Goal: Task Accomplishment & Management: Manage account settings

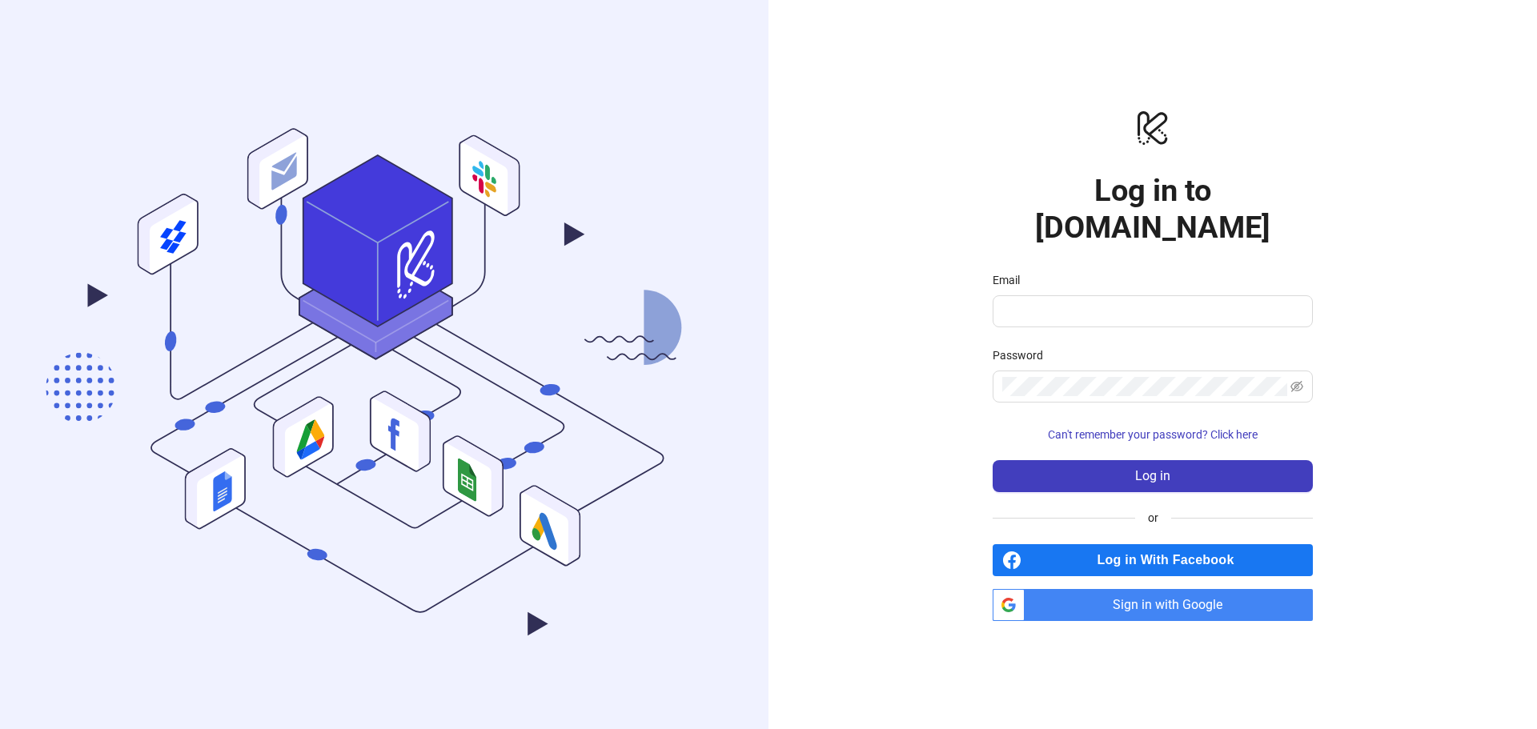
click at [1043, 589] on span "Sign in with Google" at bounding box center [1172, 605] width 282 height 32
click at [1185, 589] on span "Sign in with Google" at bounding box center [1172, 605] width 282 height 32
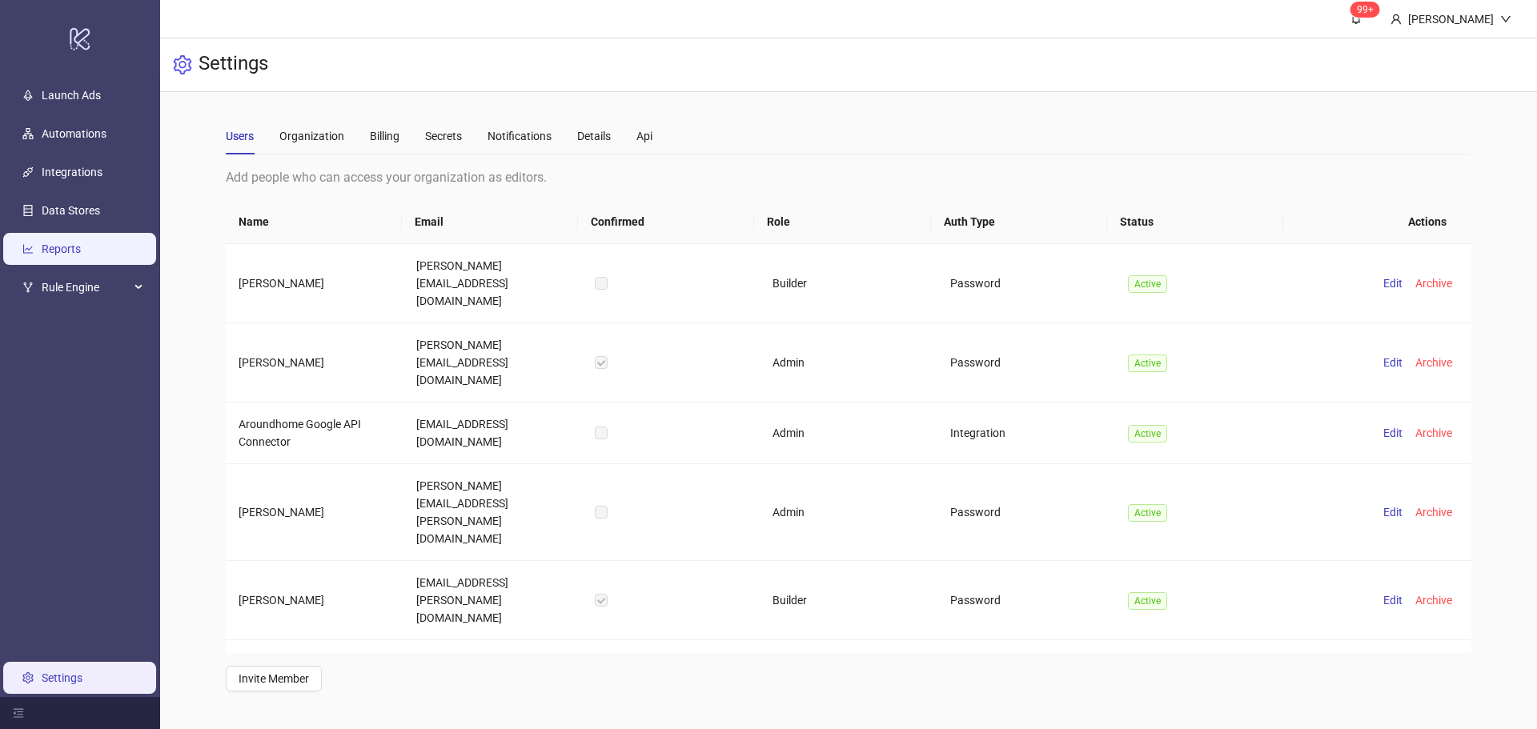
click at [81, 247] on link "Reports" at bounding box center [61, 249] width 39 height 13
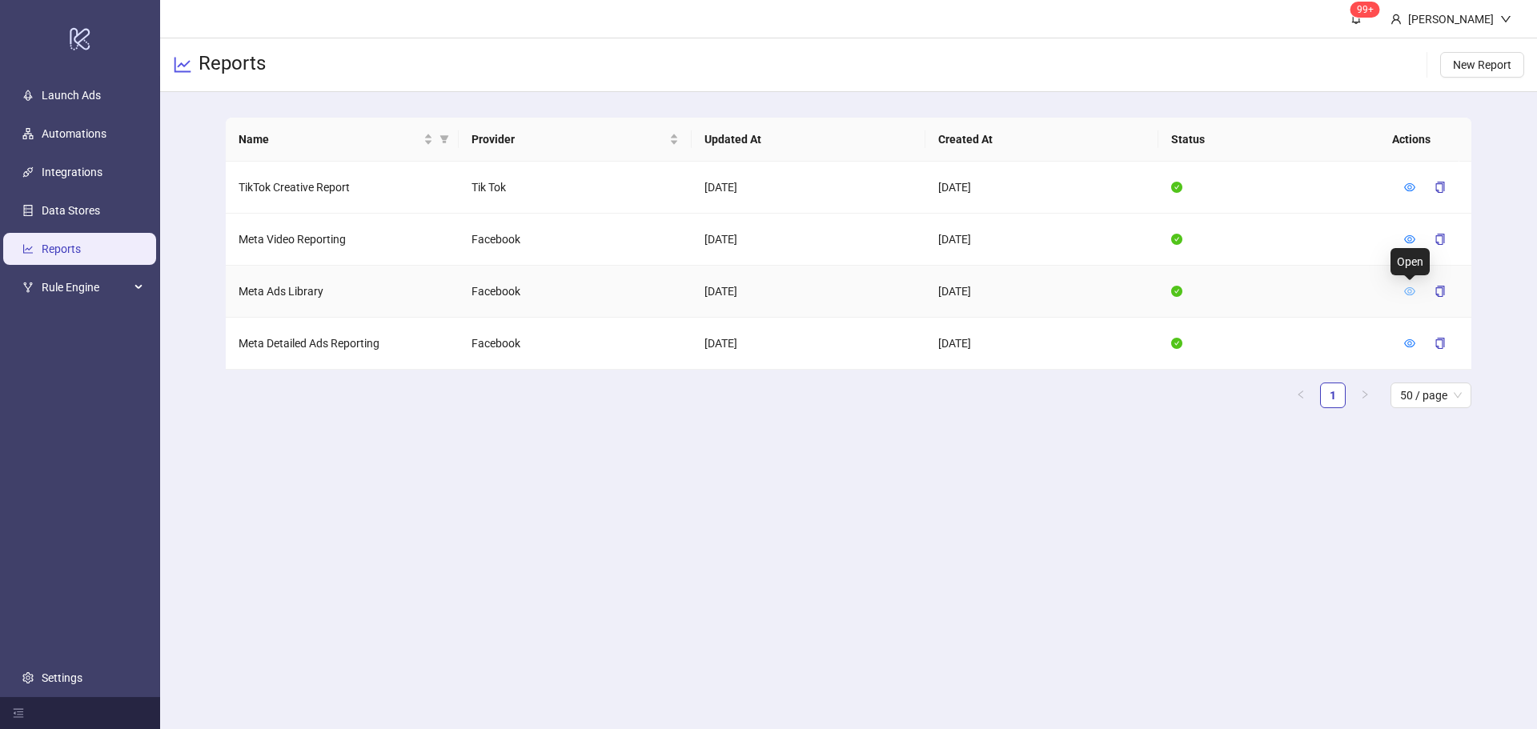
click at [1405, 289] on icon "eye" at bounding box center [1409, 291] width 11 height 8
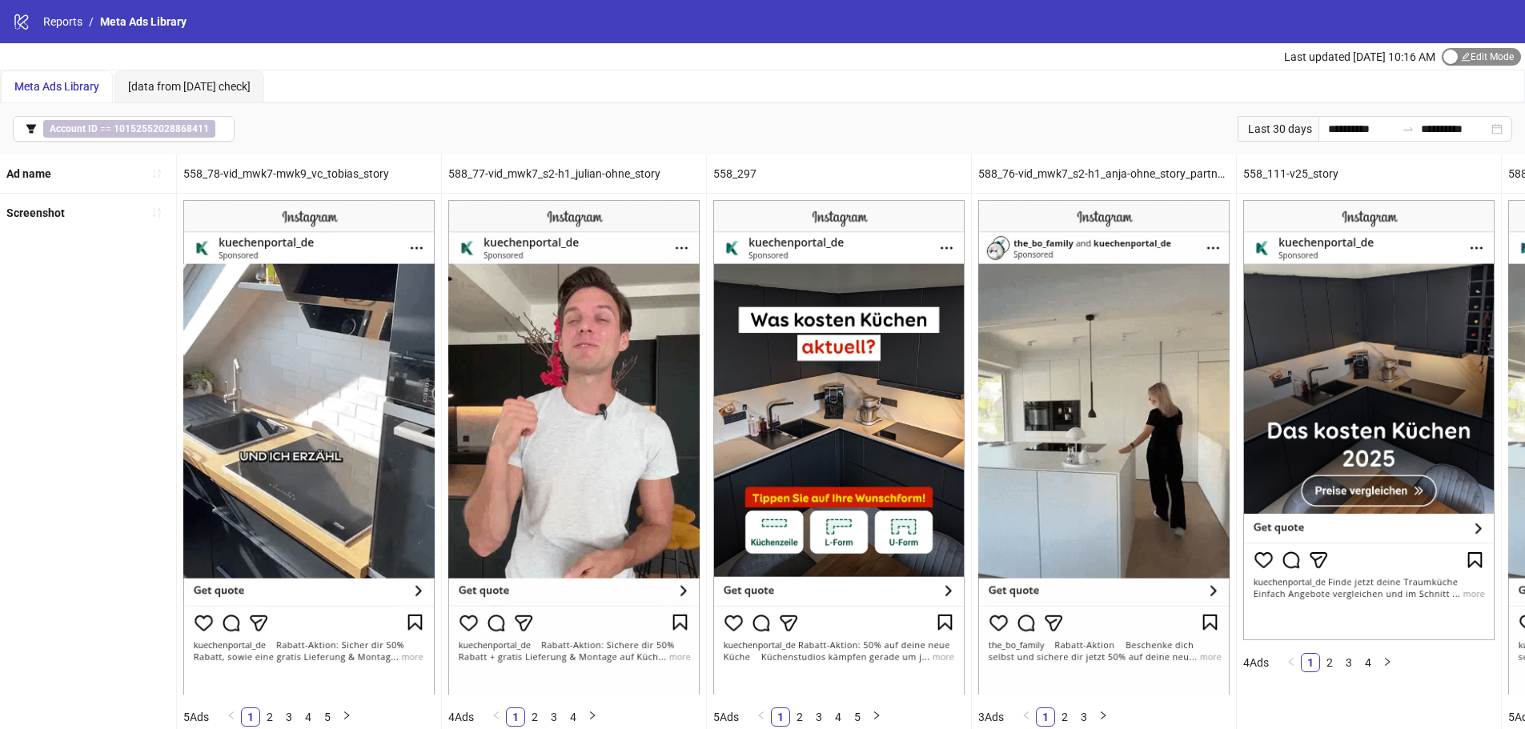
click at [1483, 52] on span "Edit Mode Edit Mode" at bounding box center [1481, 57] width 79 height 18
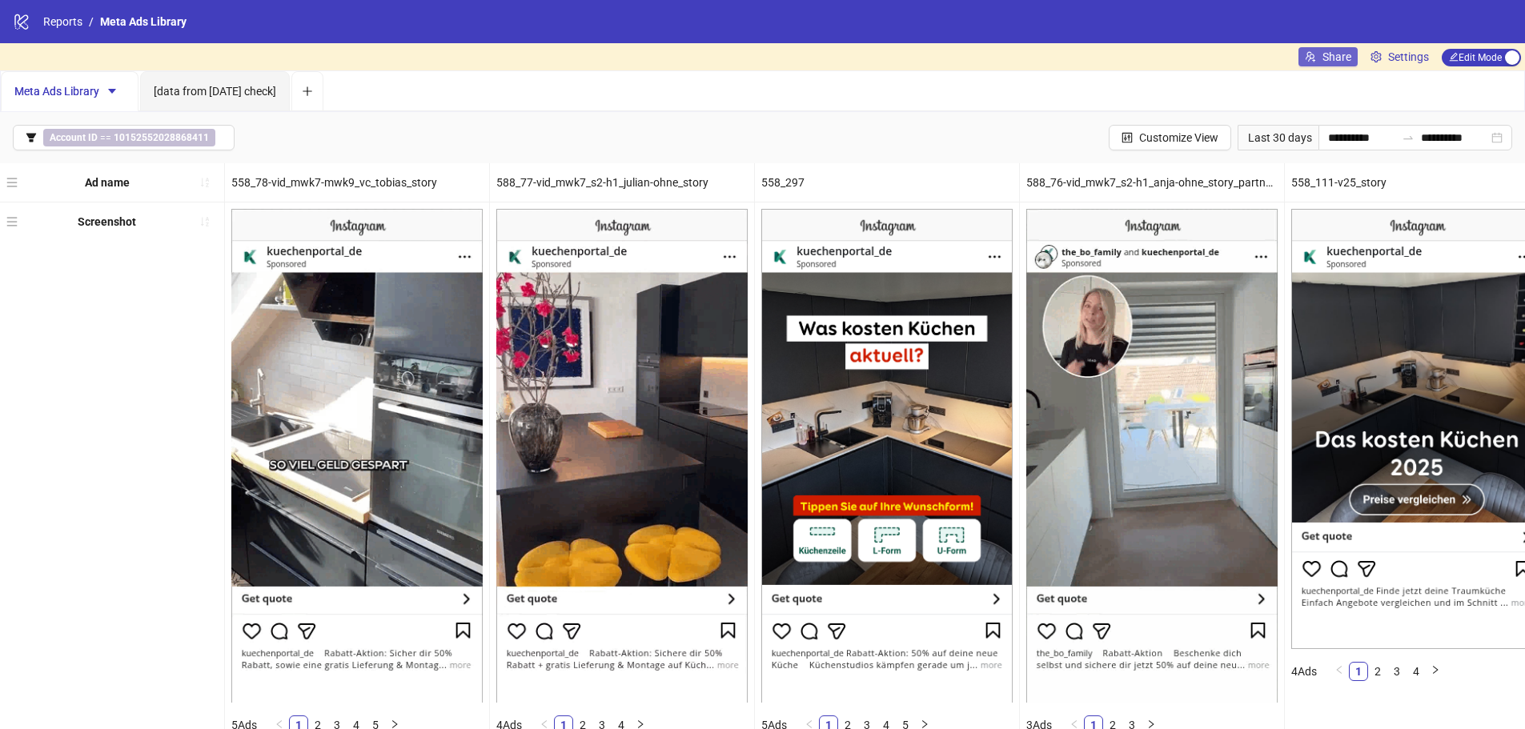
click at [1335, 57] on span "Share" at bounding box center [1336, 56] width 29 height 13
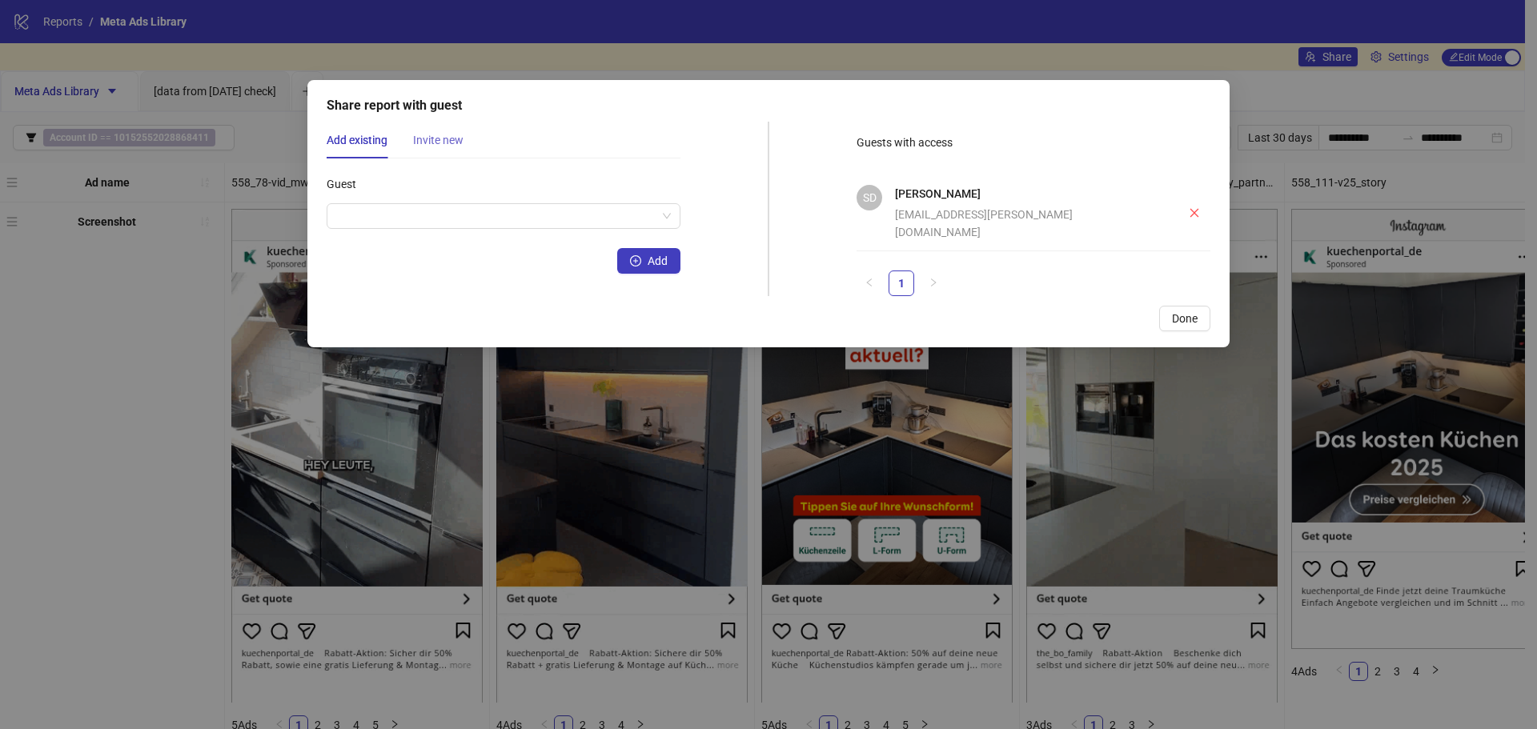
click at [429, 153] on div "Invite new" at bounding box center [438, 140] width 50 height 37
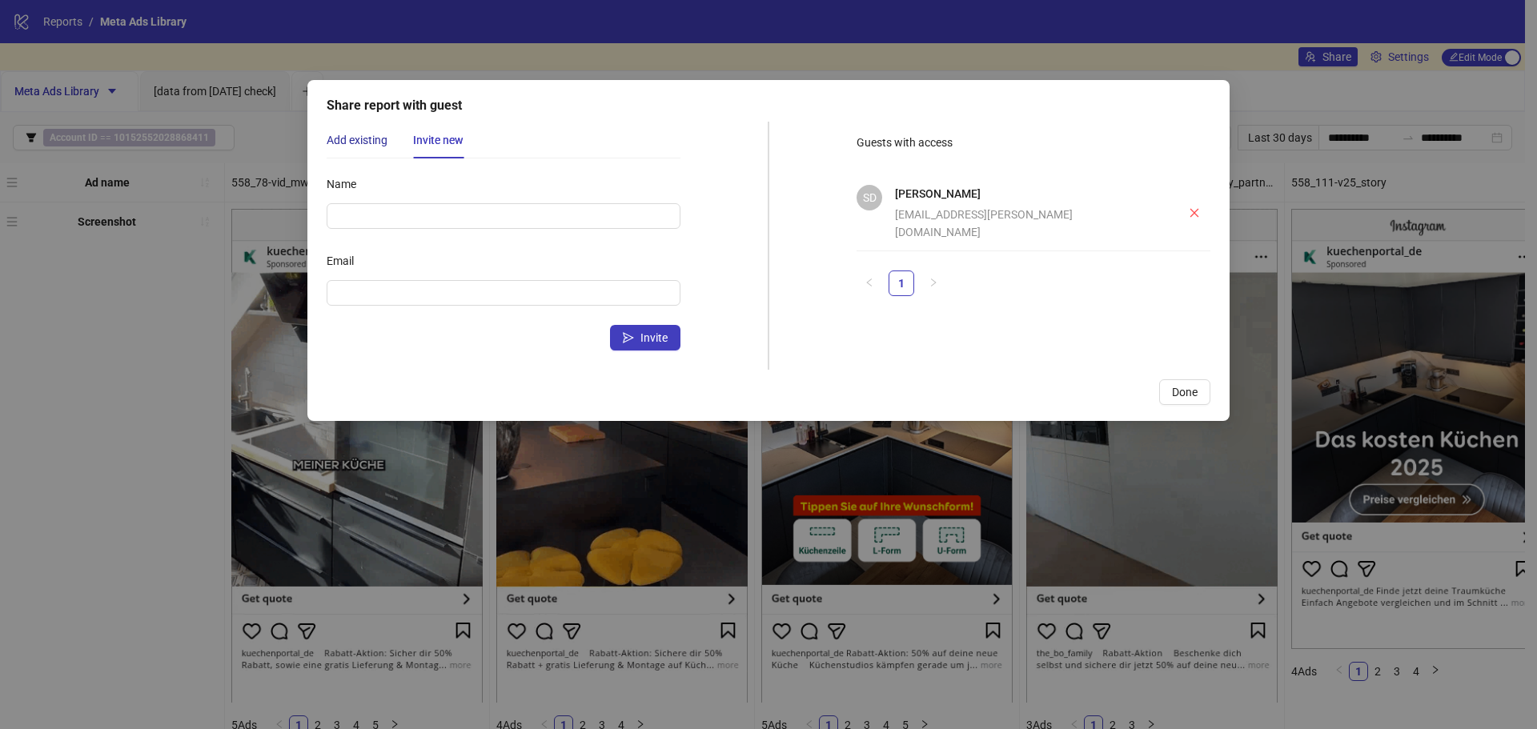
click at [375, 139] on div "Add existing" at bounding box center [357, 140] width 61 height 18
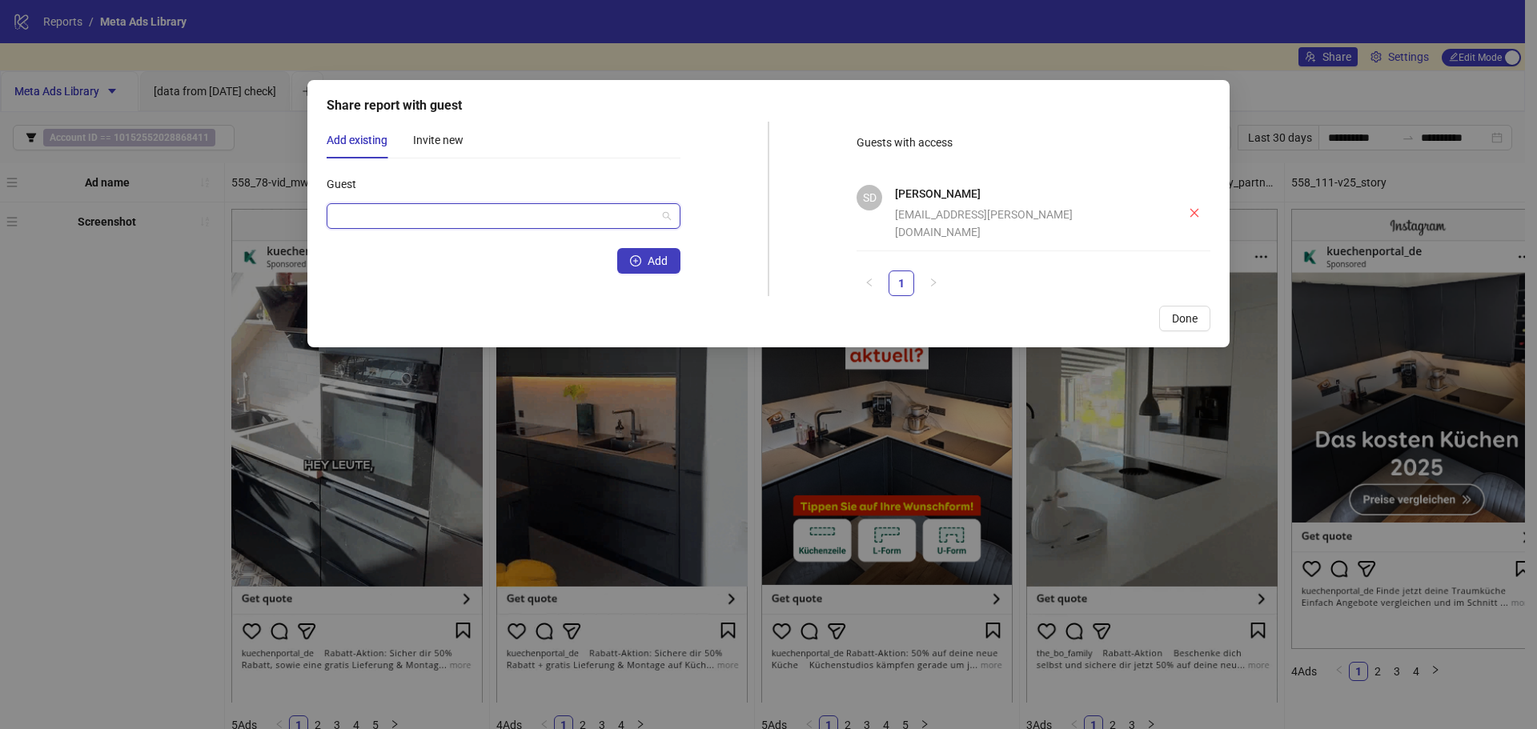
click at [387, 221] on input "Guest" at bounding box center [496, 216] width 320 height 24
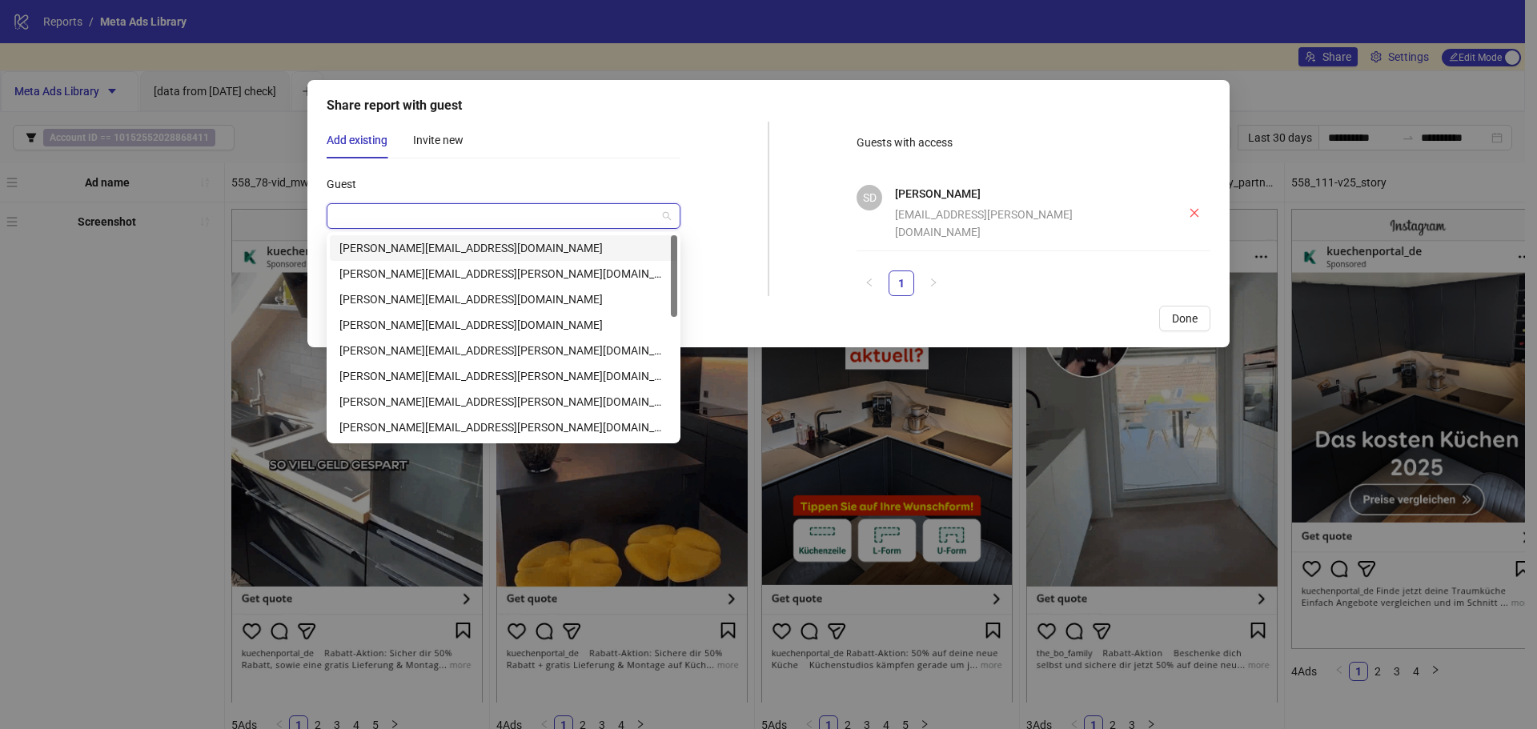
click at [537, 256] on div "martin.tennstedt@aroundhome.de" at bounding box center [503, 248] width 328 height 18
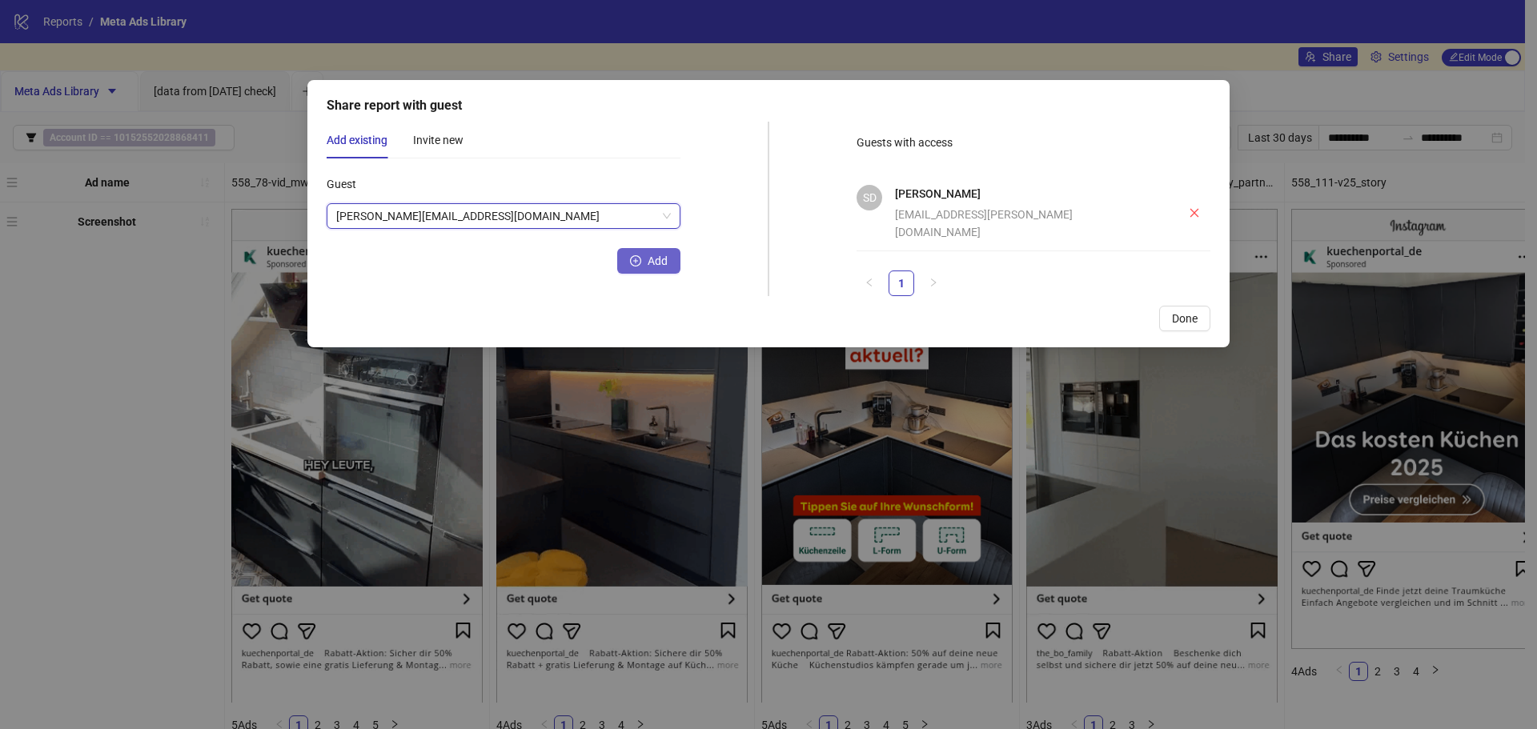
click at [620, 263] on button "Add" at bounding box center [648, 261] width 63 height 26
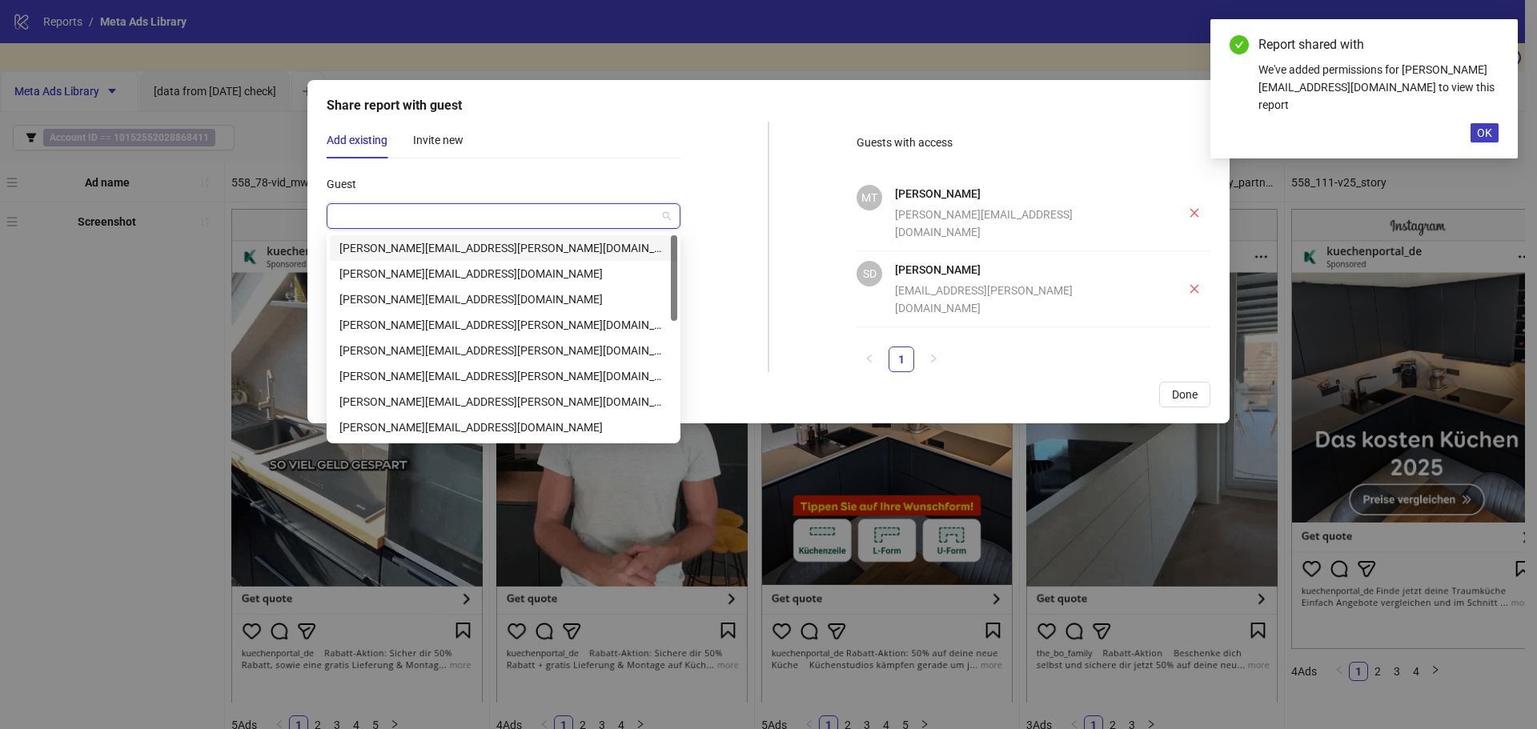
click at [515, 220] on input "Guest" at bounding box center [496, 216] width 320 height 24
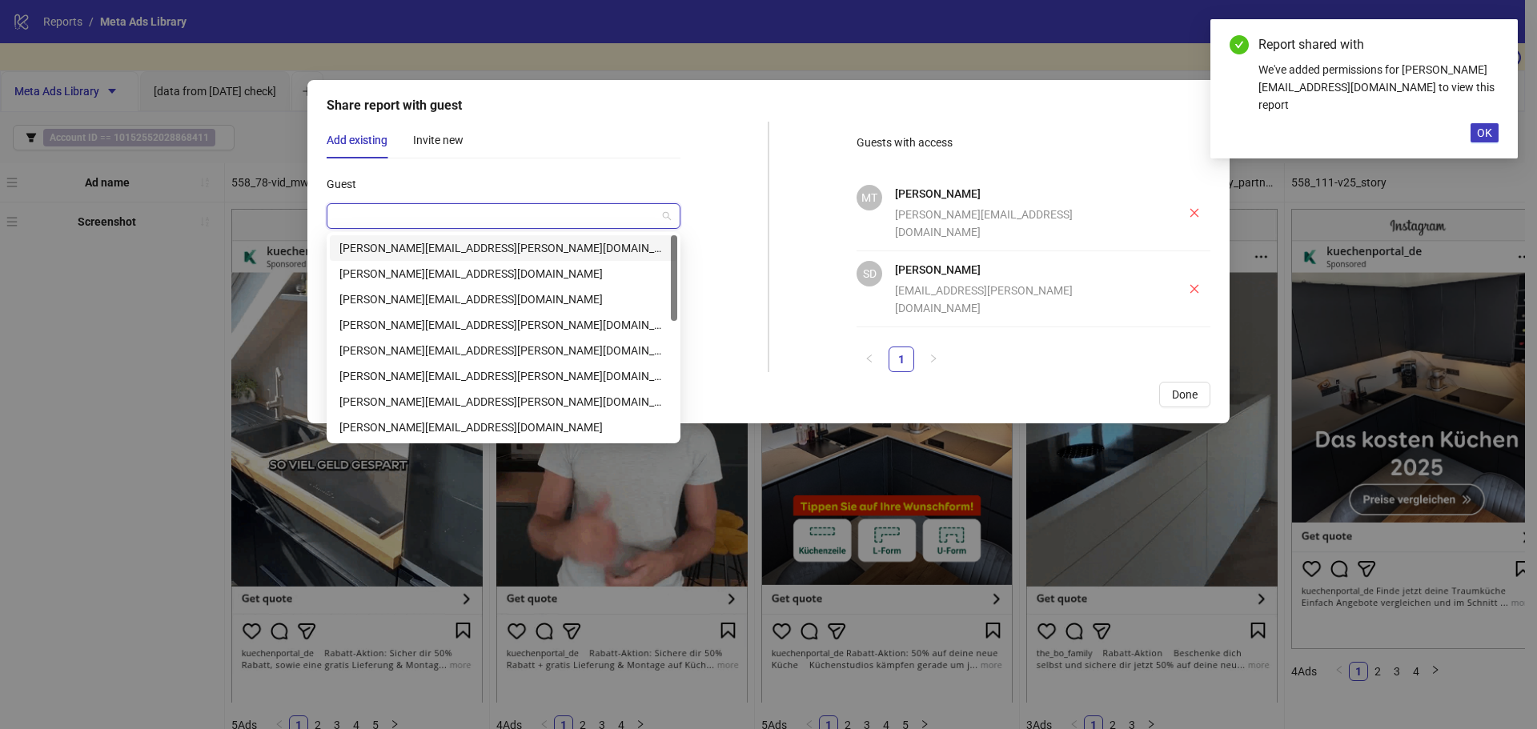
click at [494, 251] on div "tobias.pappert@aroundhome.de" at bounding box center [503, 248] width 328 height 18
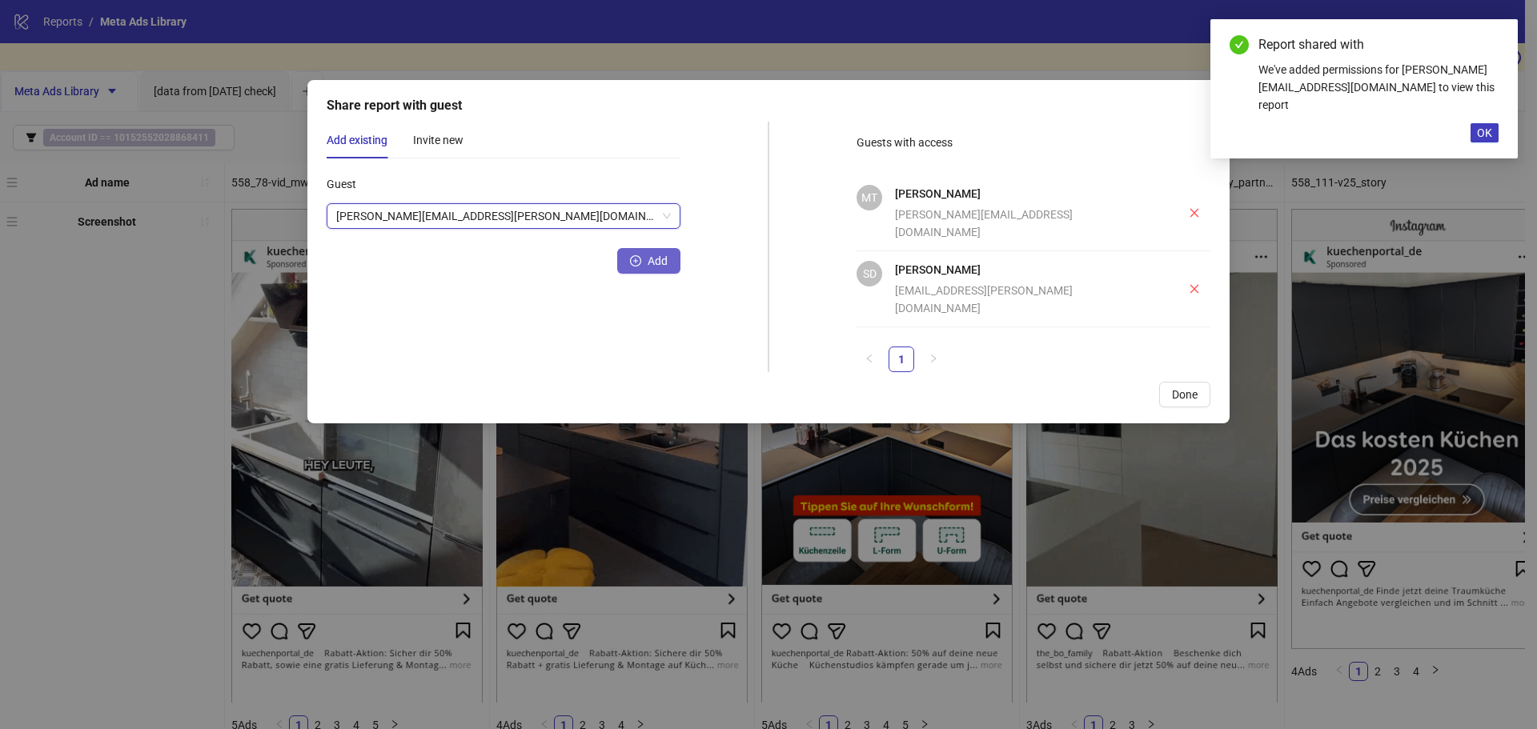
click at [642, 257] on button "Add" at bounding box center [648, 261] width 63 height 26
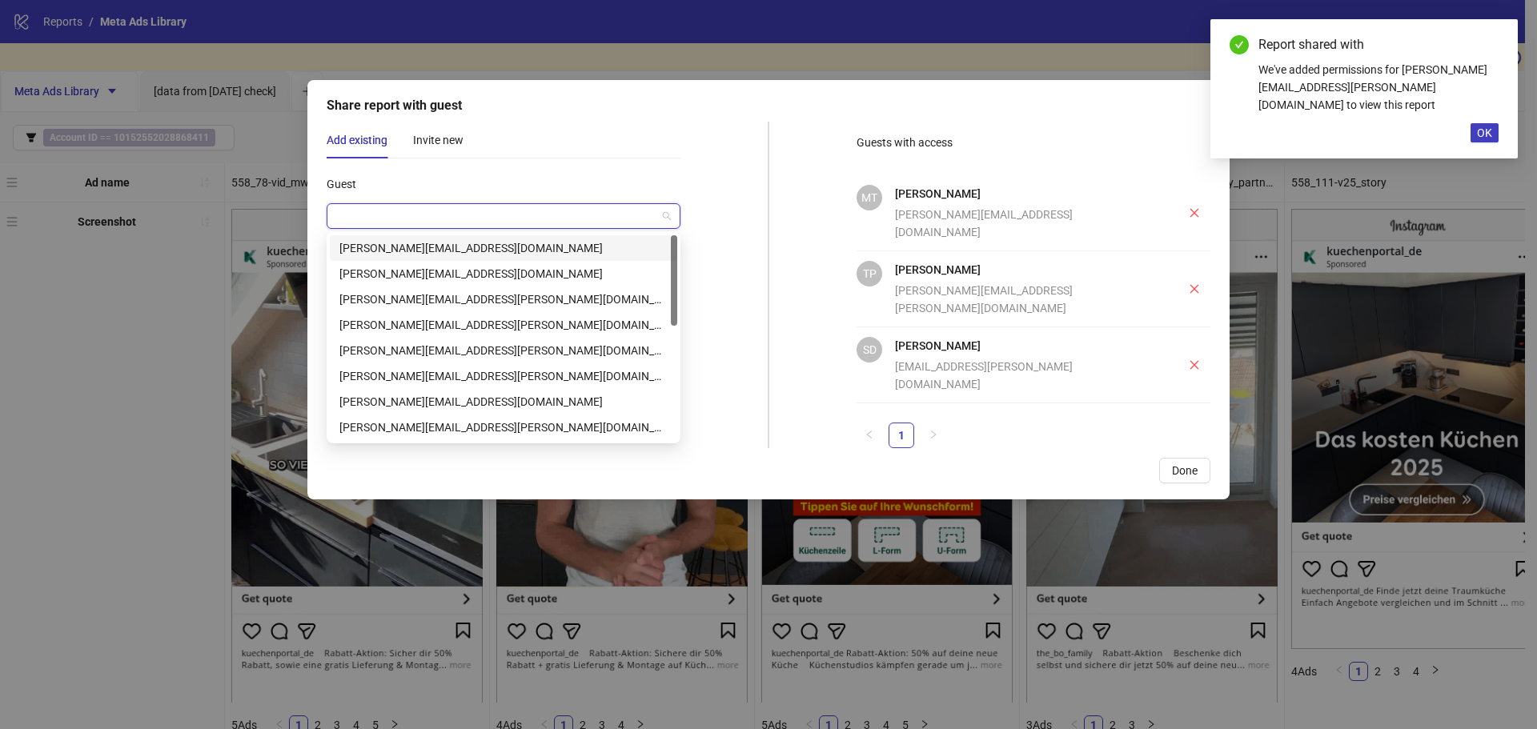
click at [493, 217] on input "Guest" at bounding box center [496, 216] width 320 height 24
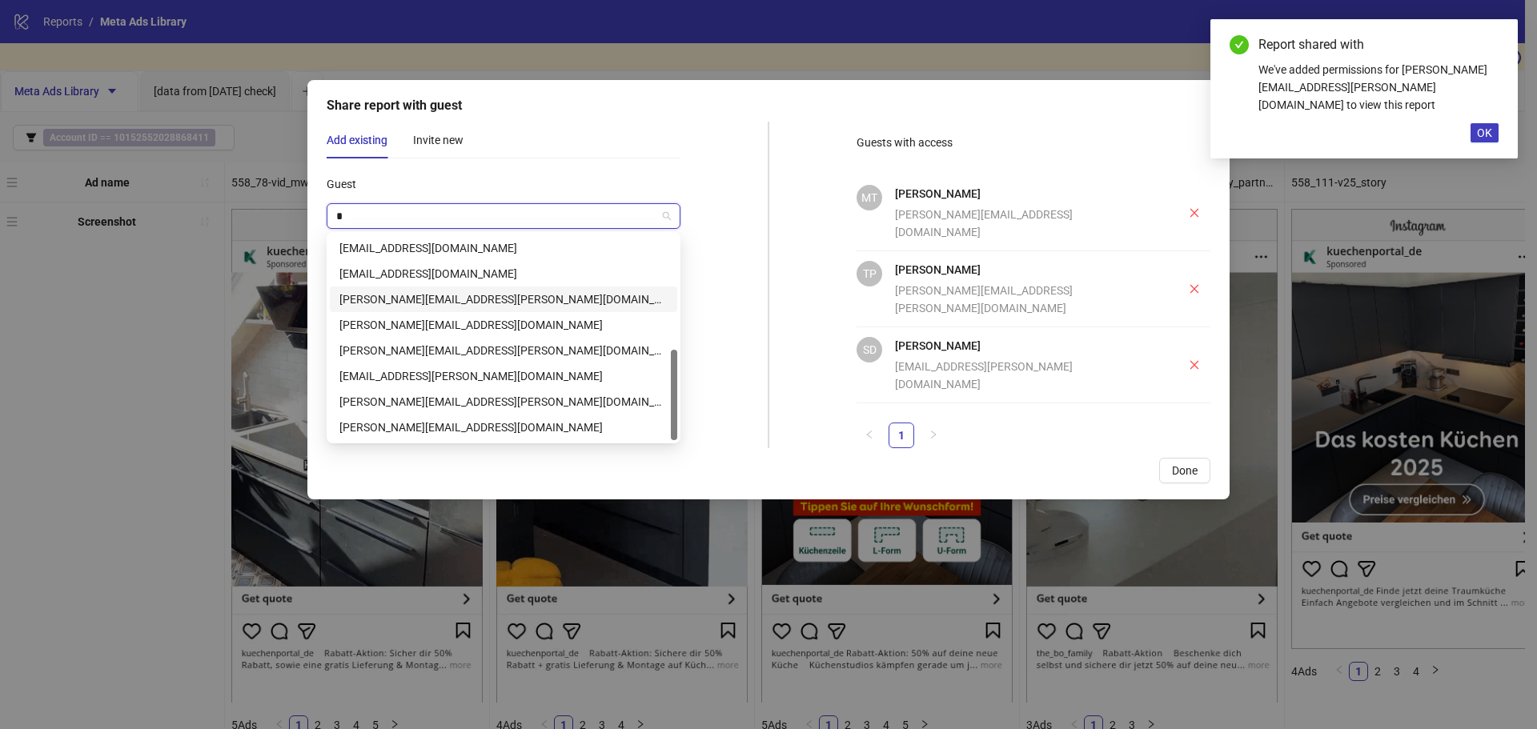
scroll to position [102, 0]
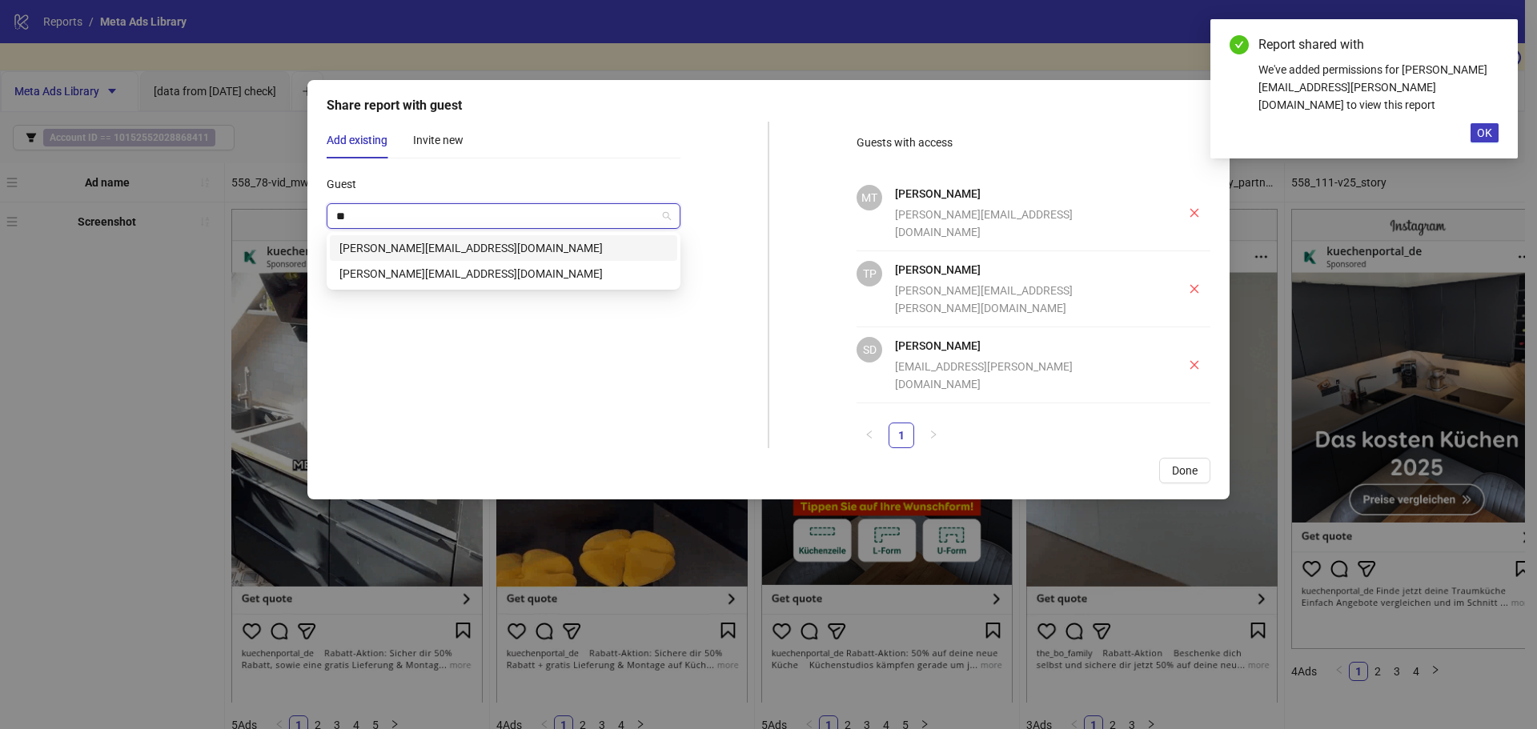
type input "***"
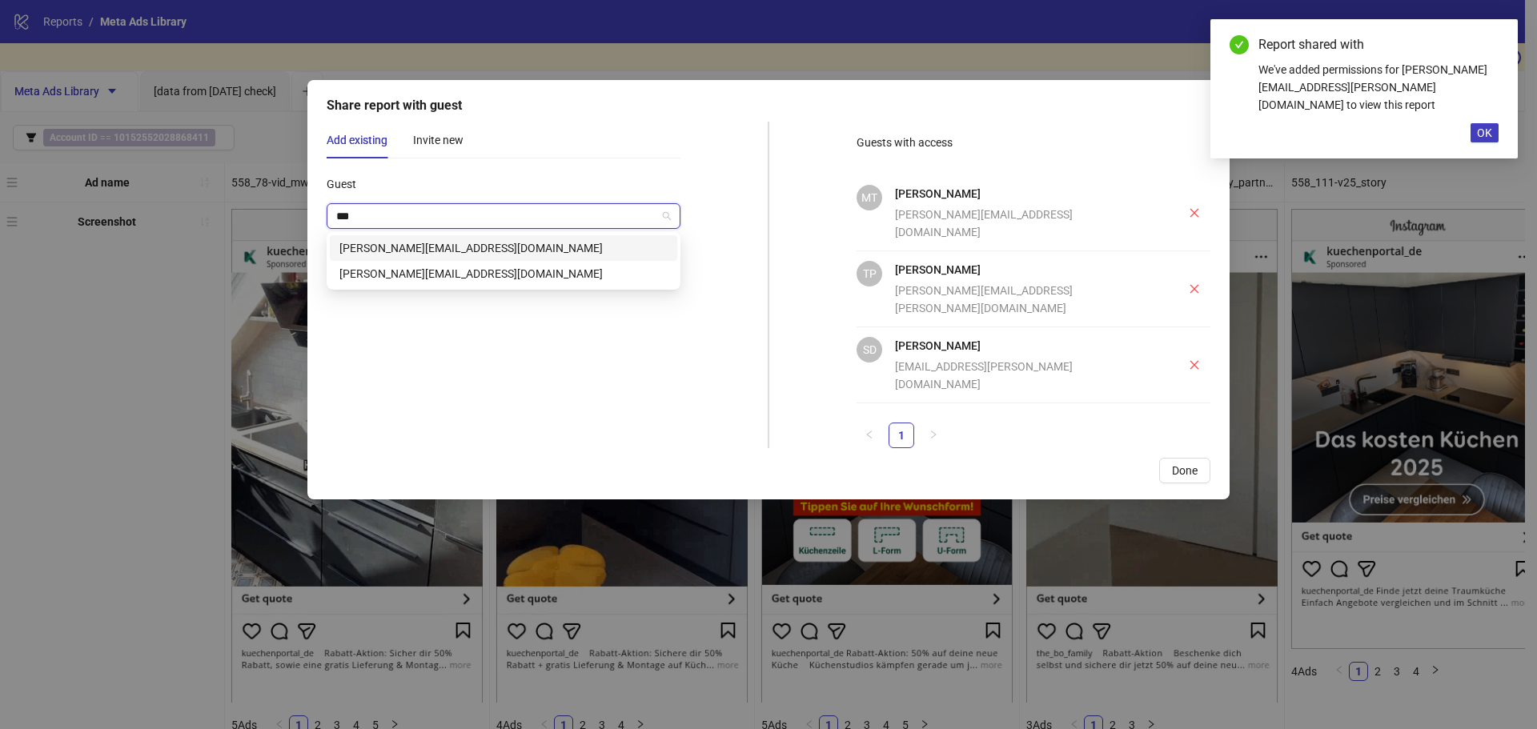
scroll to position [0, 0]
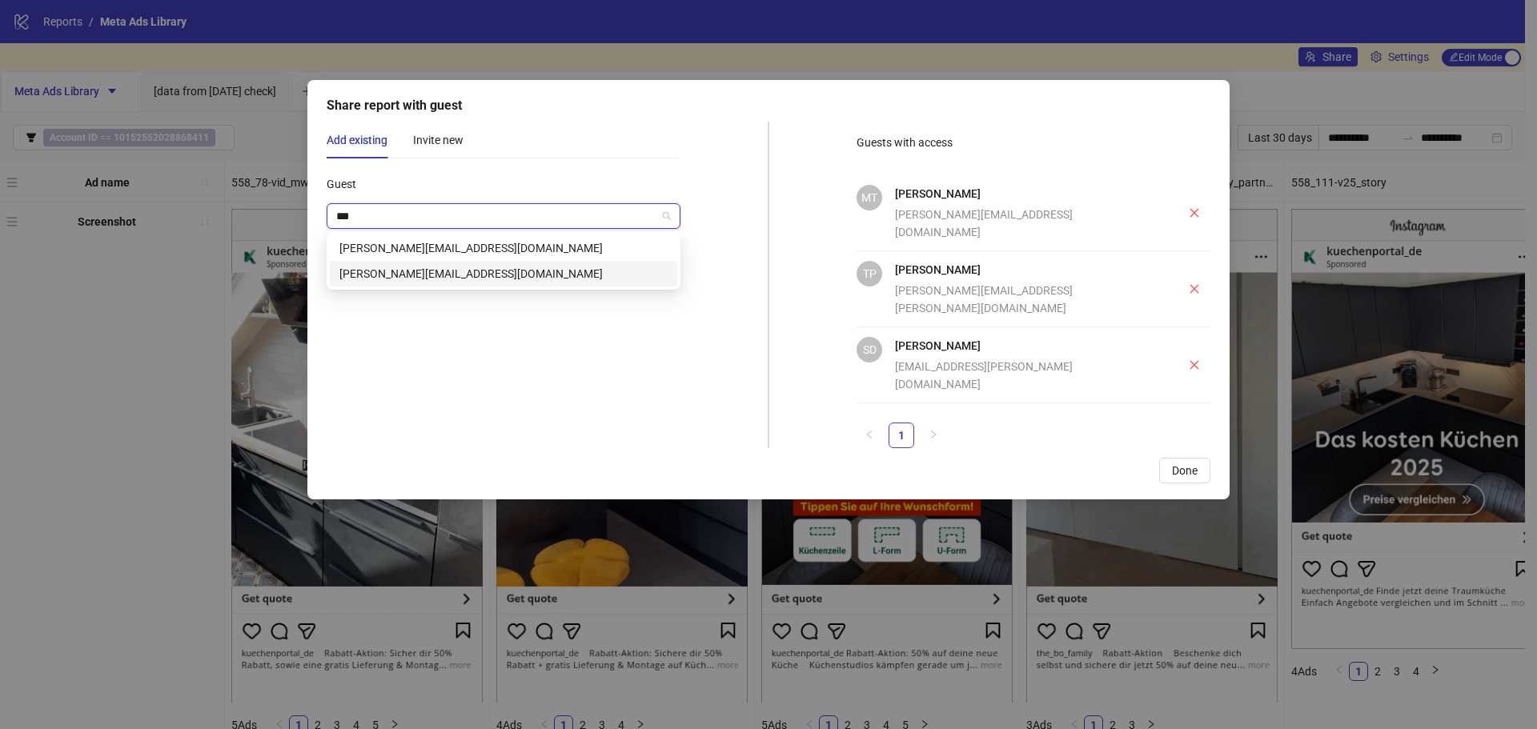
click at [463, 271] on div "stefan.boron@aroundhome.de" at bounding box center [503, 274] width 328 height 18
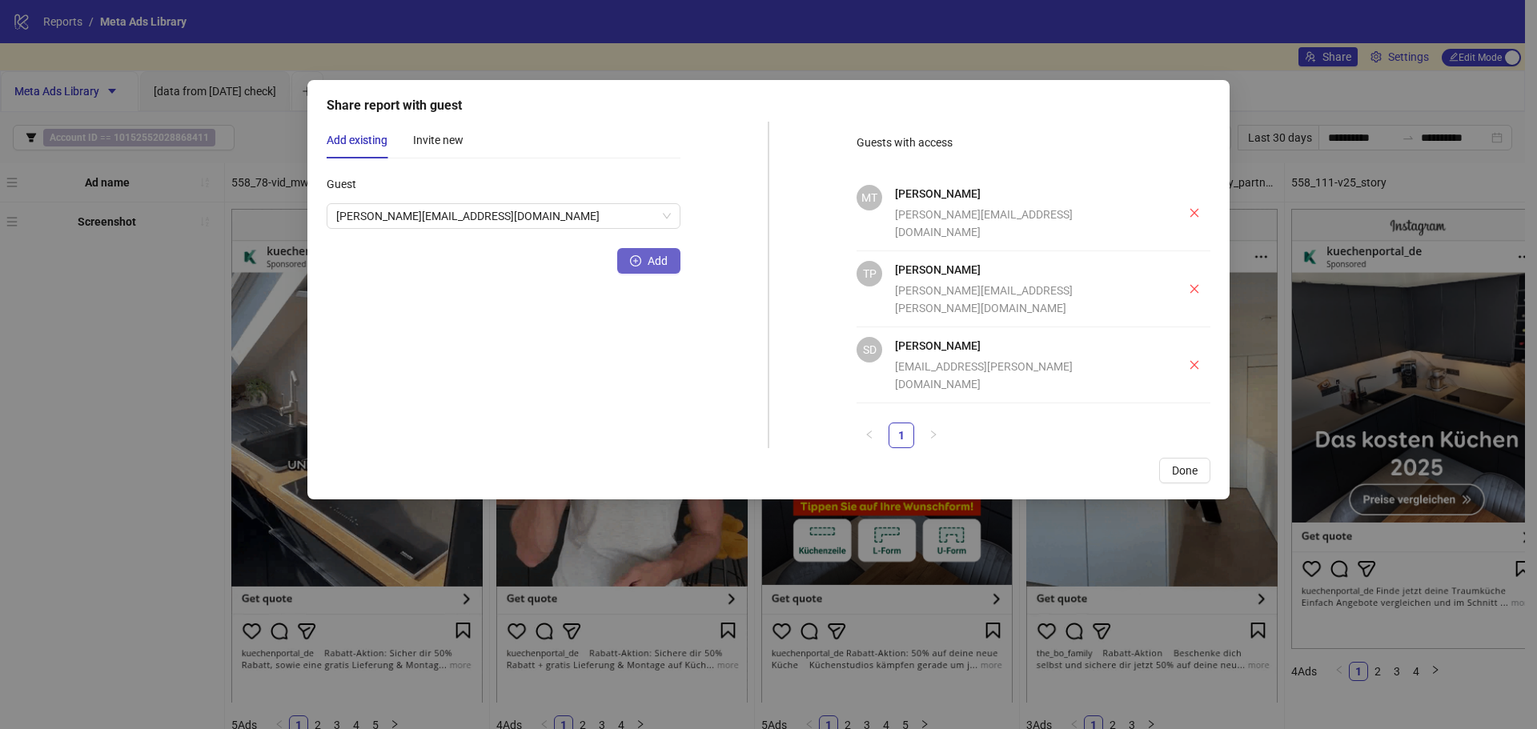
click at [652, 251] on button "Add" at bounding box center [648, 261] width 63 height 26
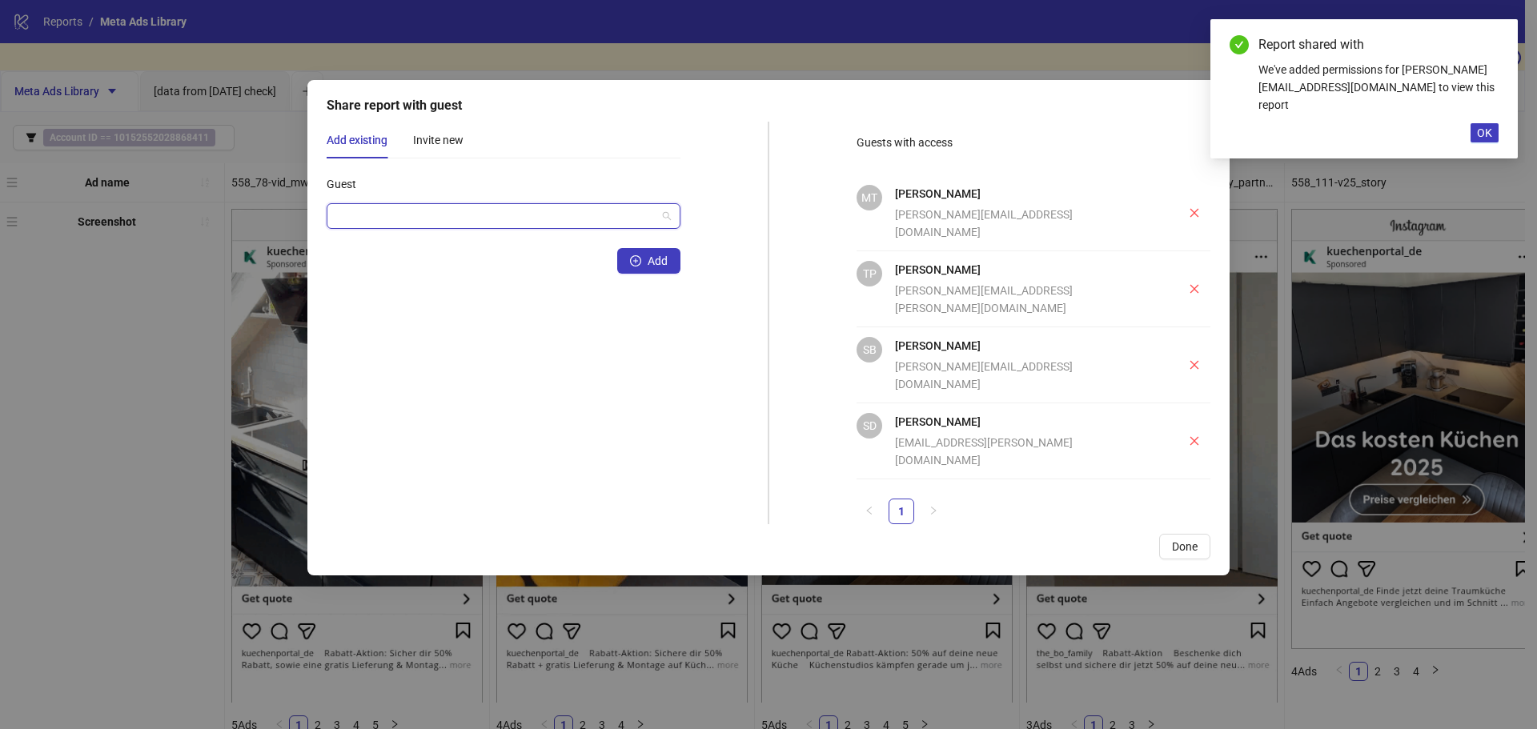
click at [559, 219] on input "Guest" at bounding box center [496, 216] width 320 height 24
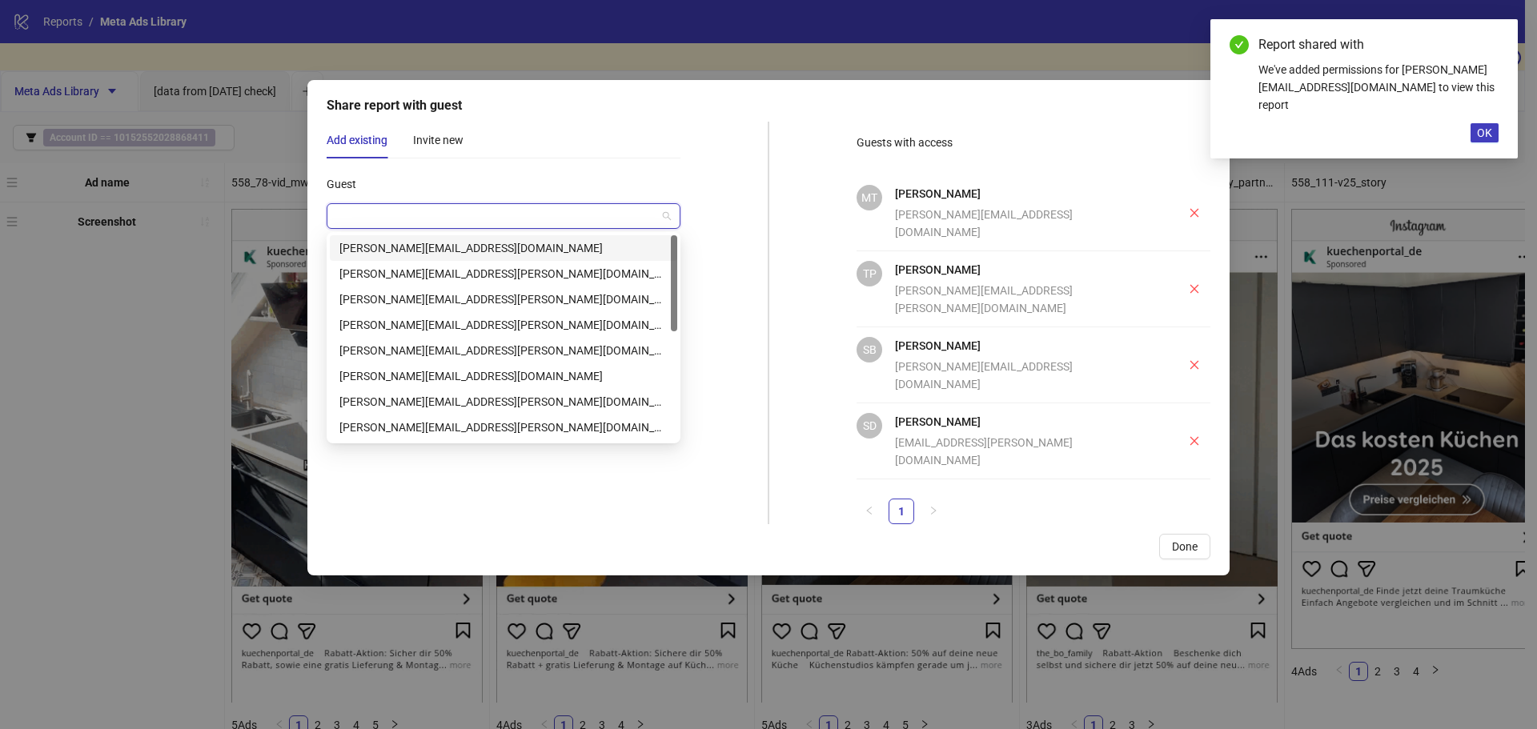
click at [501, 250] on div "leon.stepputtis@aroundhome.de" at bounding box center [503, 248] width 328 height 18
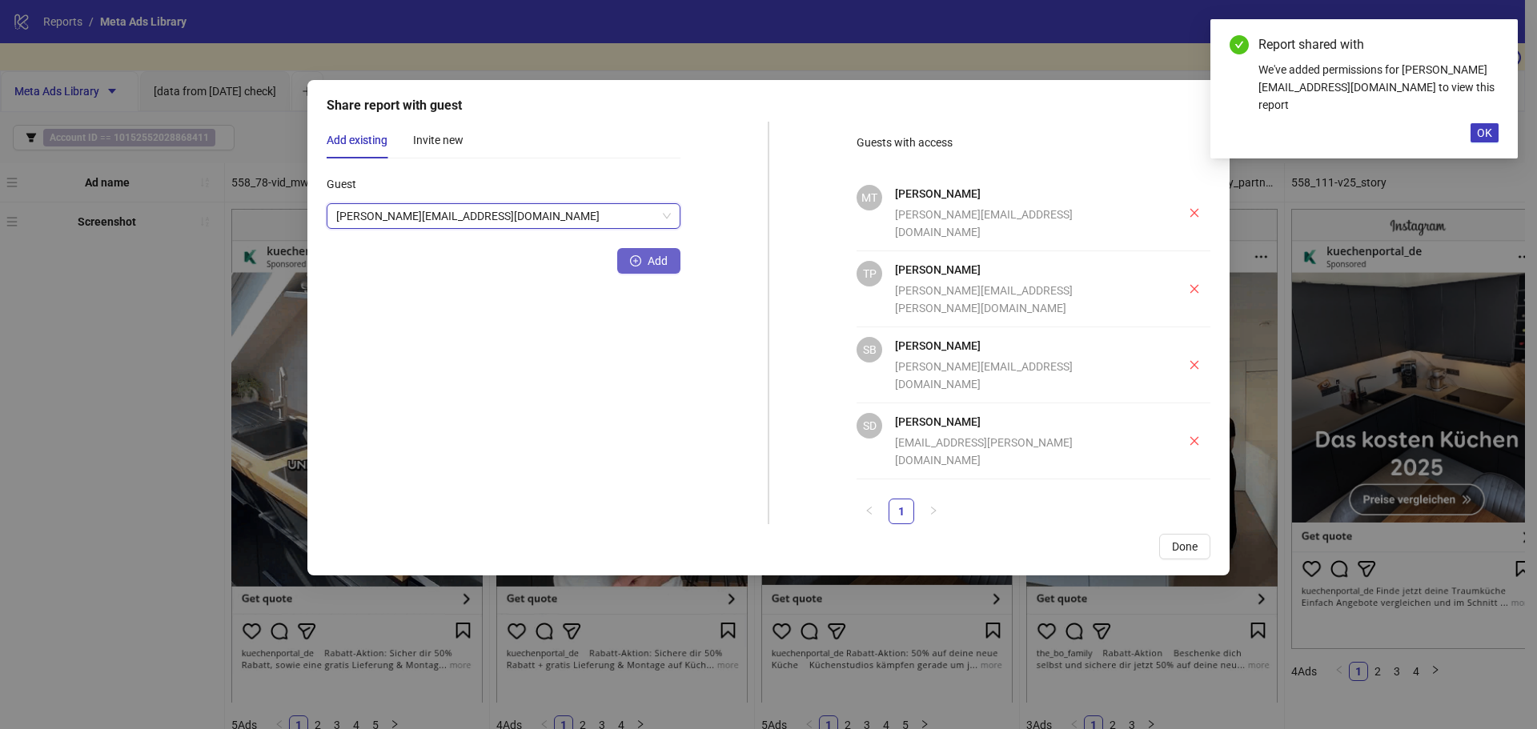
click at [638, 258] on icon "plus-circle" at bounding box center [635, 260] width 11 height 11
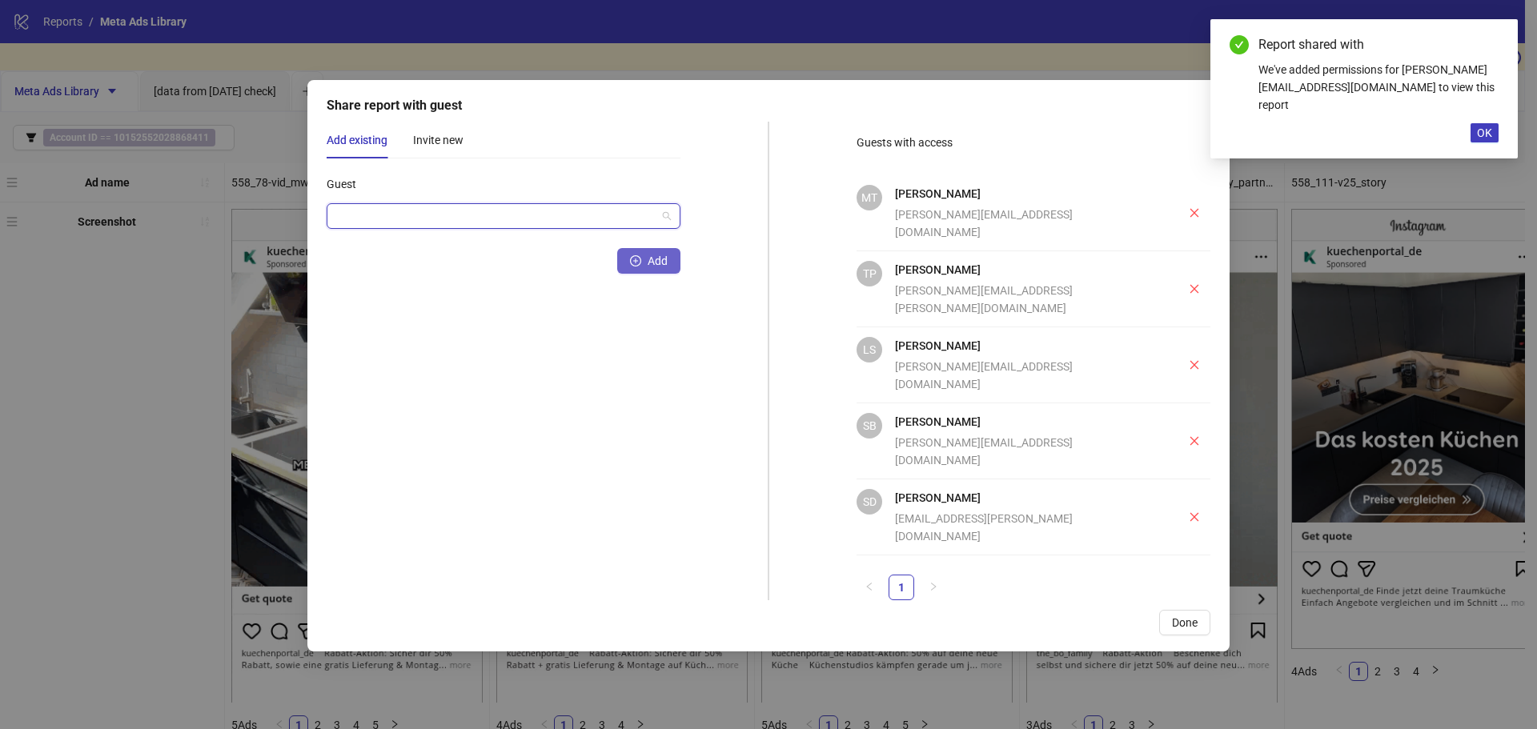
click at [508, 226] on input "Guest" at bounding box center [496, 216] width 320 height 24
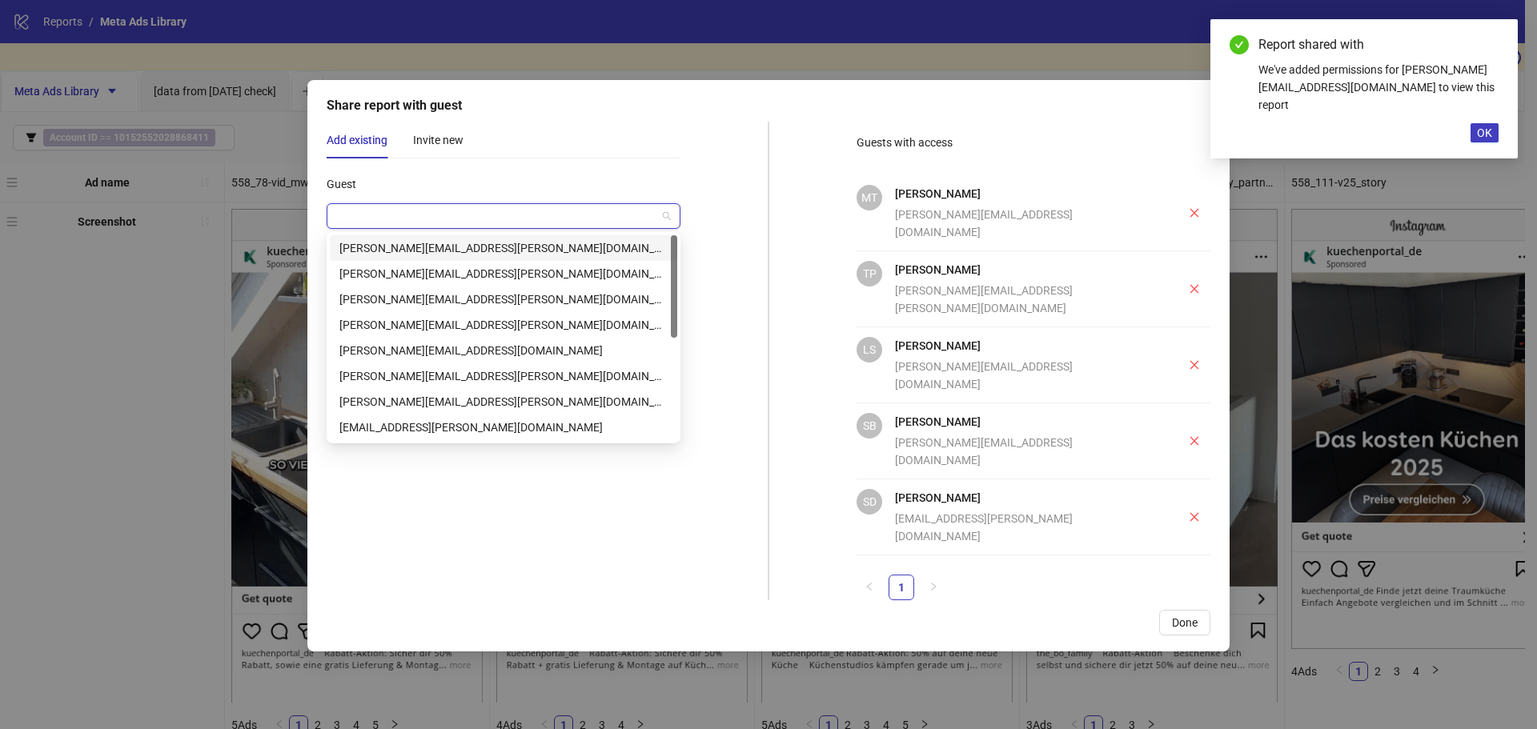
click at [495, 253] on div "martin.hoppe@aroundhome.de" at bounding box center [503, 248] width 328 height 18
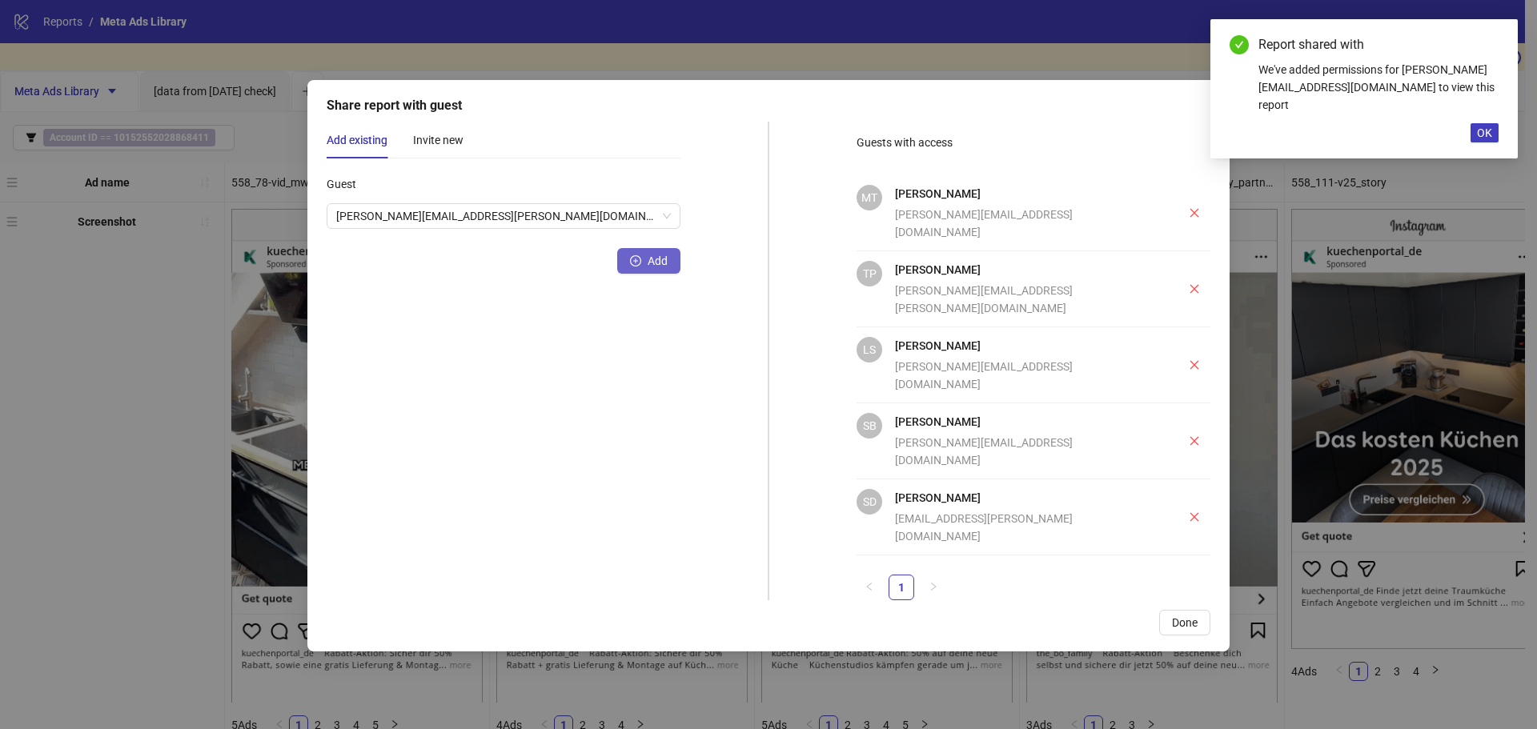
click at [633, 267] on span "submit" at bounding box center [635, 261] width 11 height 13
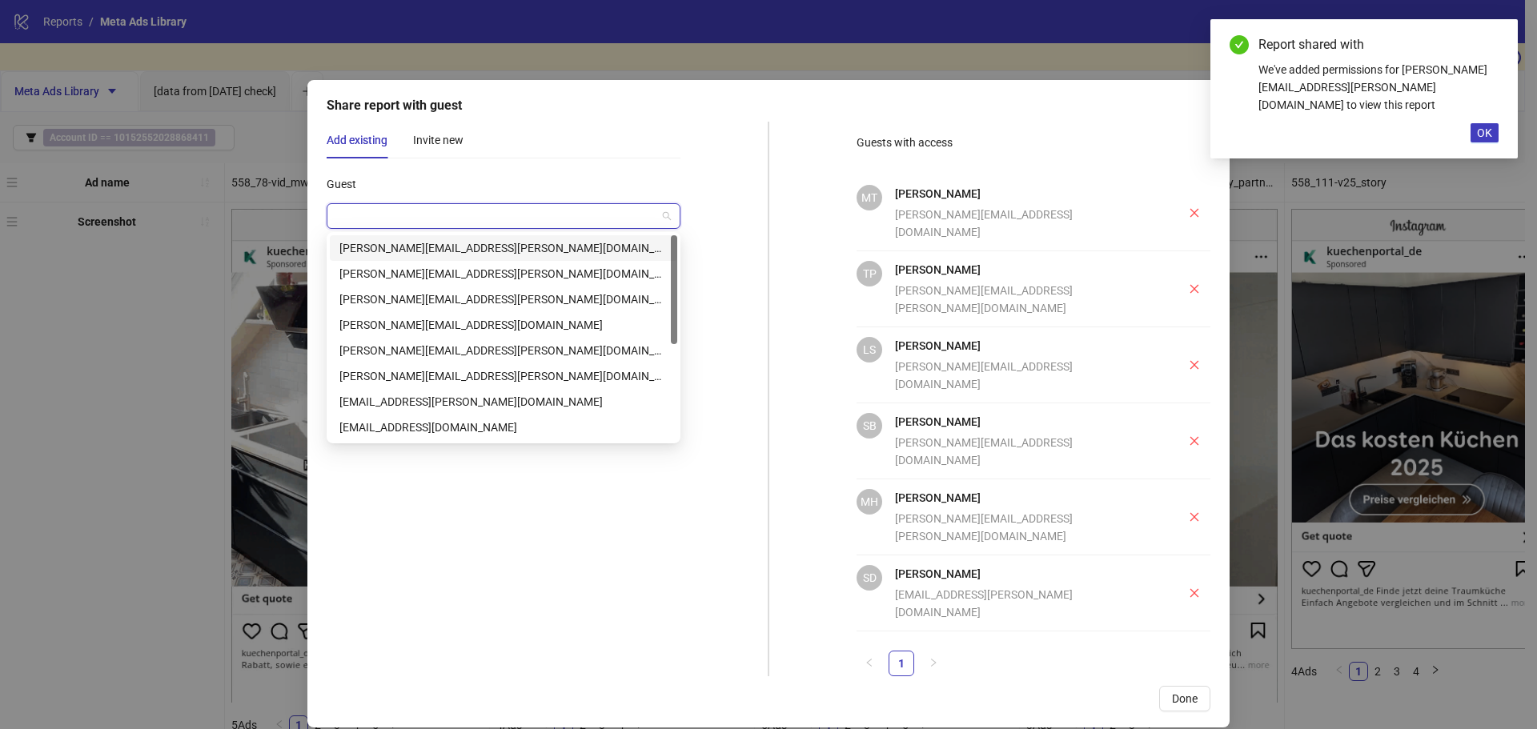
click at [524, 224] on input "Guest" at bounding box center [496, 216] width 320 height 24
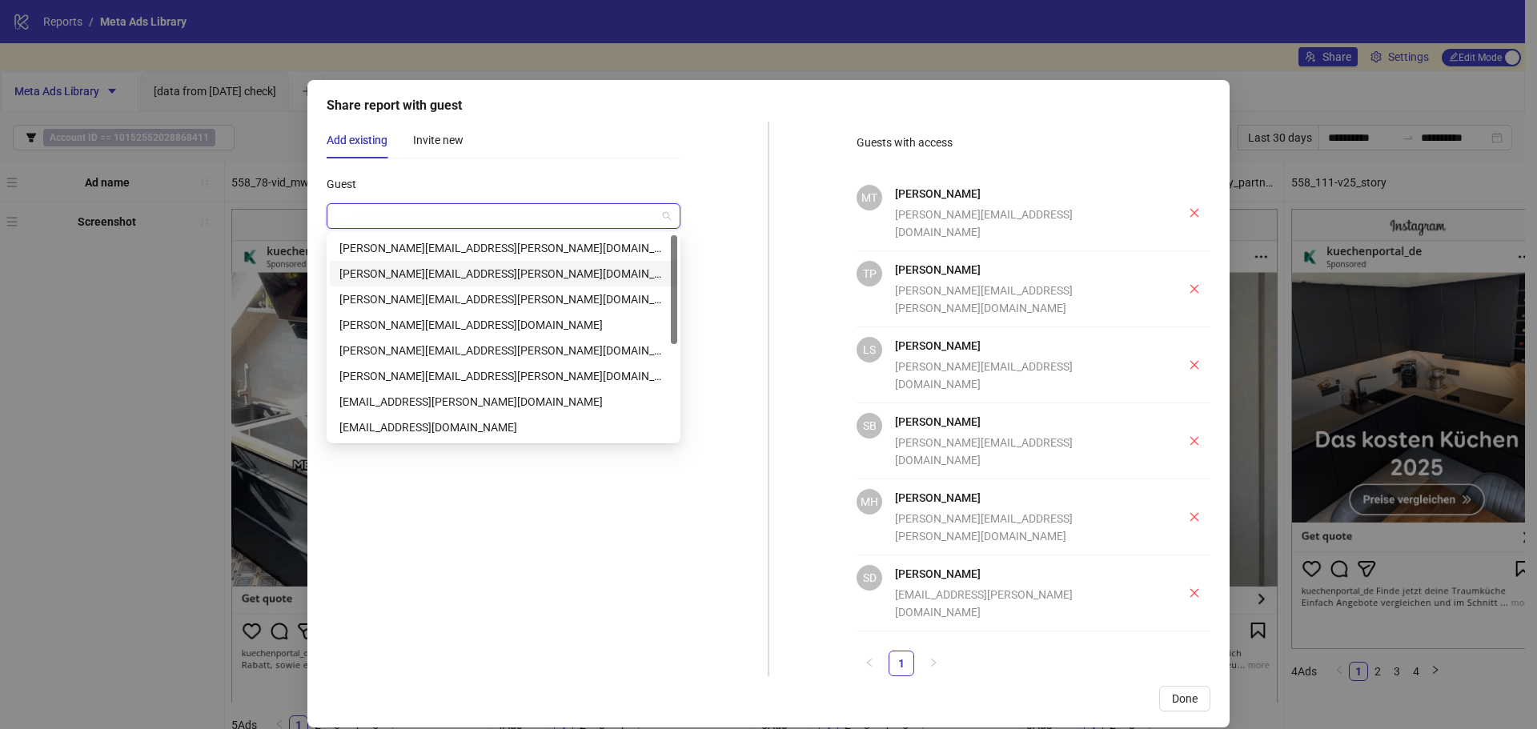
click at [511, 271] on div "jenny.quade@aroundhome.de" at bounding box center [503, 274] width 328 height 18
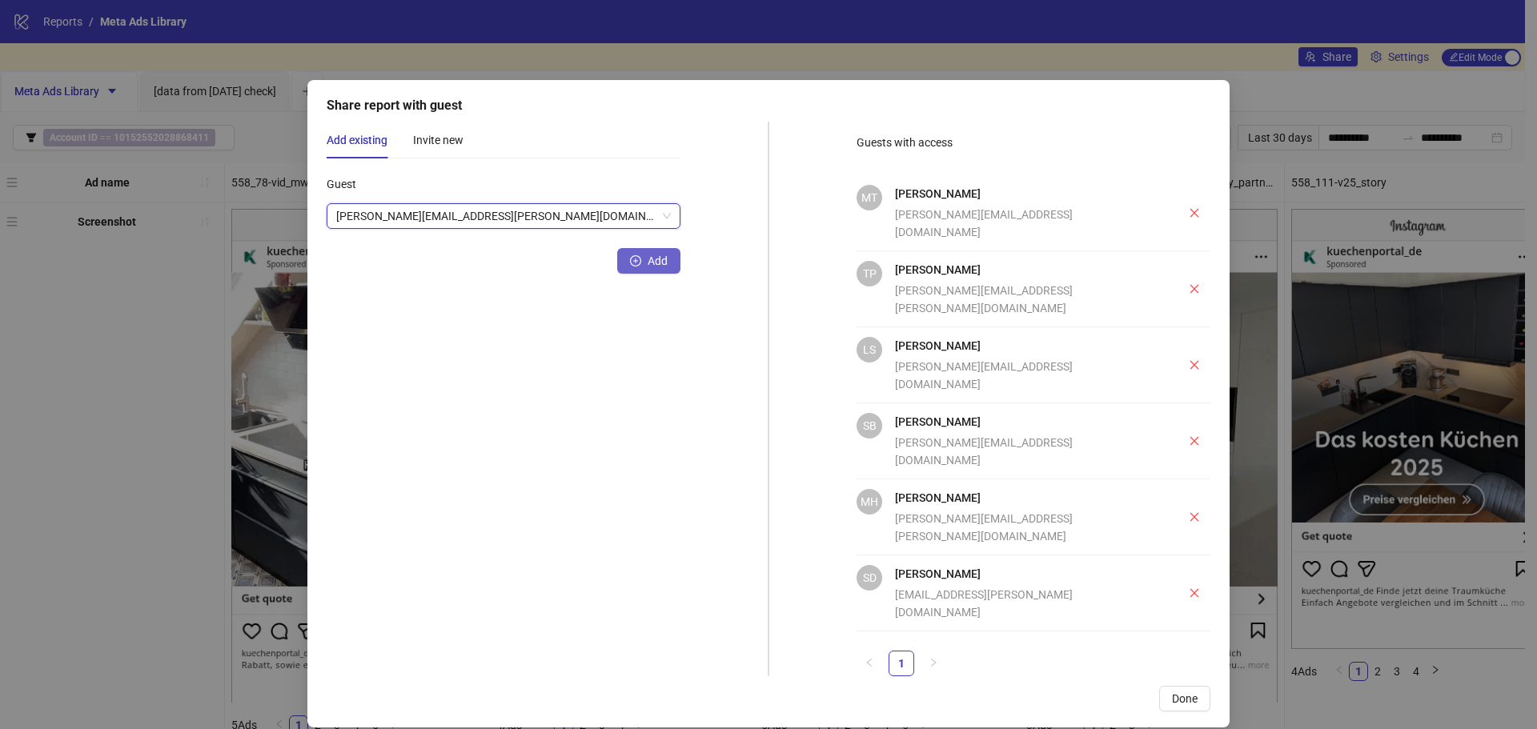
click at [648, 262] on span "Add" at bounding box center [658, 261] width 20 height 13
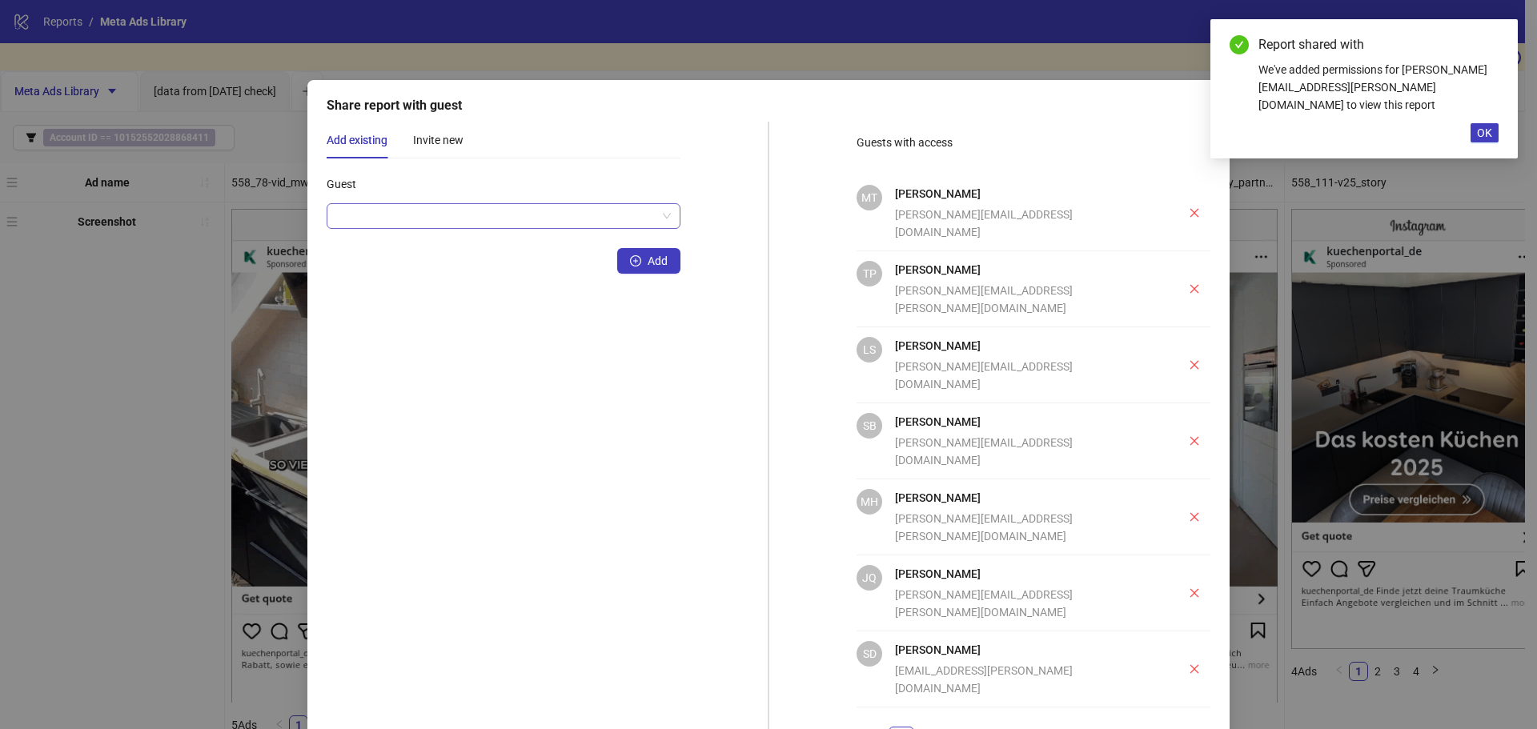
click at [511, 223] on input "Guest" at bounding box center [496, 216] width 320 height 24
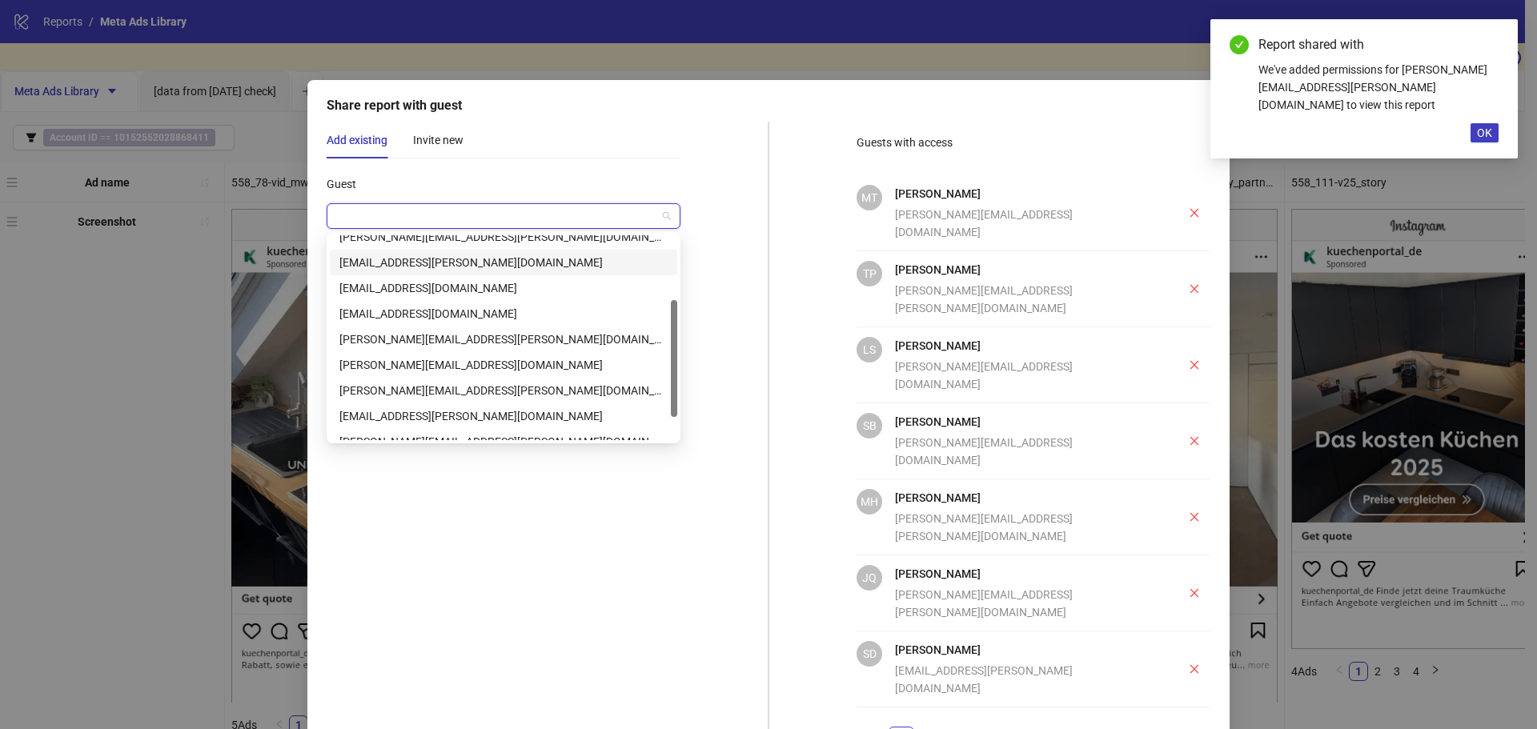
scroll to position [154, 0]
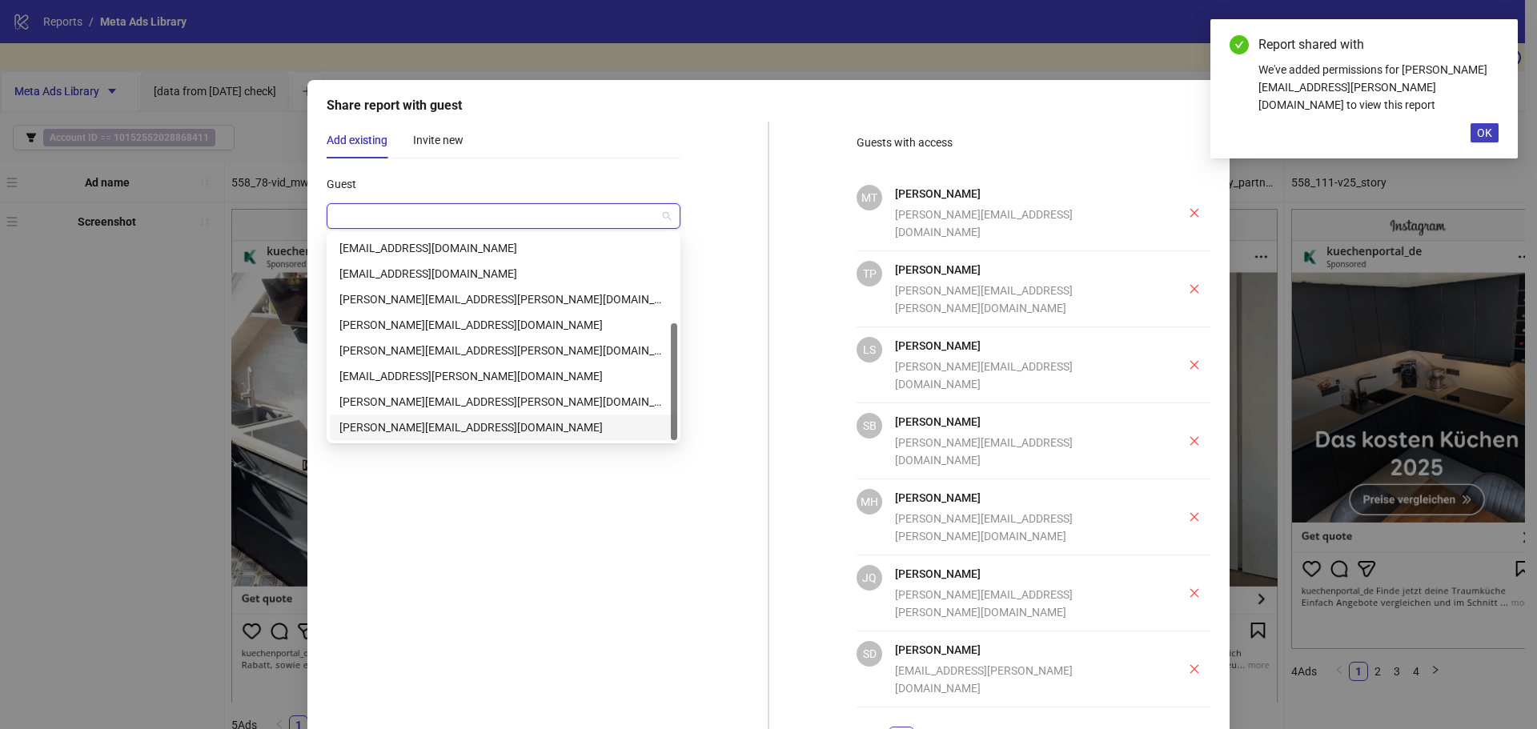
click at [463, 418] on div "patricia.valentine@aroundhome.de" at bounding box center [503, 428] width 347 height 26
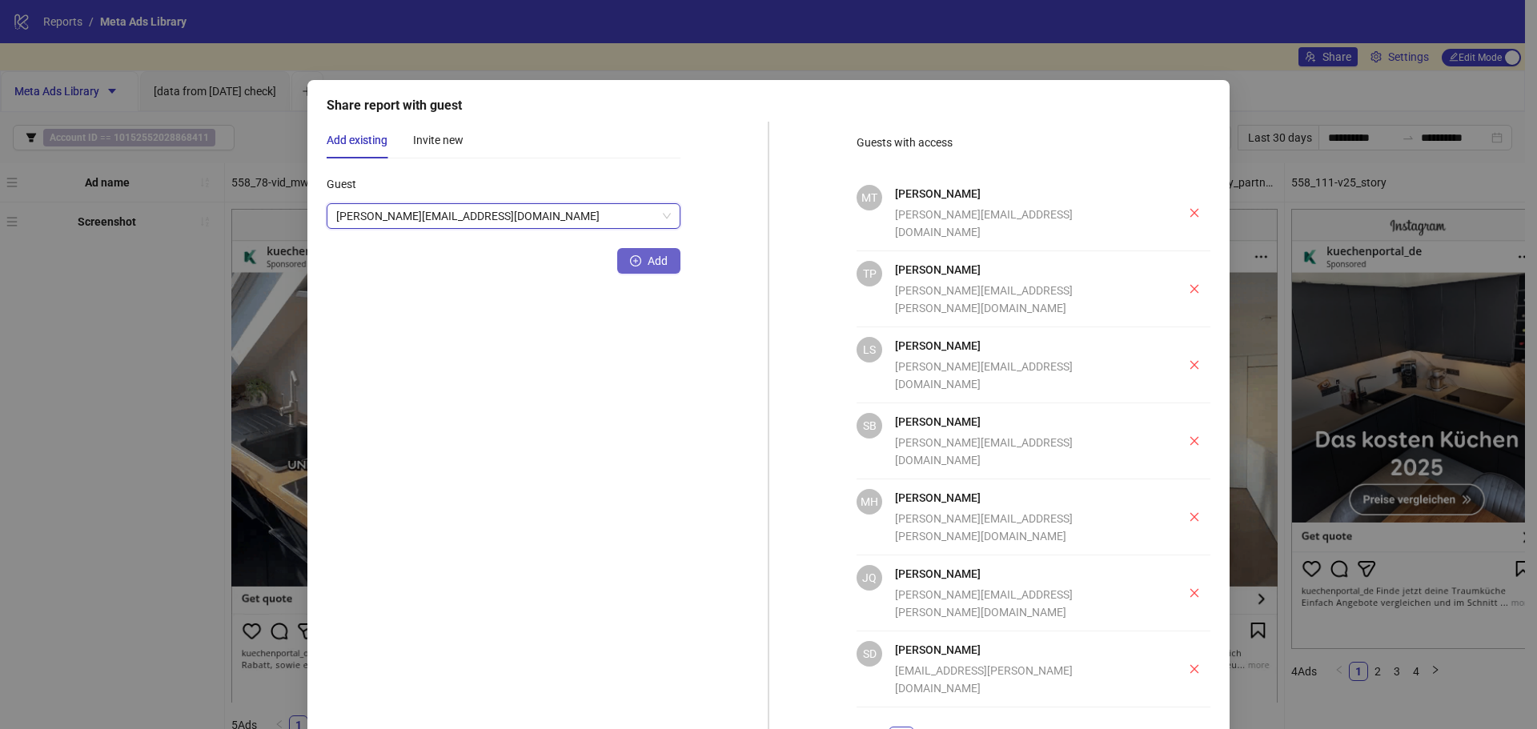
click at [656, 261] on span "Add" at bounding box center [658, 261] width 20 height 13
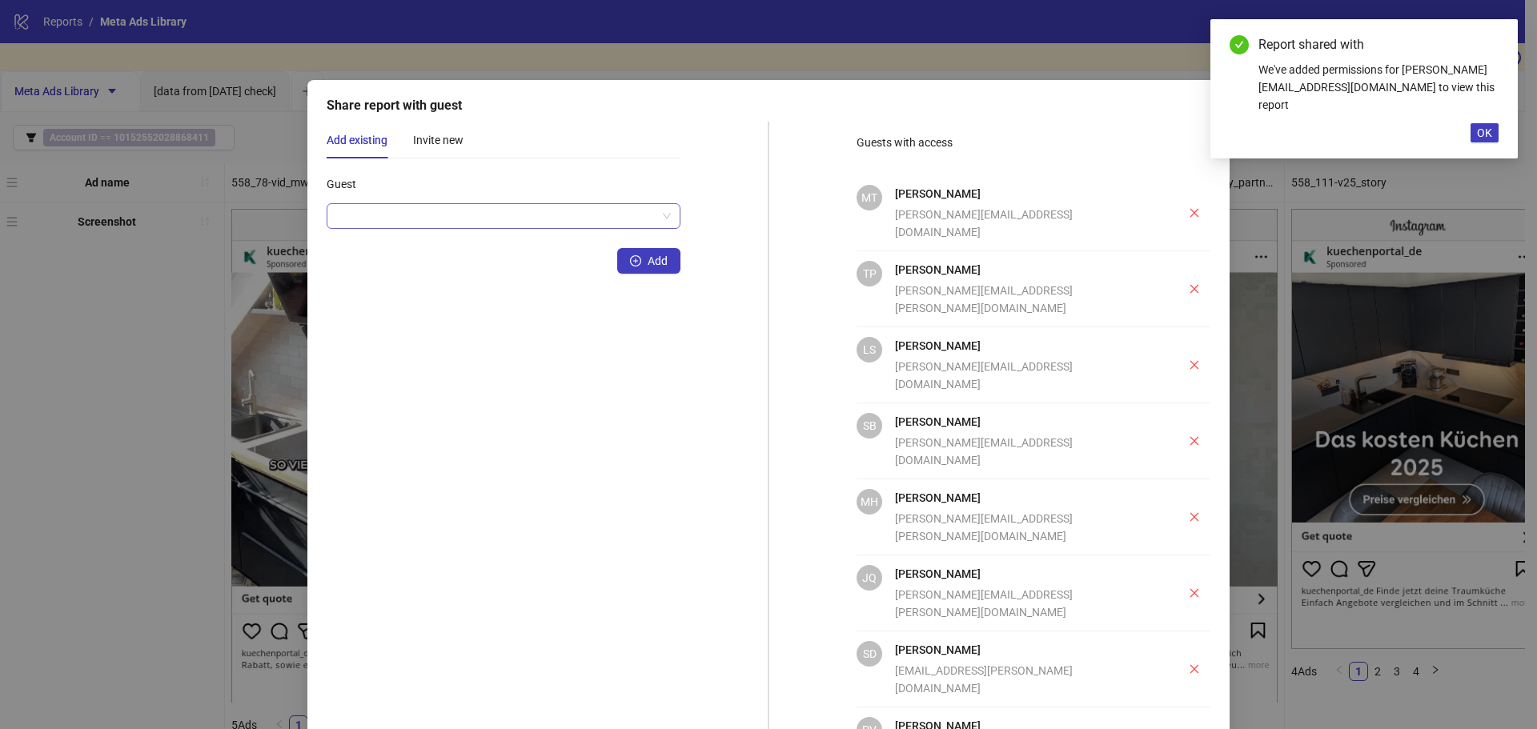
click at [519, 215] on input "Guest" at bounding box center [496, 216] width 320 height 24
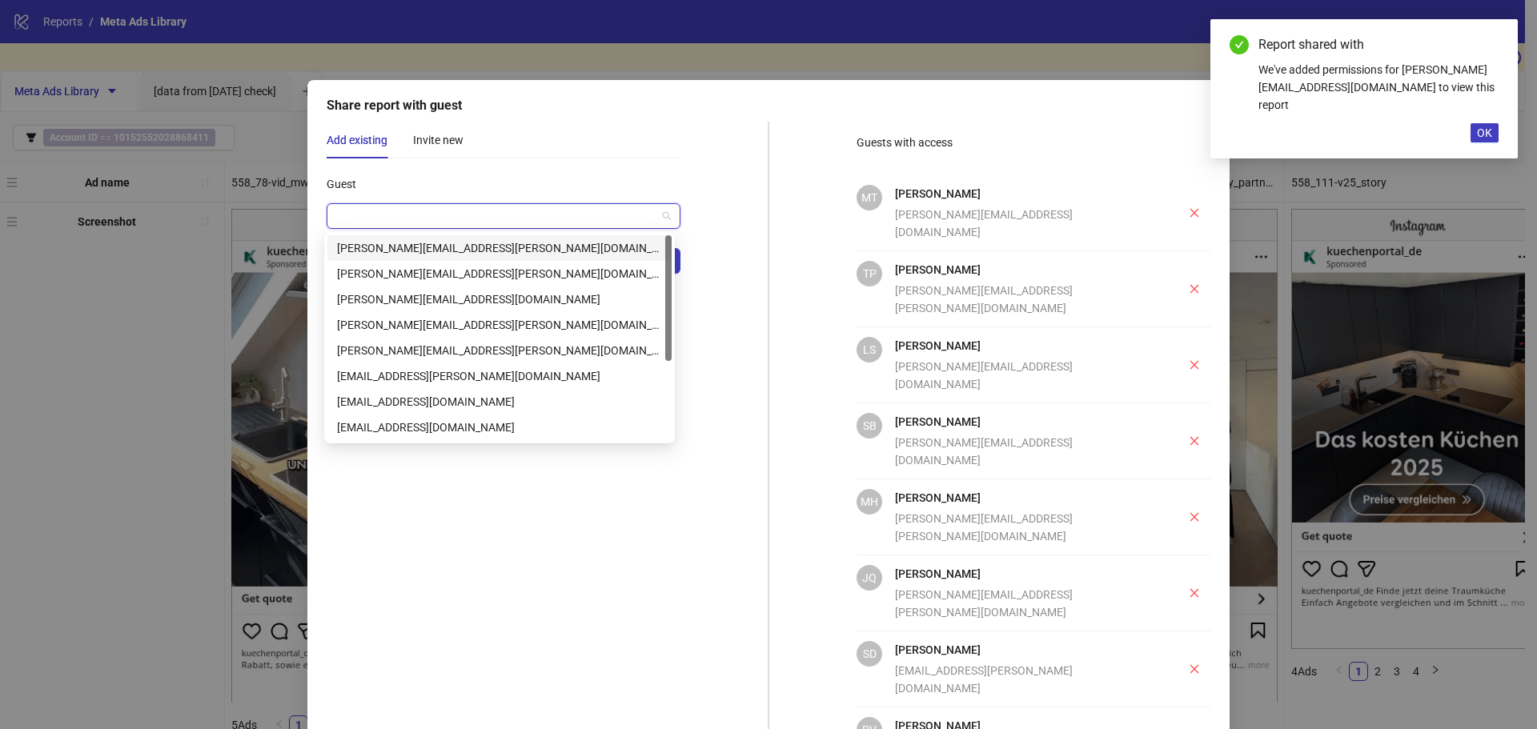
click at [505, 240] on div "thomas.bruns@aroundhome.de" at bounding box center [499, 248] width 325 height 18
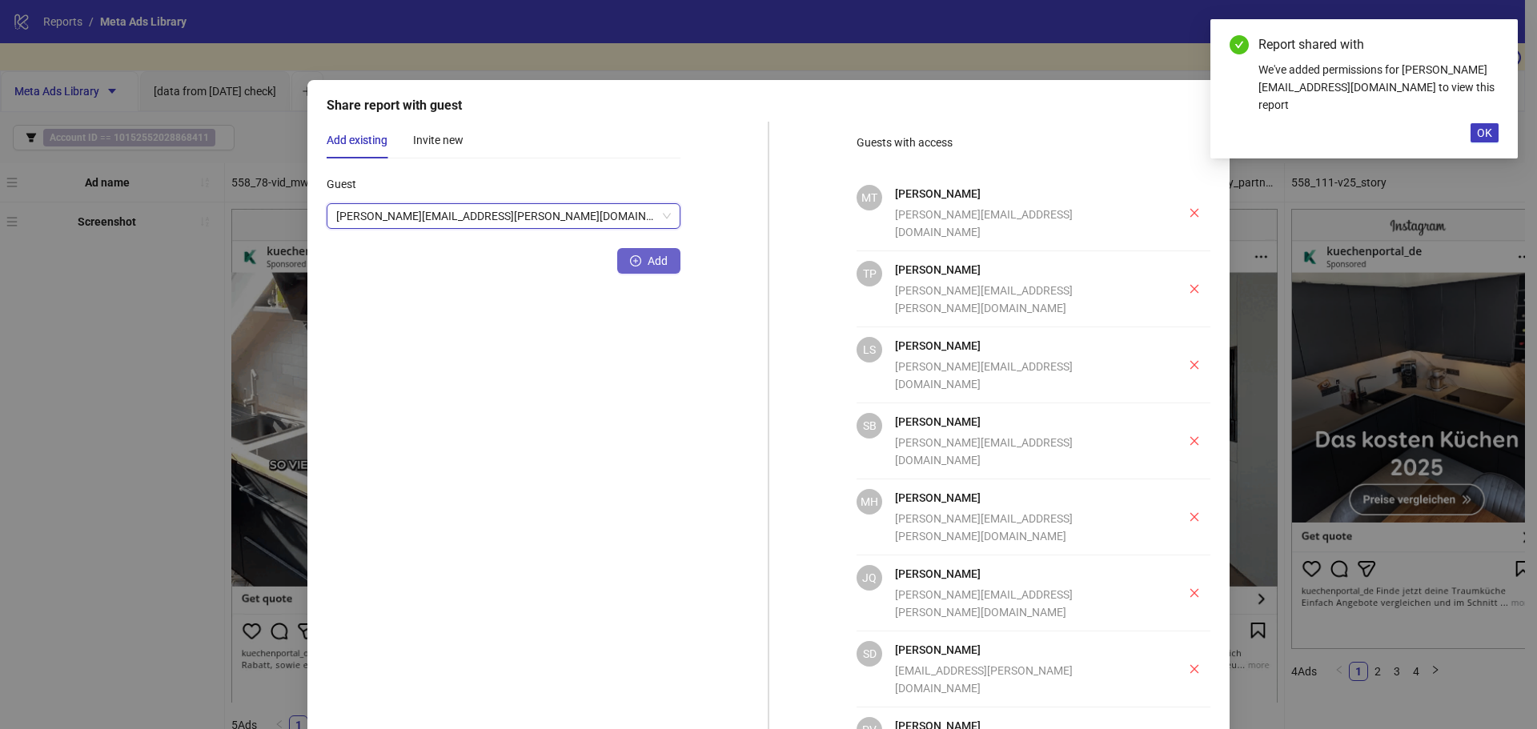
click at [641, 266] on button "Add" at bounding box center [648, 261] width 63 height 26
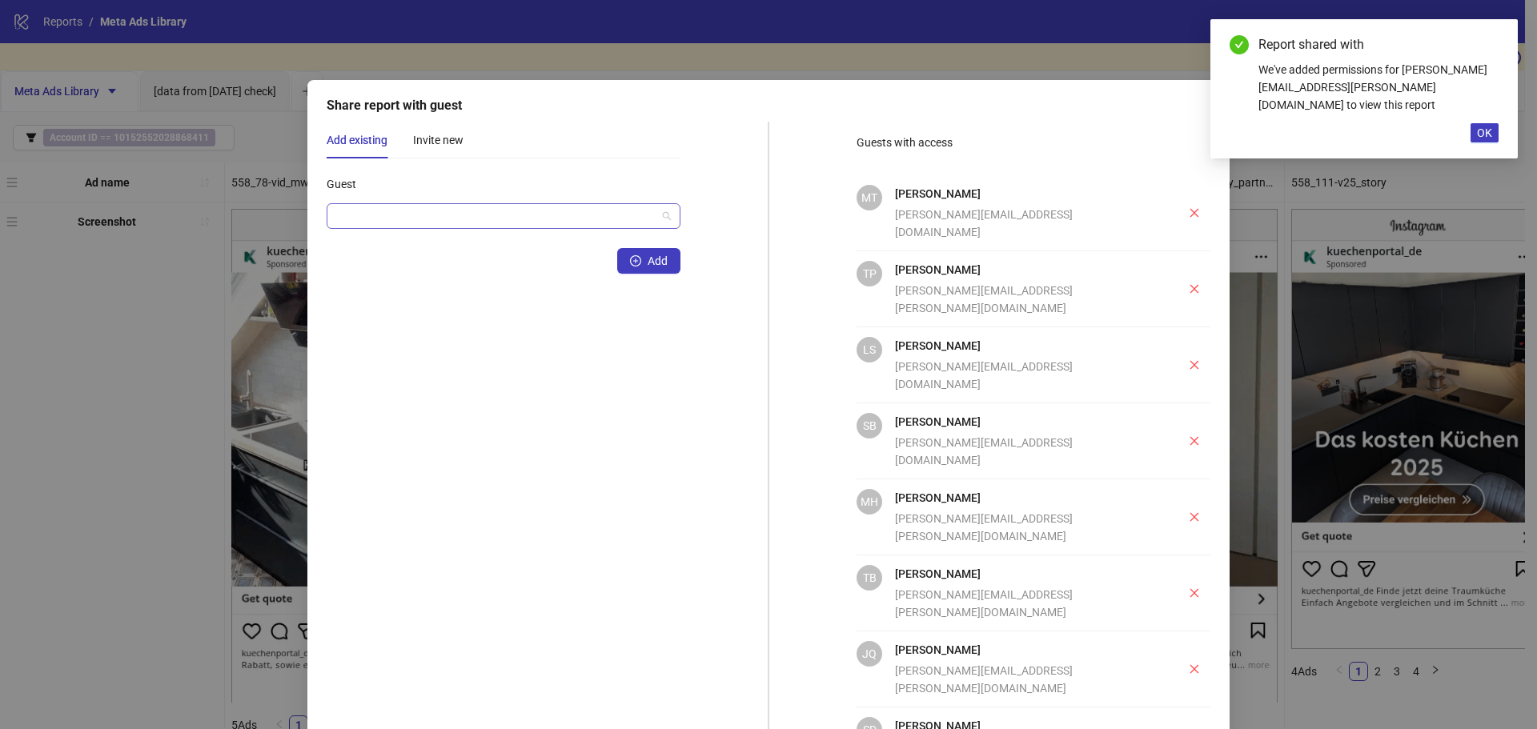
click at [522, 217] on input "Guest" at bounding box center [496, 216] width 320 height 24
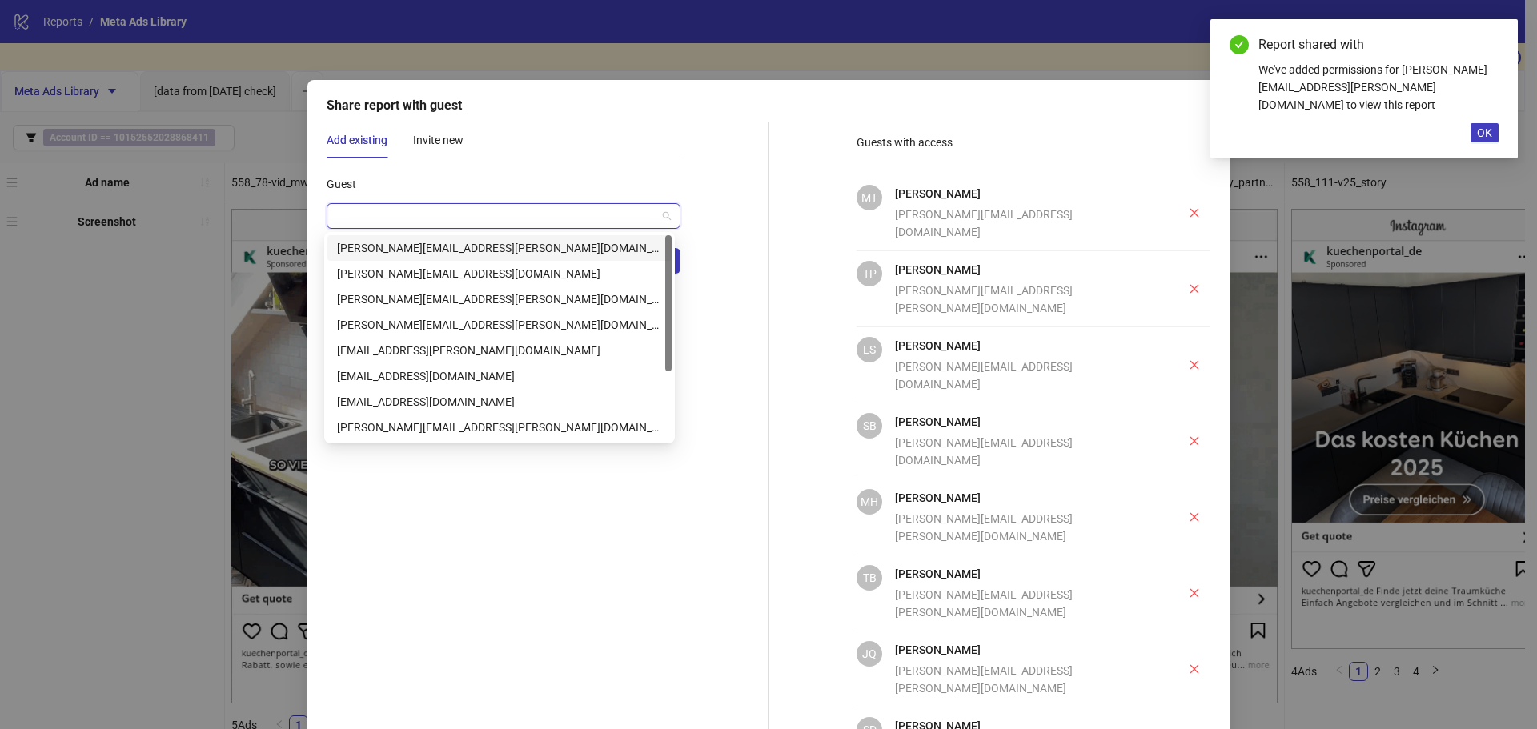
click at [515, 242] on div "cathleen.buchholz@aroundhome.de" at bounding box center [499, 248] width 325 height 18
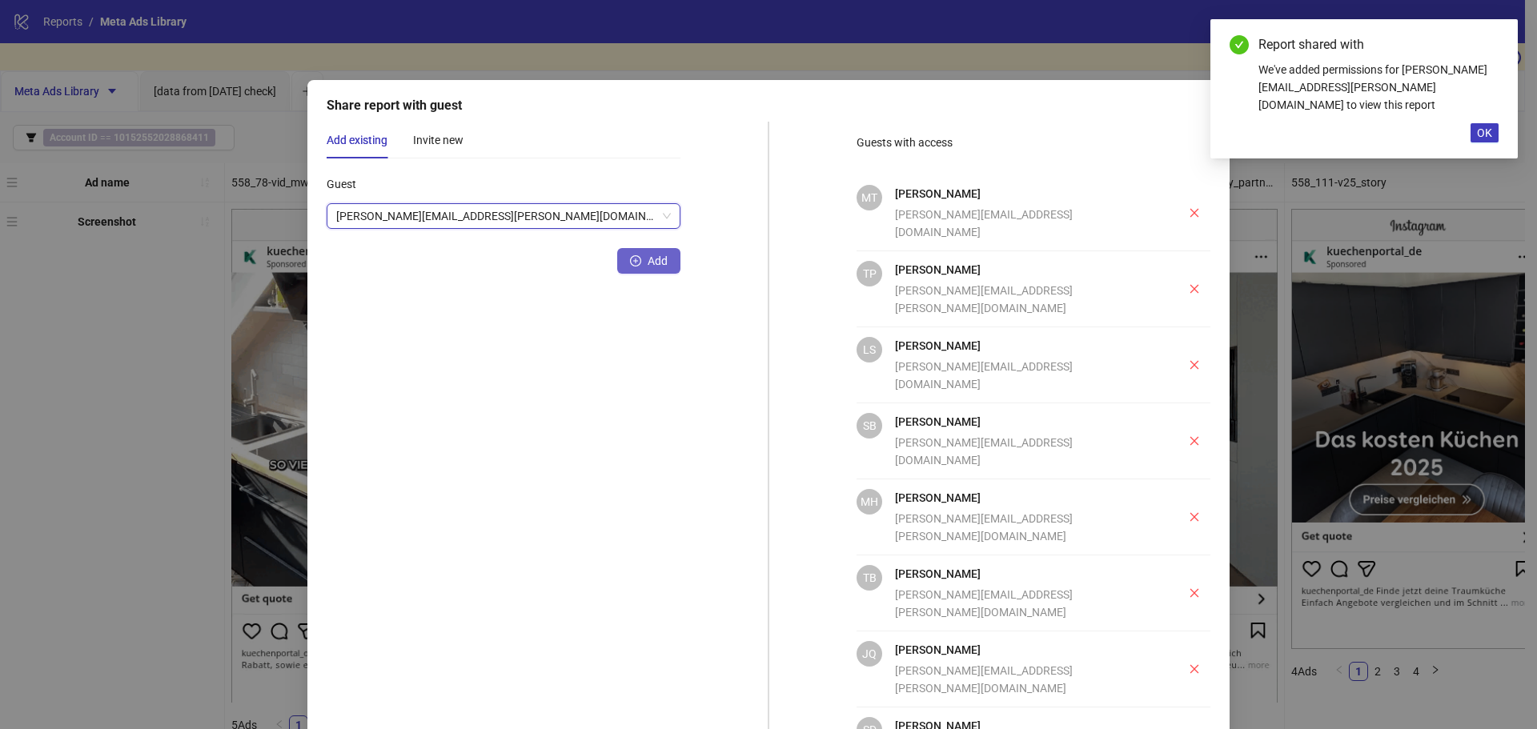
click at [648, 262] on span "Add" at bounding box center [658, 261] width 20 height 13
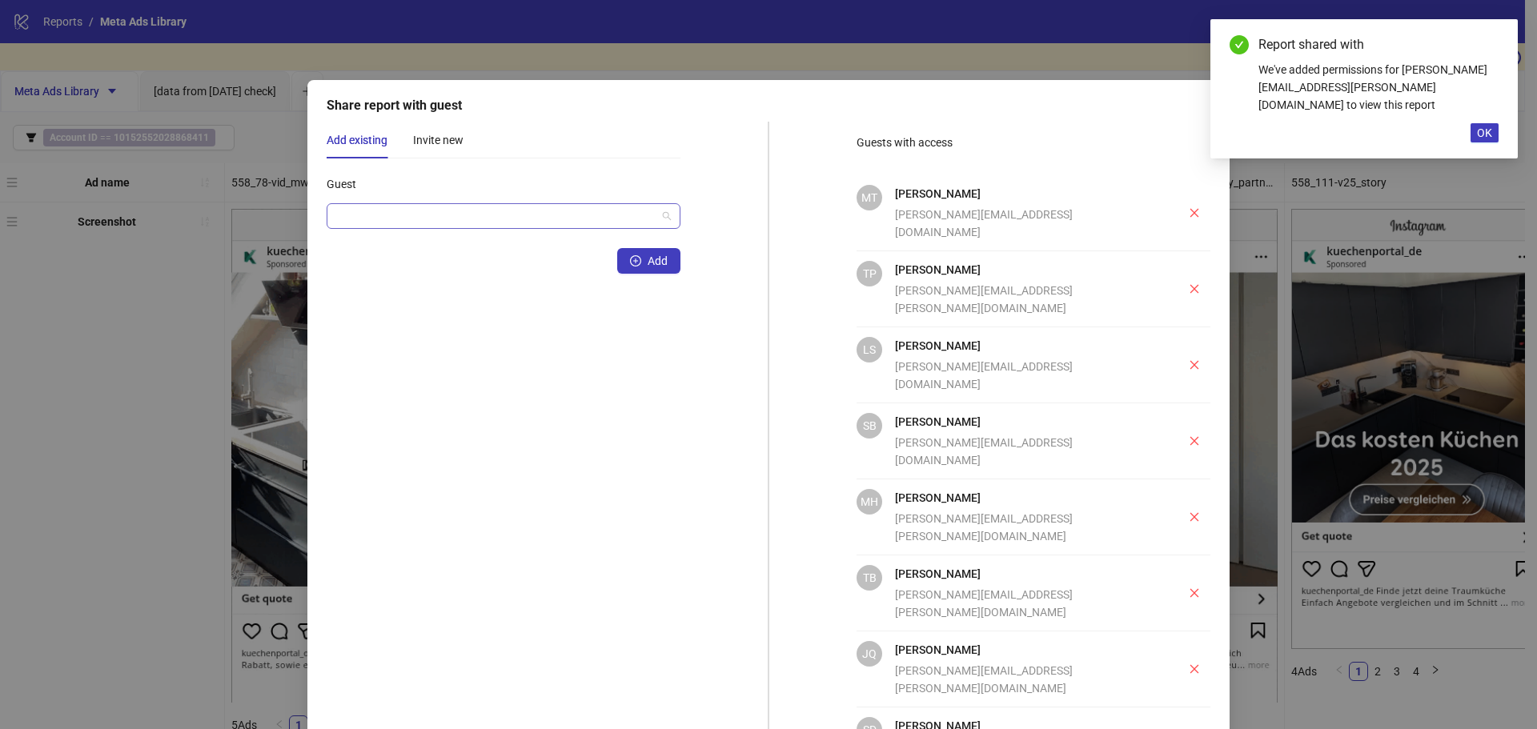
click at [528, 223] on input "Guest" at bounding box center [496, 216] width 320 height 24
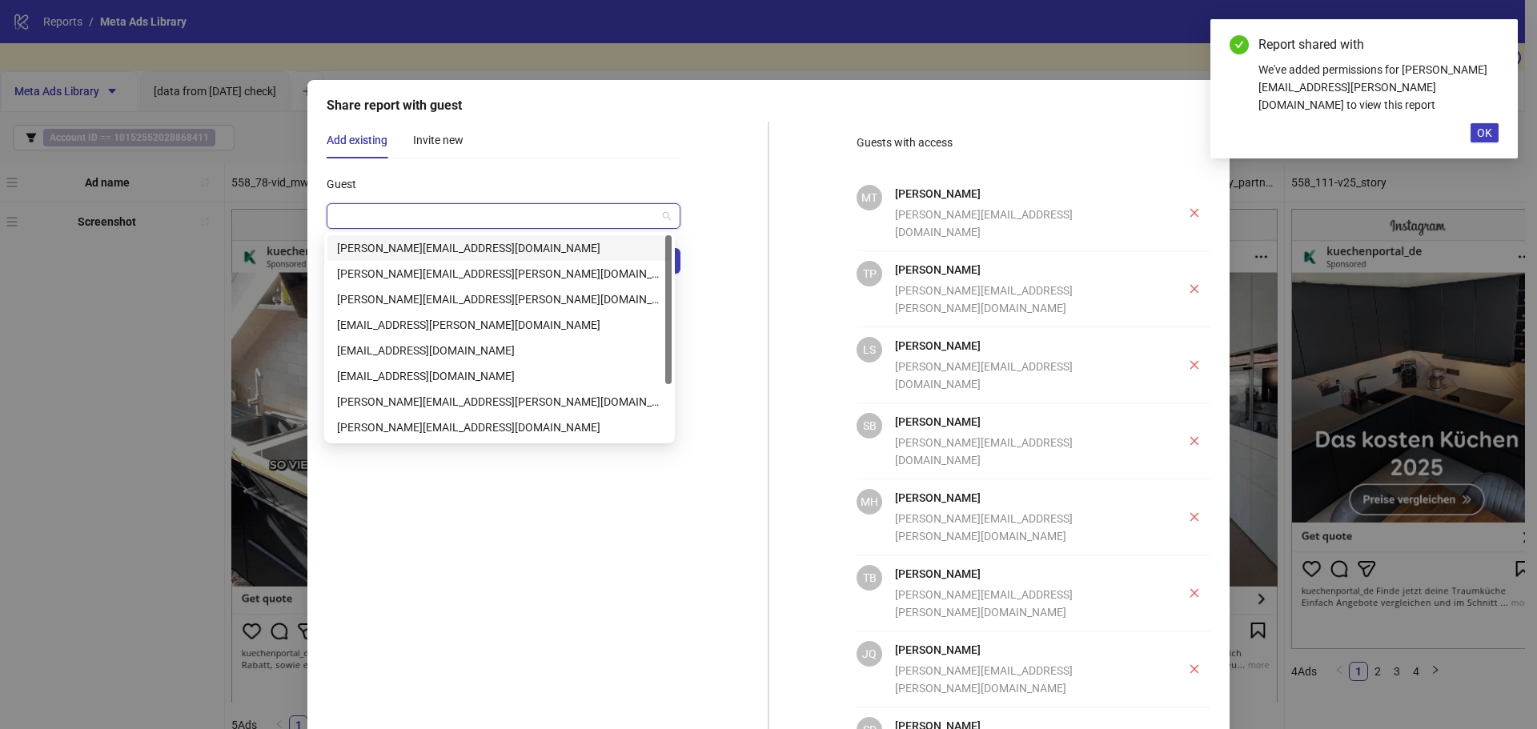
click at [523, 247] on div "sandra.klautzsch@aroundhome.de" at bounding box center [499, 248] width 325 height 18
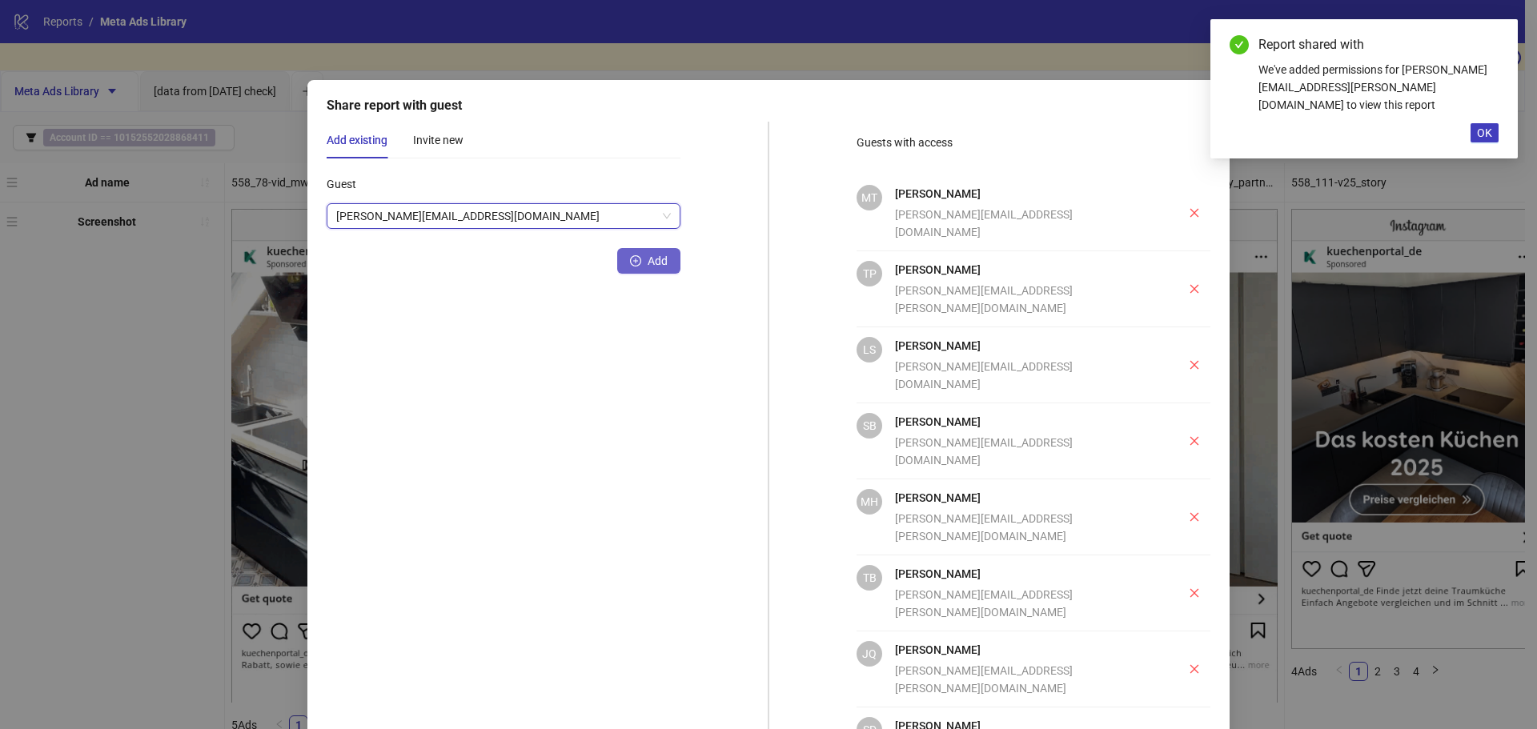
click at [657, 267] on span "Add" at bounding box center [658, 261] width 20 height 13
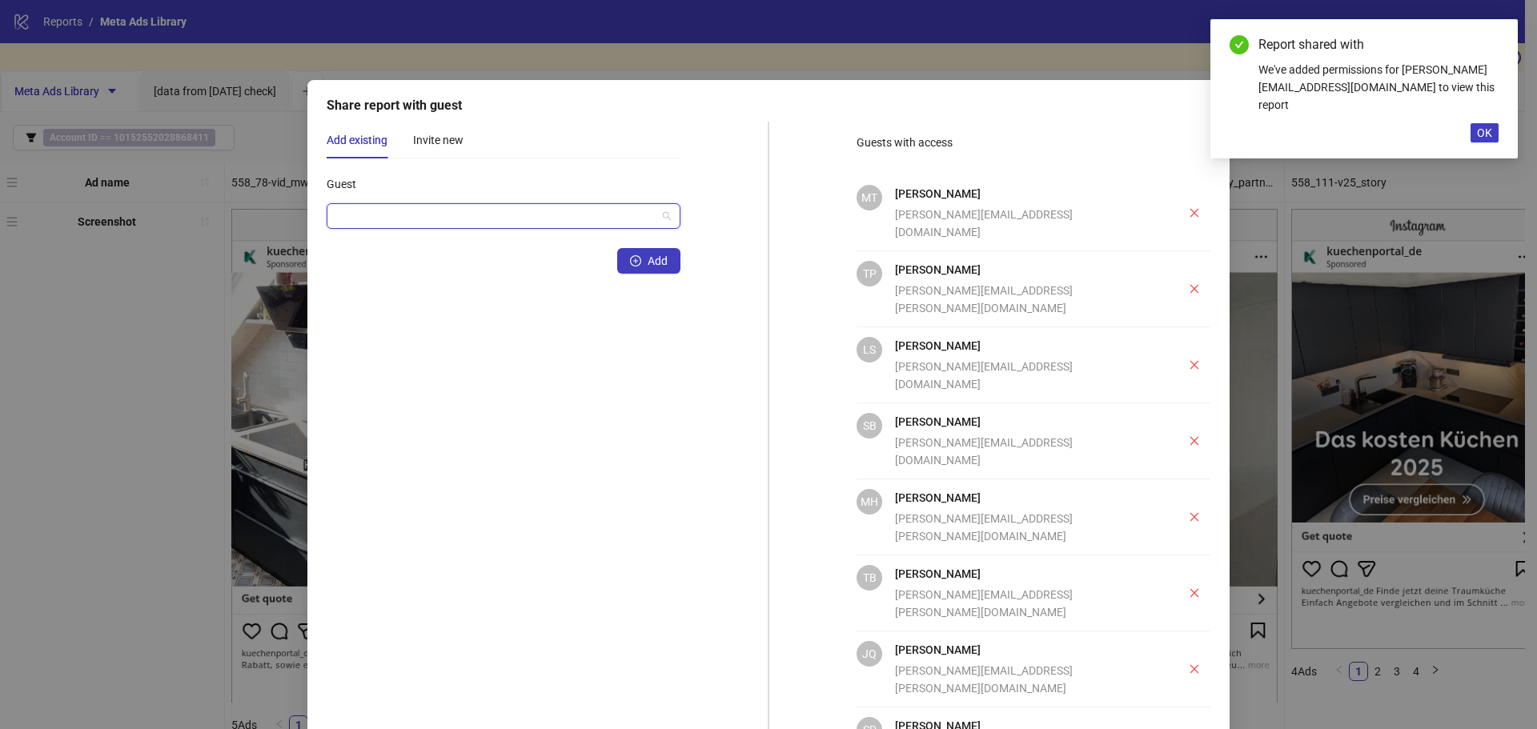
click at [544, 208] on input "Guest" at bounding box center [496, 216] width 320 height 24
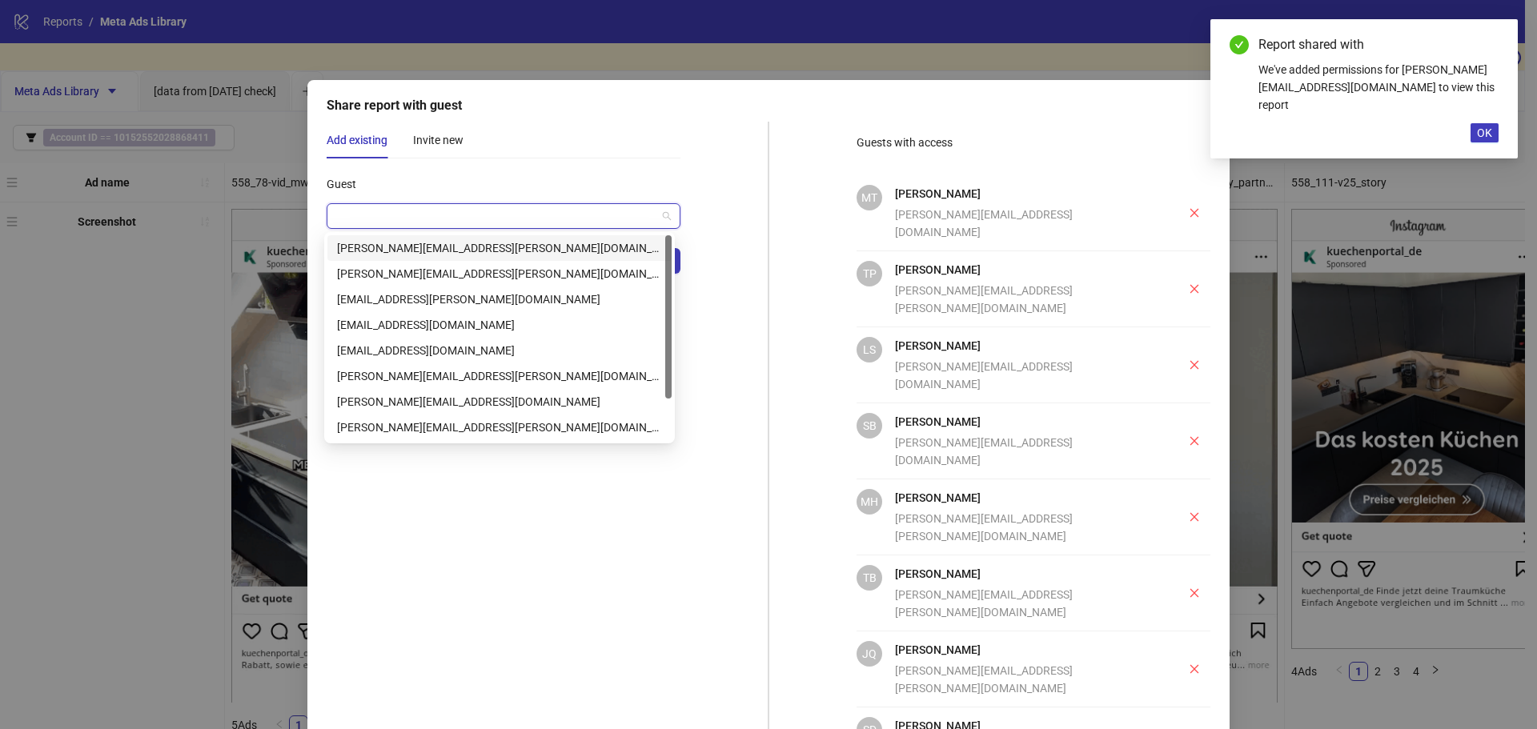
click at [522, 257] on div "caroline.genschmer@aroundhome.de" at bounding box center [499, 248] width 344 height 26
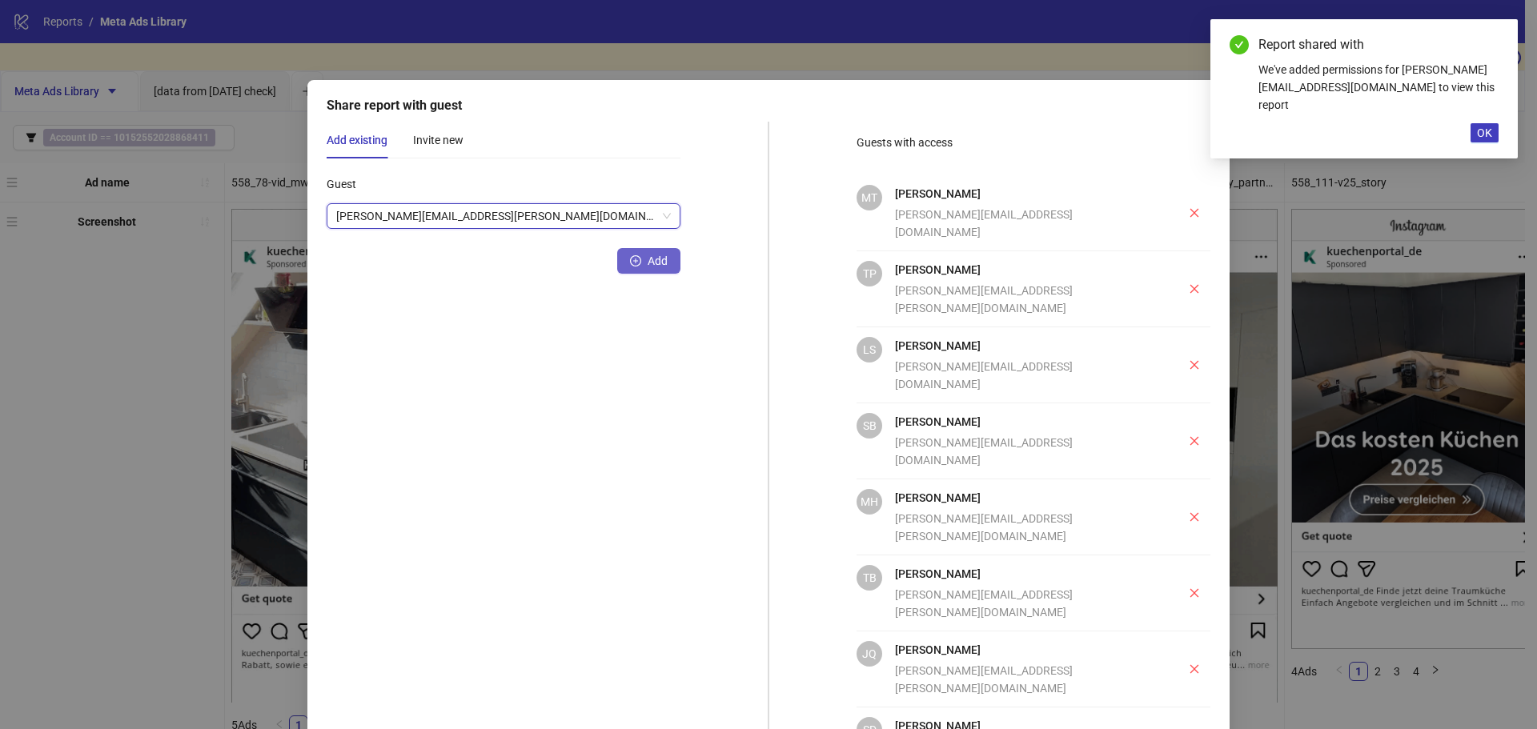
click at [667, 259] on button "Add" at bounding box center [648, 261] width 63 height 26
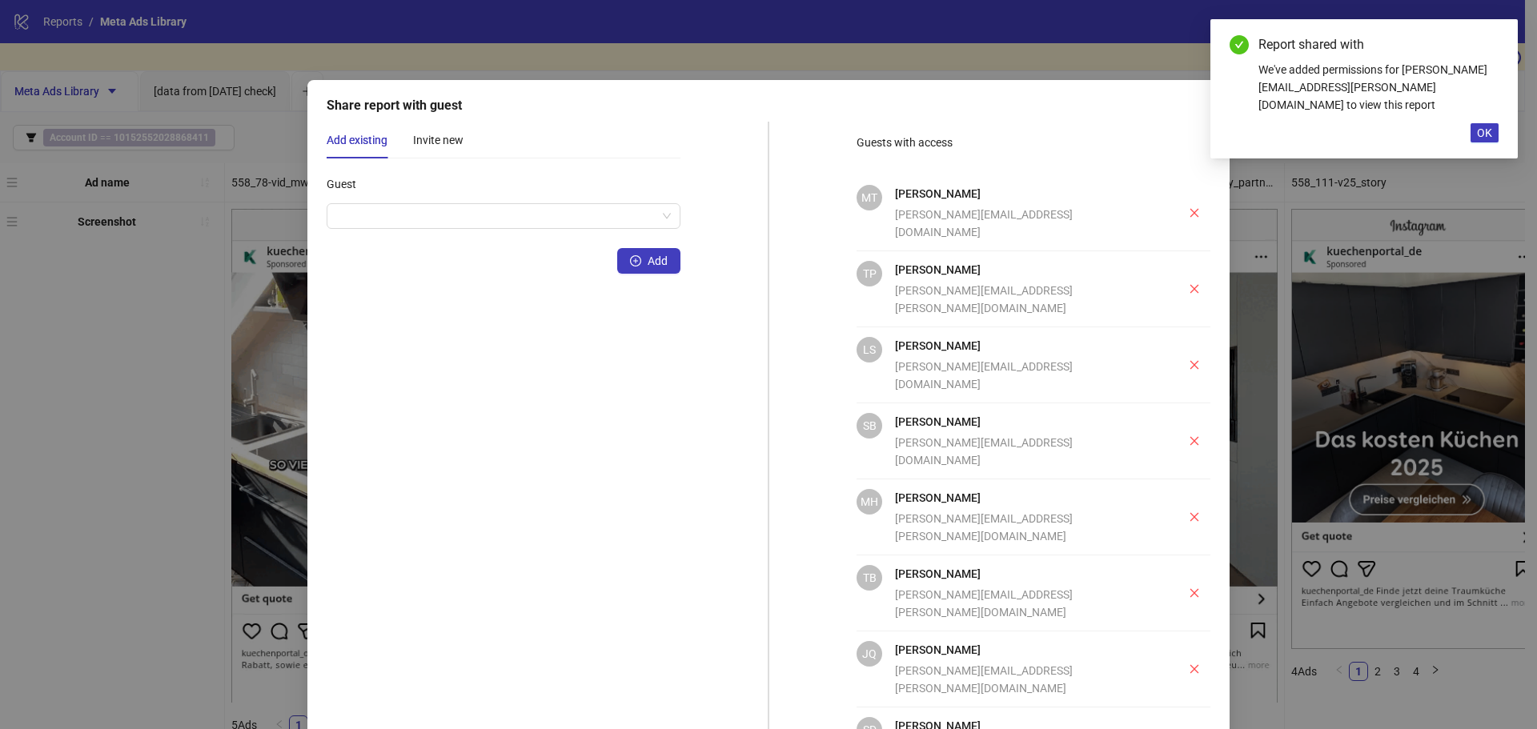
click at [609, 199] on div "Guest" at bounding box center [504, 187] width 354 height 32
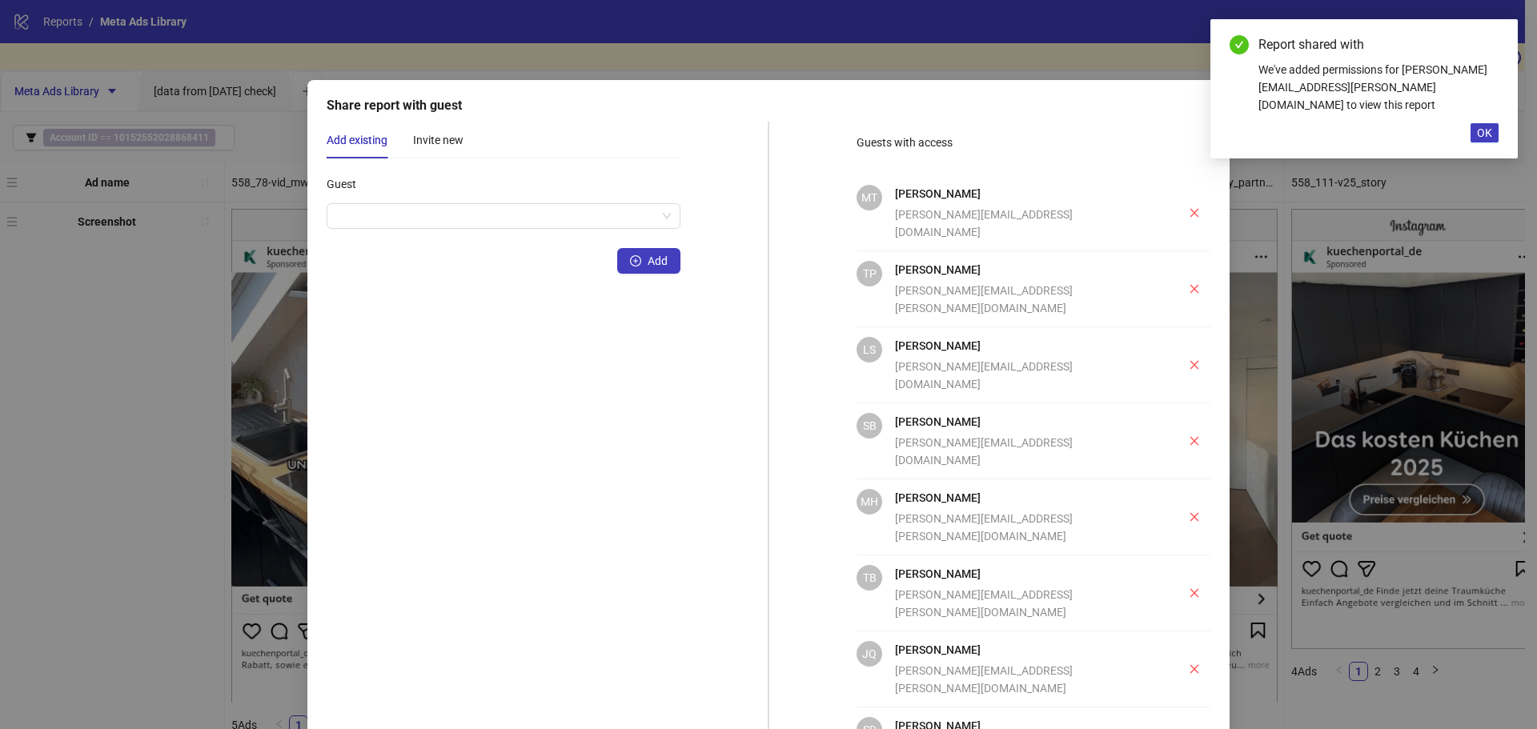
click at [608, 201] on div "Guest" at bounding box center [504, 187] width 354 height 32
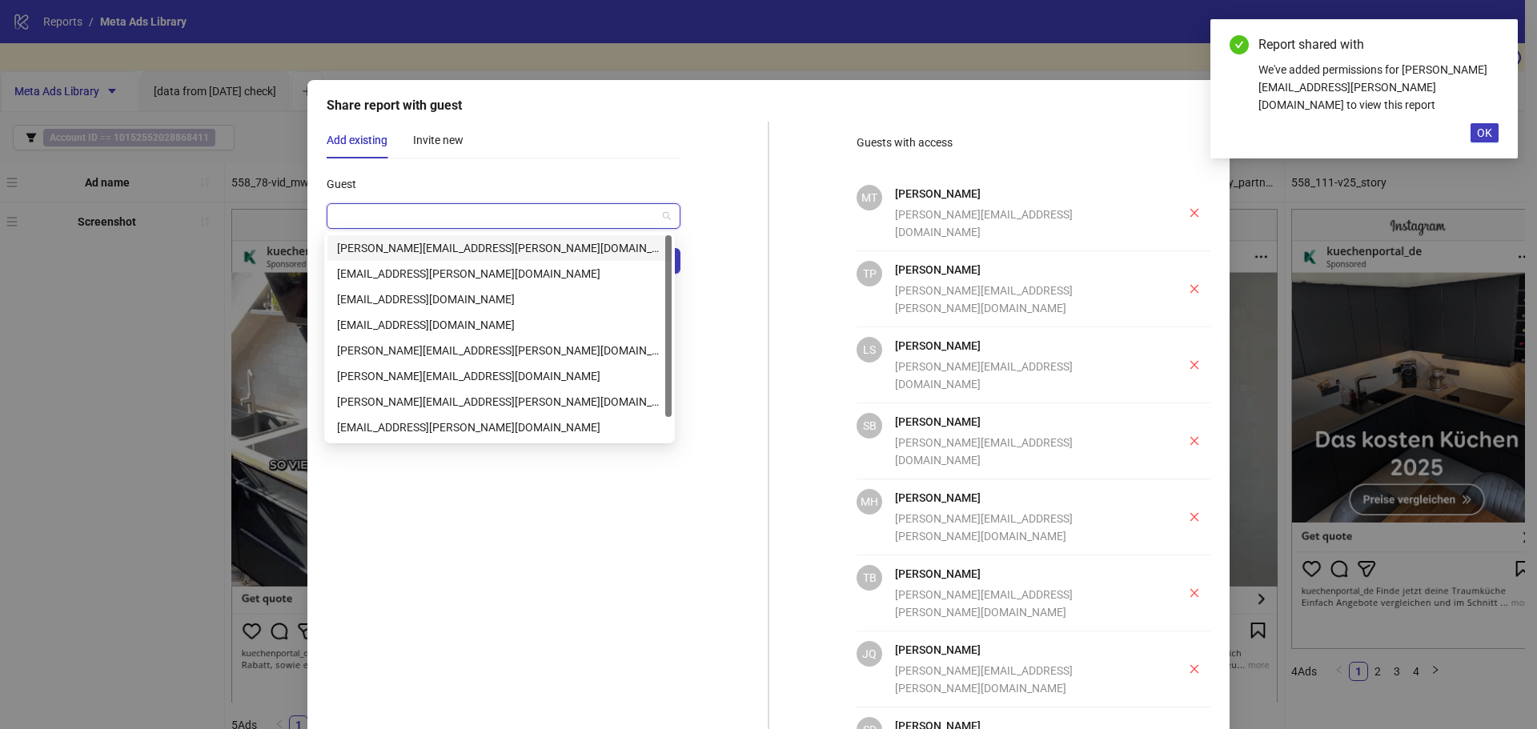
click at [606, 209] on input "Guest" at bounding box center [496, 216] width 320 height 24
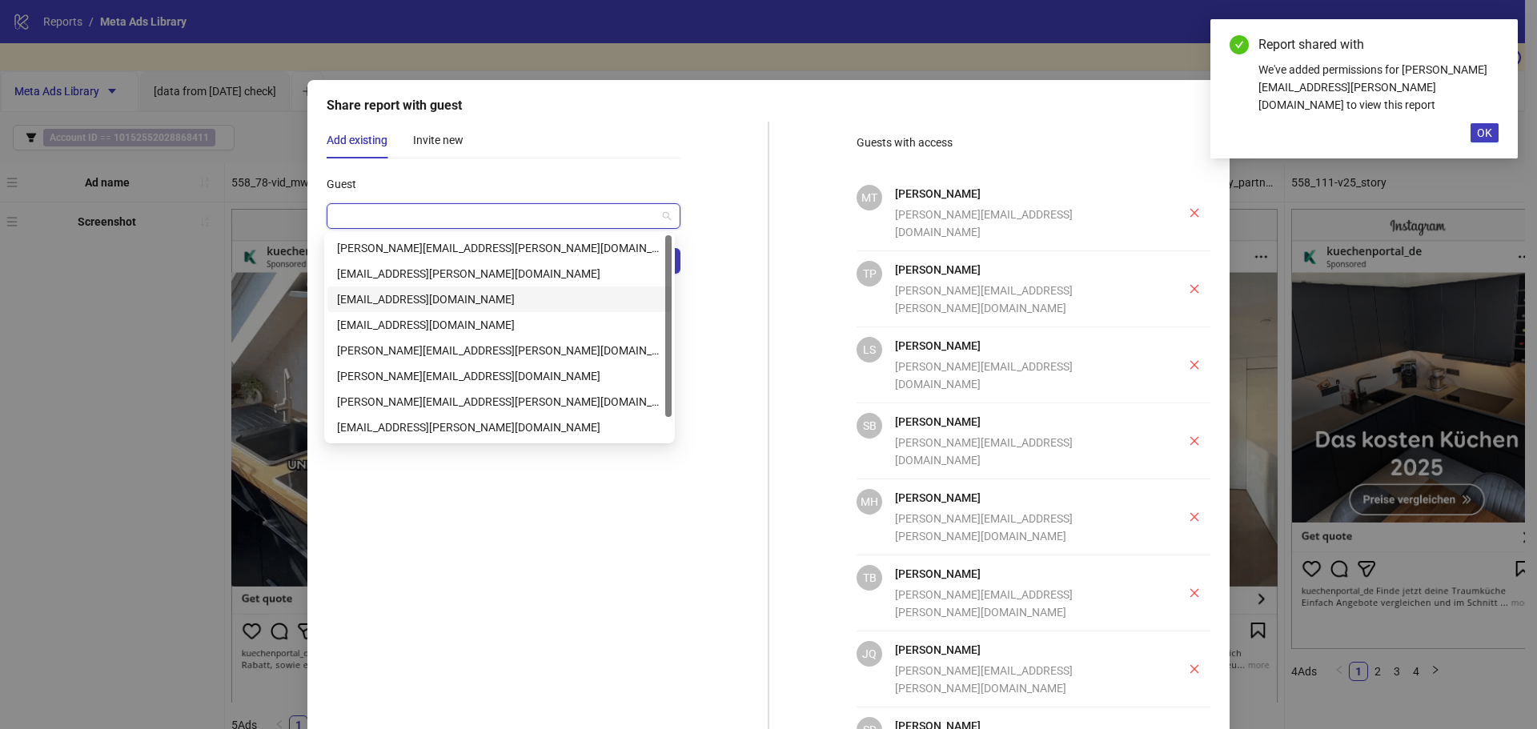
click at [558, 291] on div "carolin.spanic@aroundhome.de" at bounding box center [499, 300] width 325 height 18
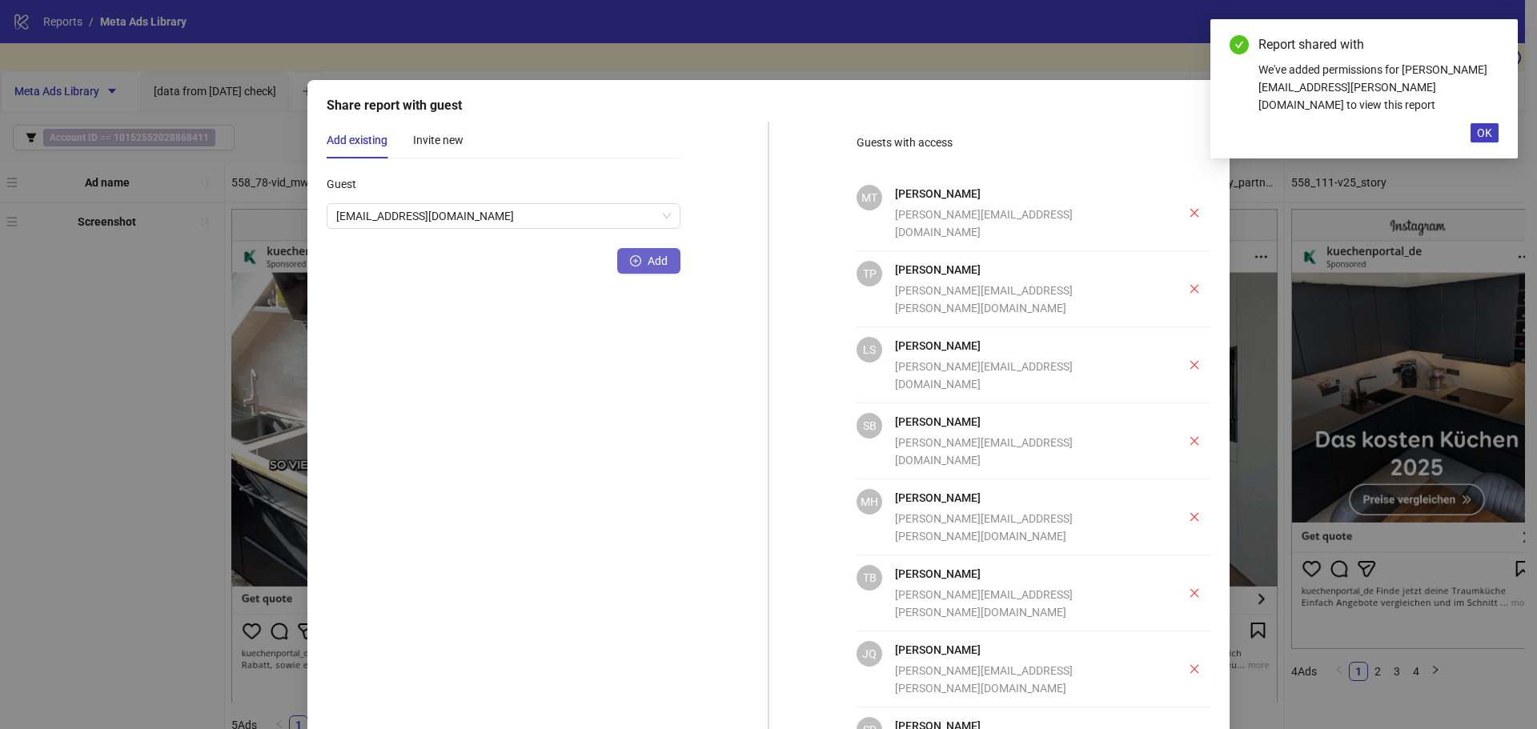
click at [660, 256] on span "Add" at bounding box center [658, 261] width 20 height 13
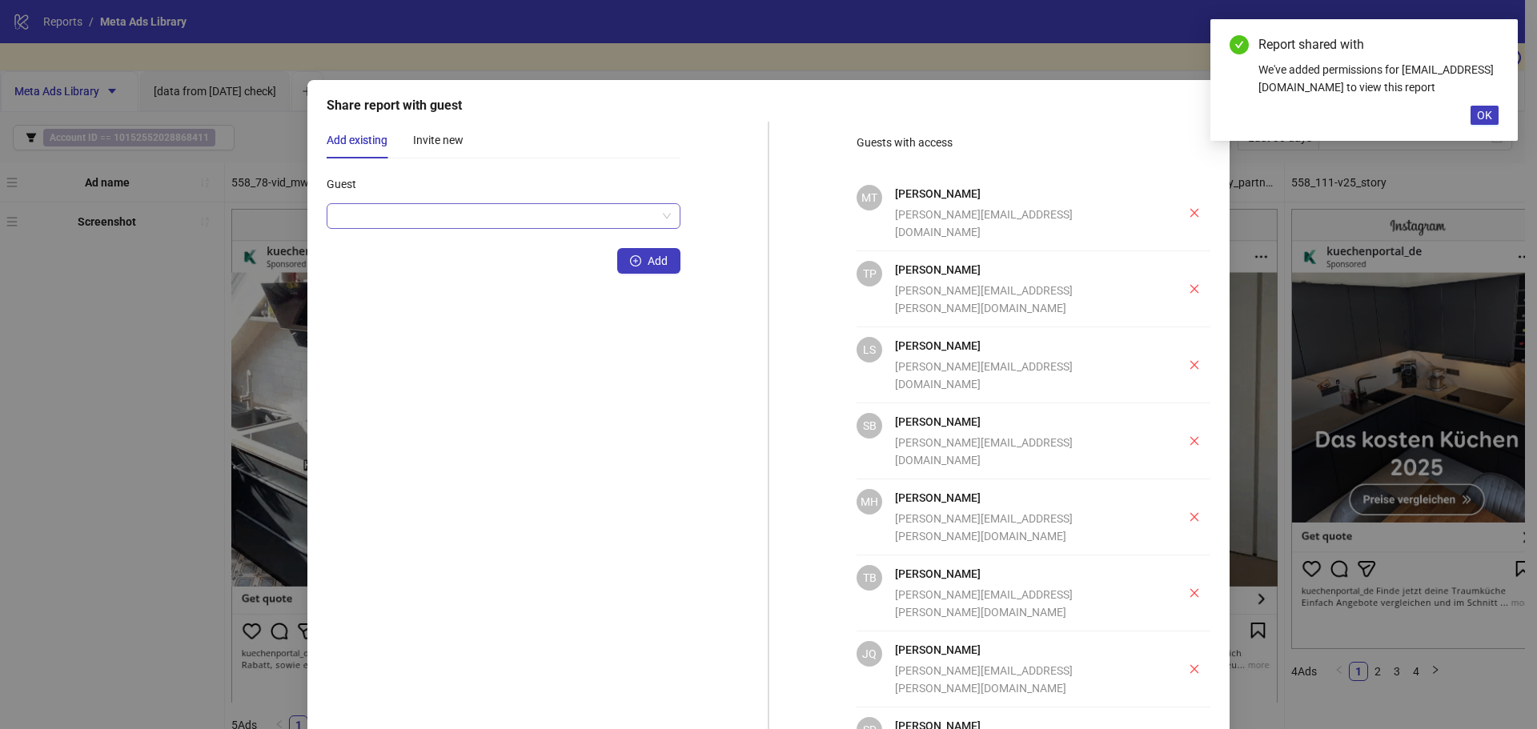
click at [548, 220] on input "Guest" at bounding box center [496, 216] width 320 height 24
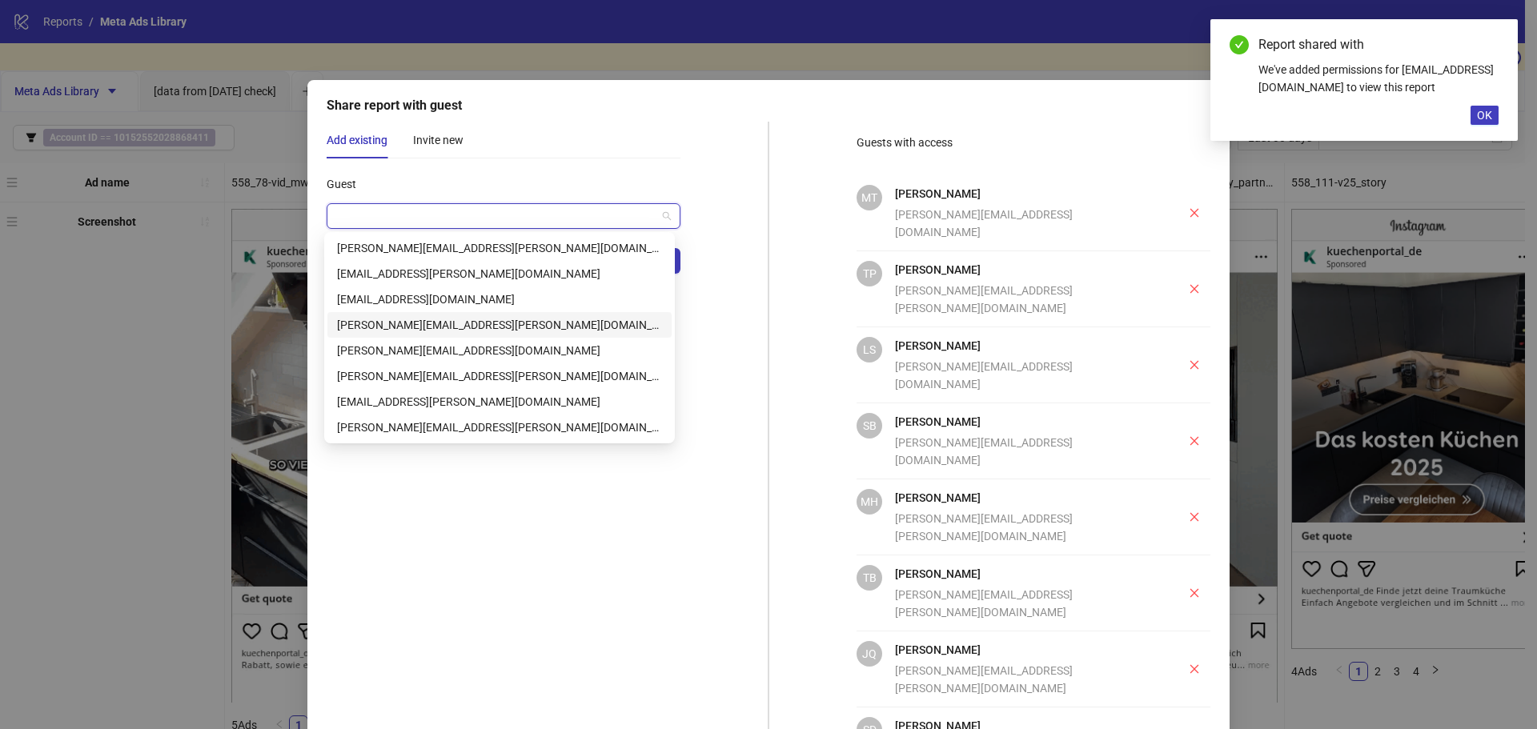
click at [527, 325] on div "edwin.munoz@aroundhome.de" at bounding box center [499, 325] width 325 height 18
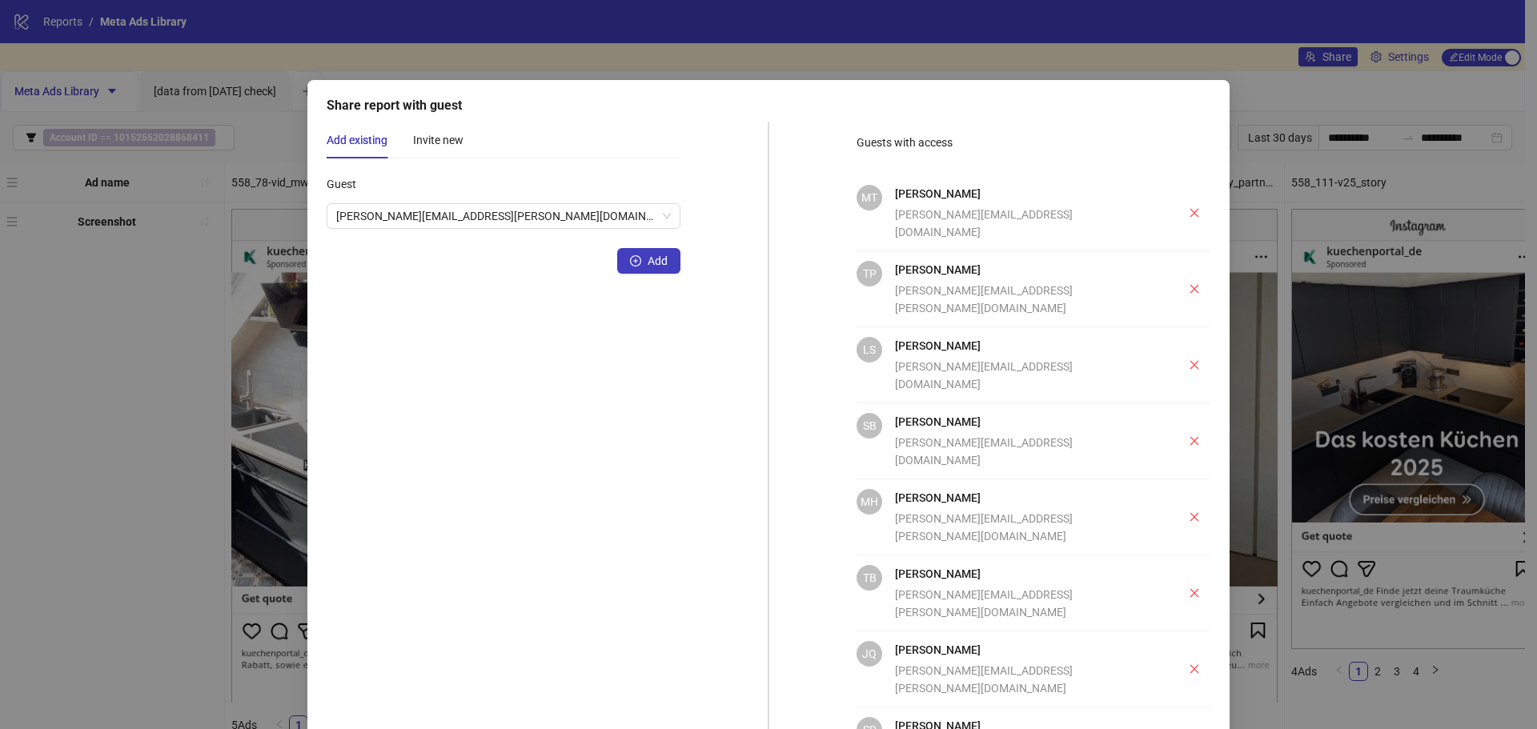
click at [639, 274] on div "Guest edwin.munoz@aroundhome.de Add Name Email Invite" at bounding box center [504, 575] width 354 height 809
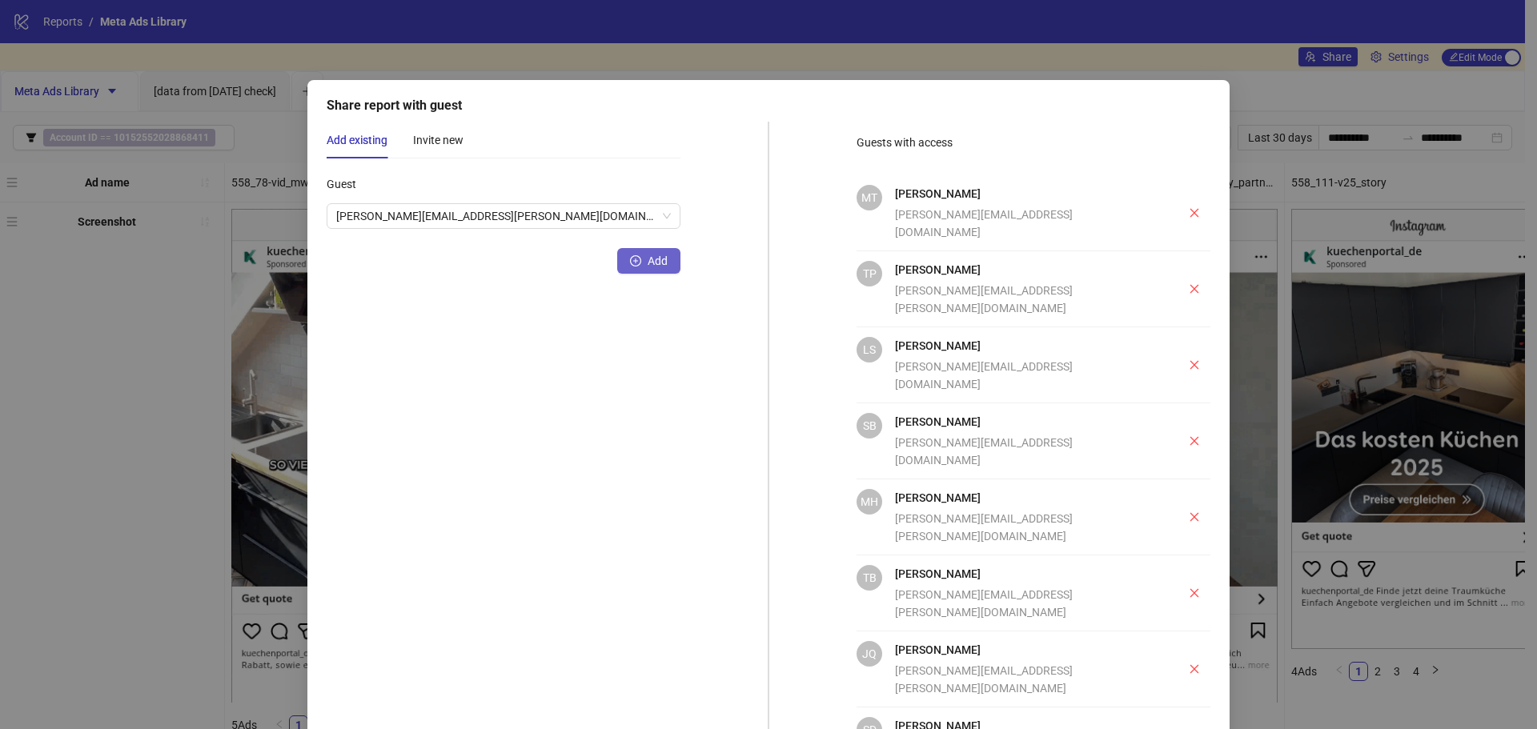
click at [652, 256] on span "Add" at bounding box center [658, 261] width 20 height 13
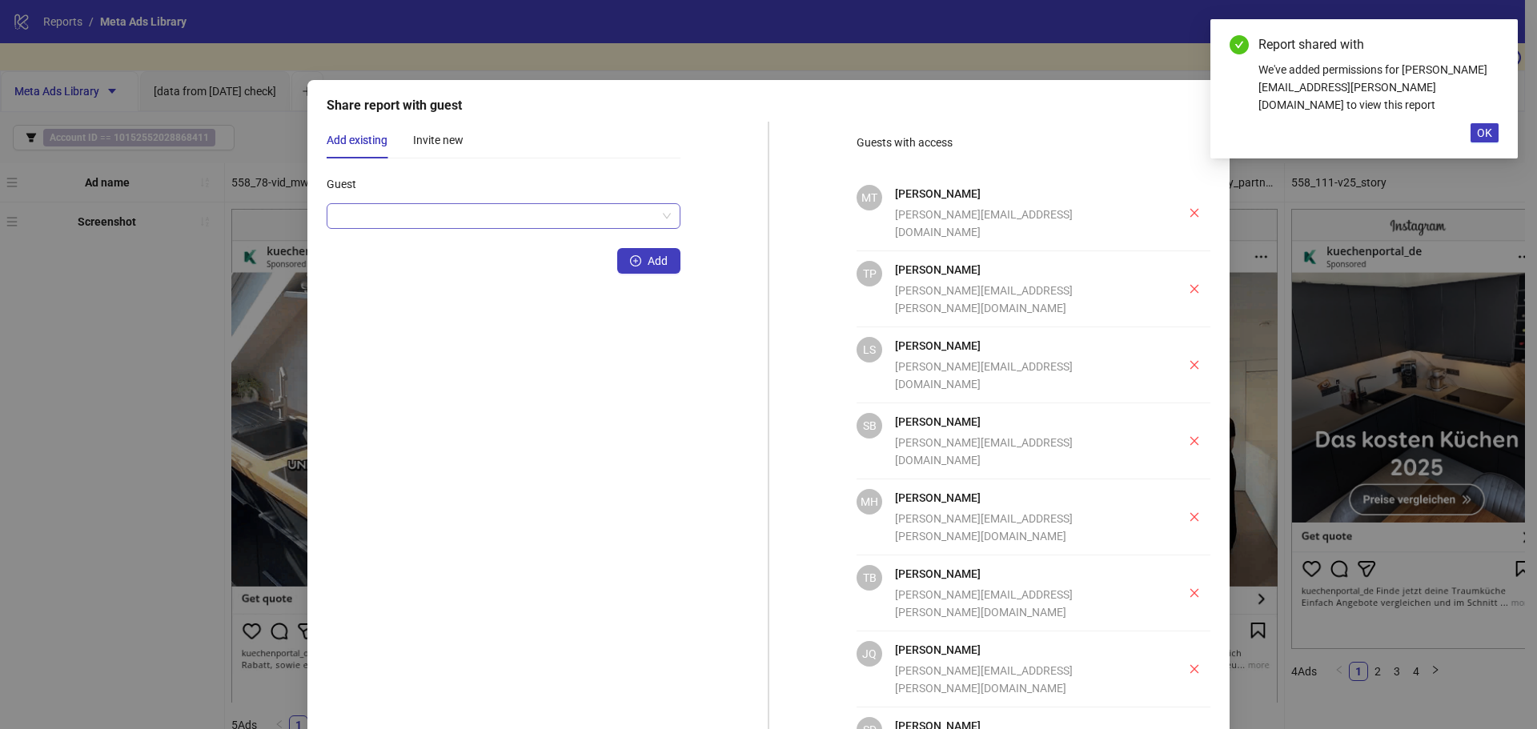
click at [485, 208] on input "Guest" at bounding box center [496, 216] width 320 height 24
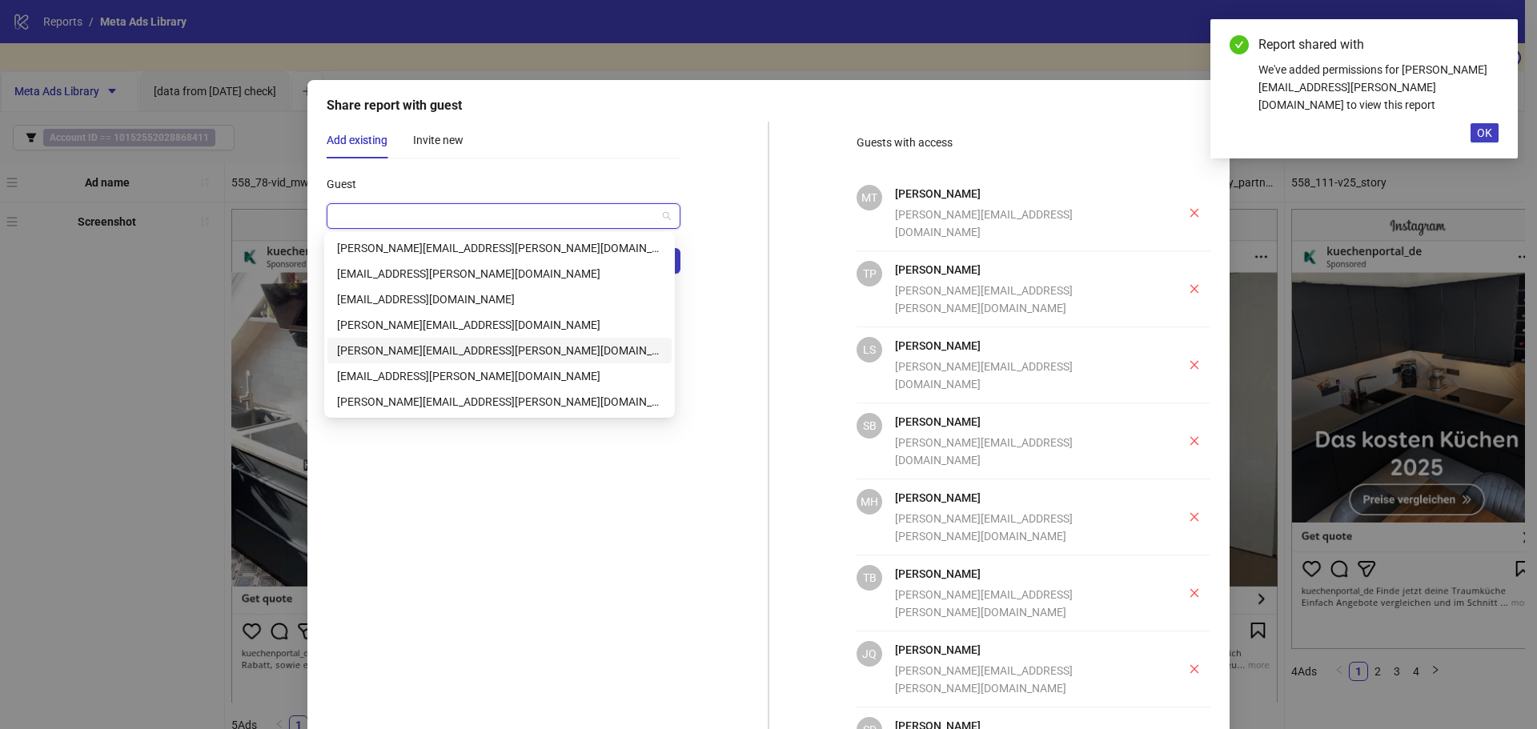
click at [451, 353] on div "isabell.bernd@aroundhome.de" at bounding box center [499, 351] width 325 height 18
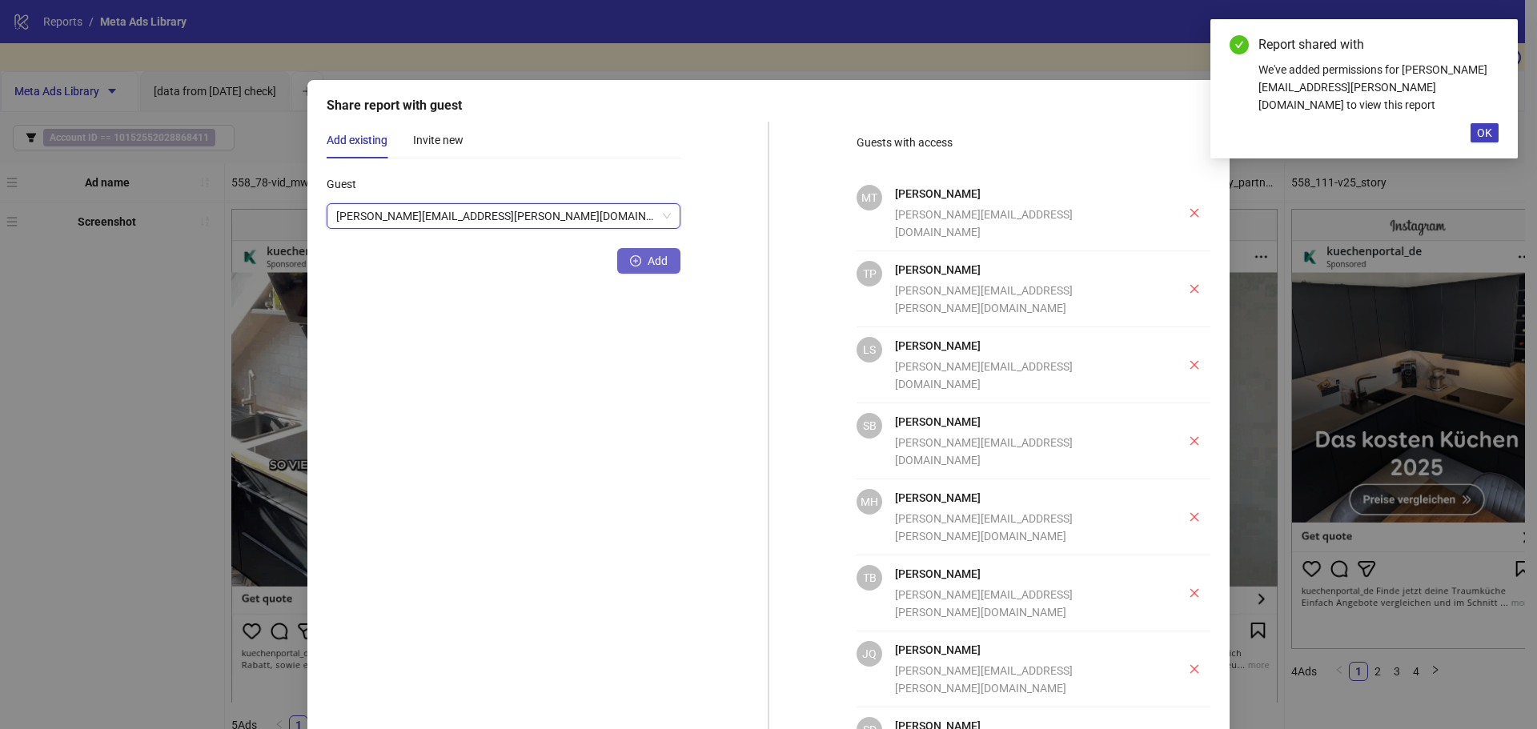
click at [631, 266] on span "submit" at bounding box center [635, 261] width 11 height 13
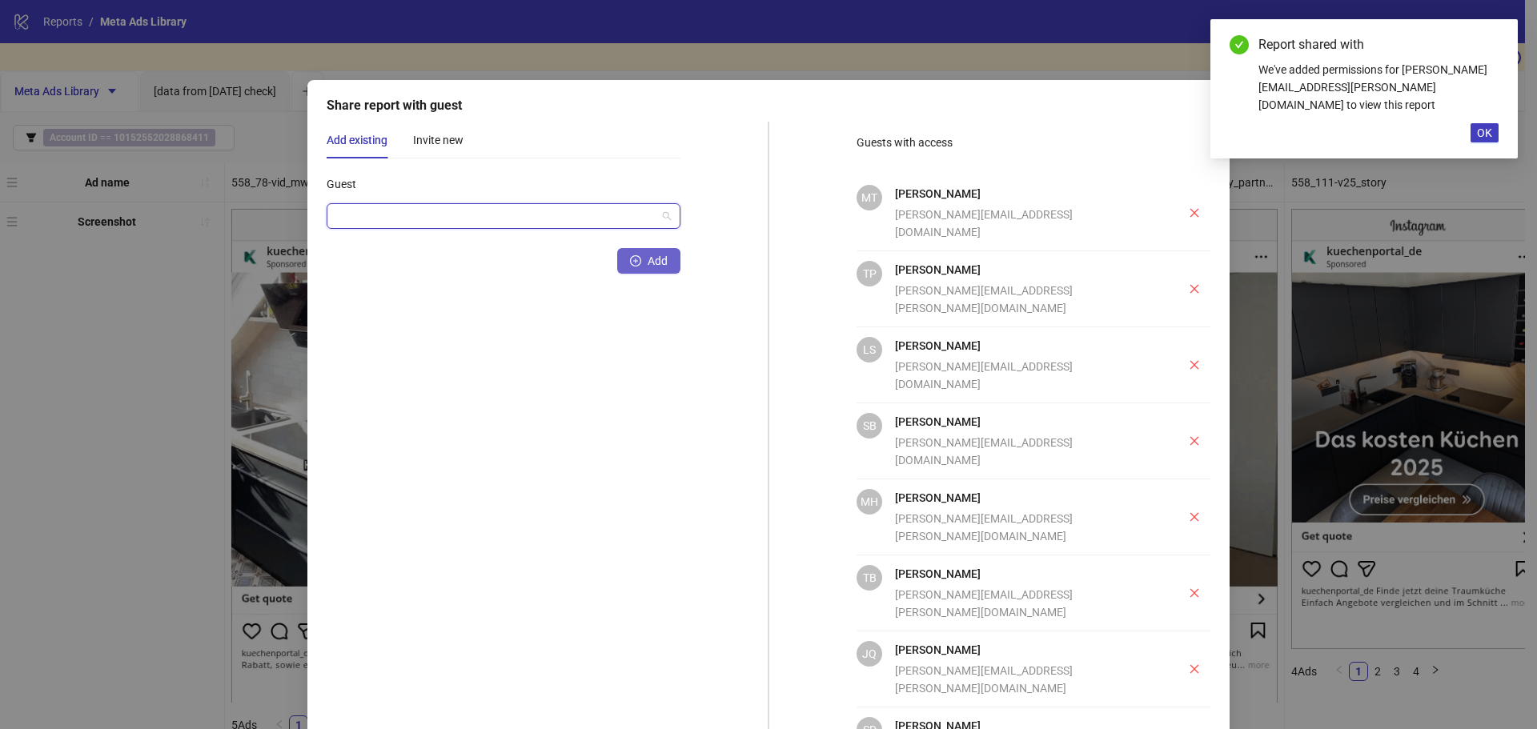
click at [532, 210] on input "Guest" at bounding box center [496, 216] width 320 height 24
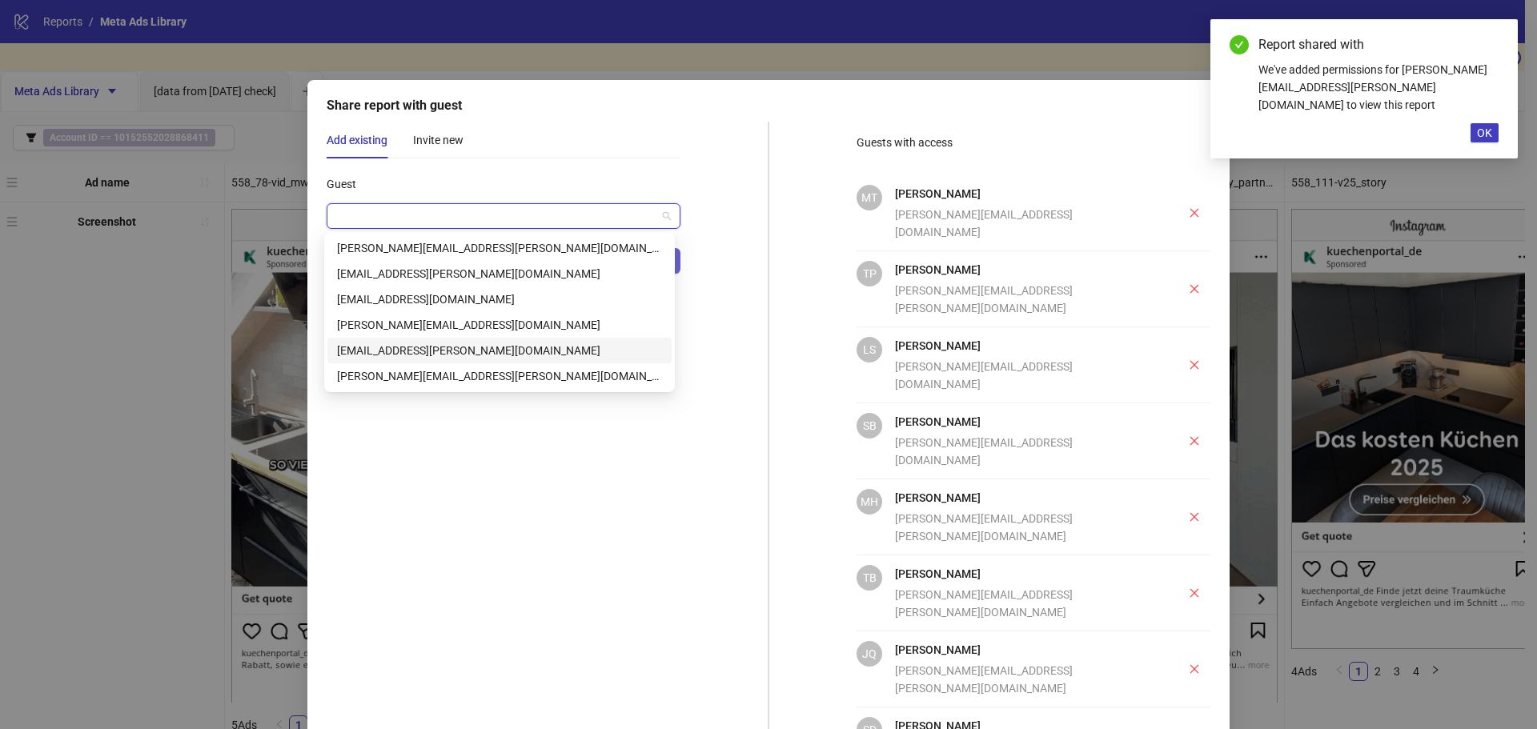
click at [487, 351] on div "alano.mildenberger@aroundhome.de" at bounding box center [499, 351] width 325 height 18
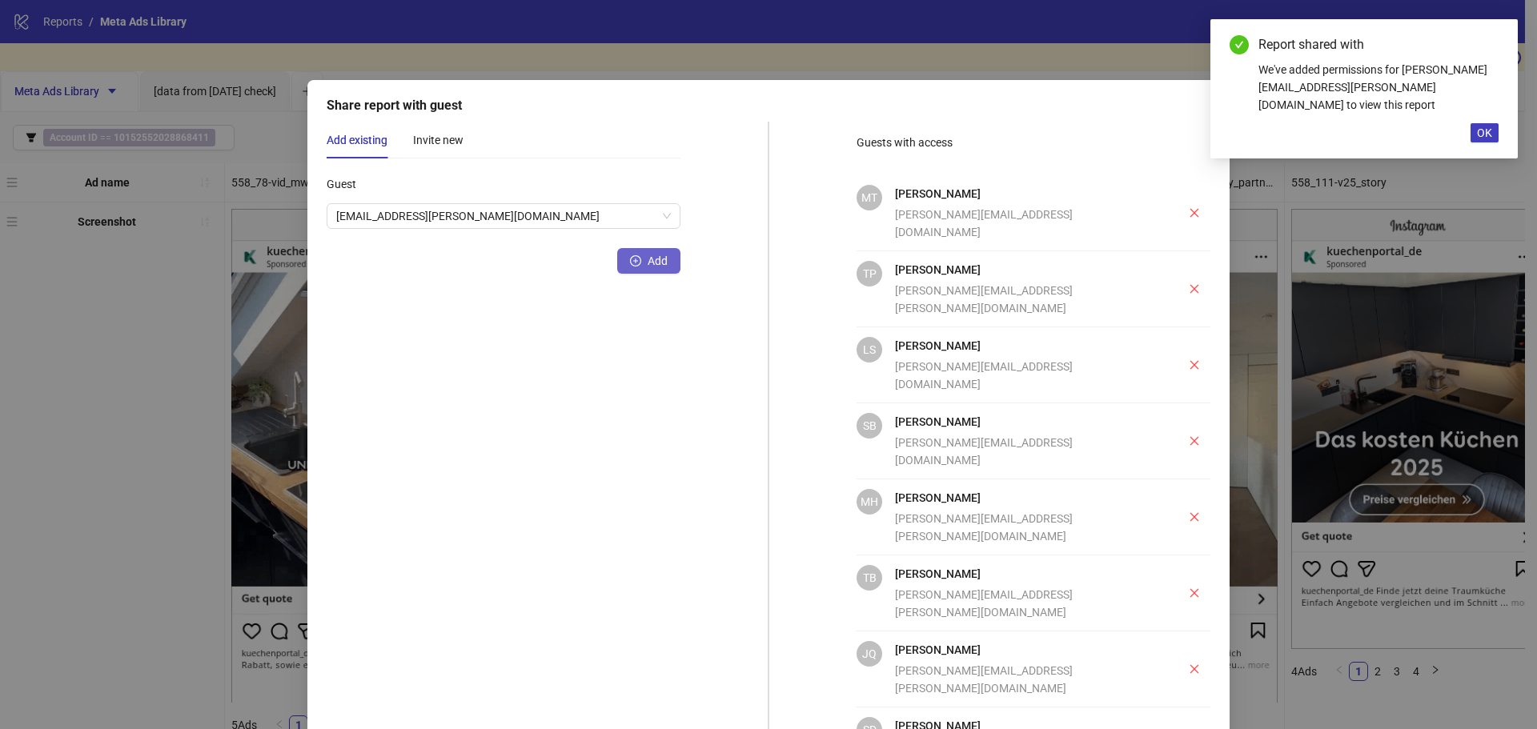
click at [670, 264] on button "Add" at bounding box center [648, 261] width 63 height 26
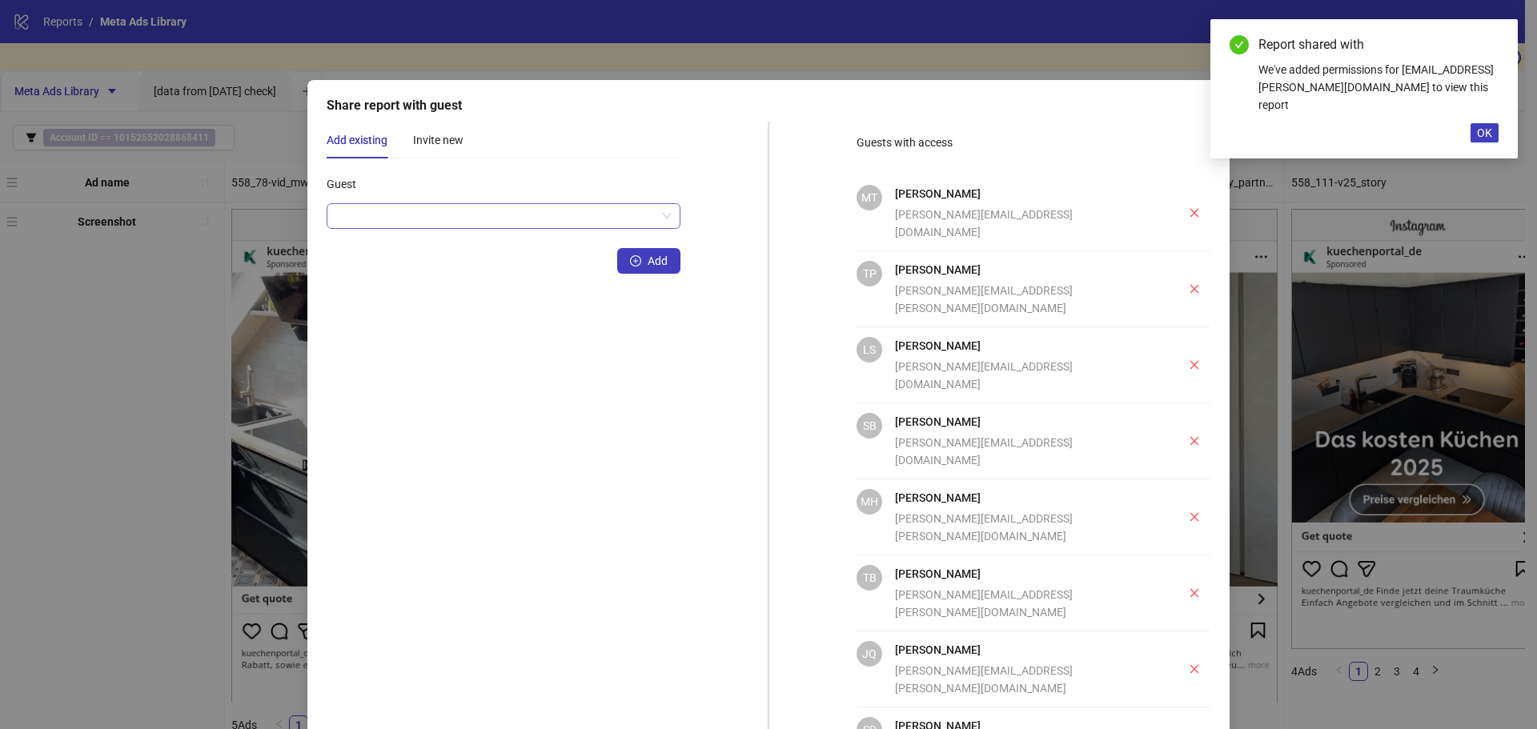
click at [596, 211] on input "Guest" at bounding box center [496, 216] width 320 height 24
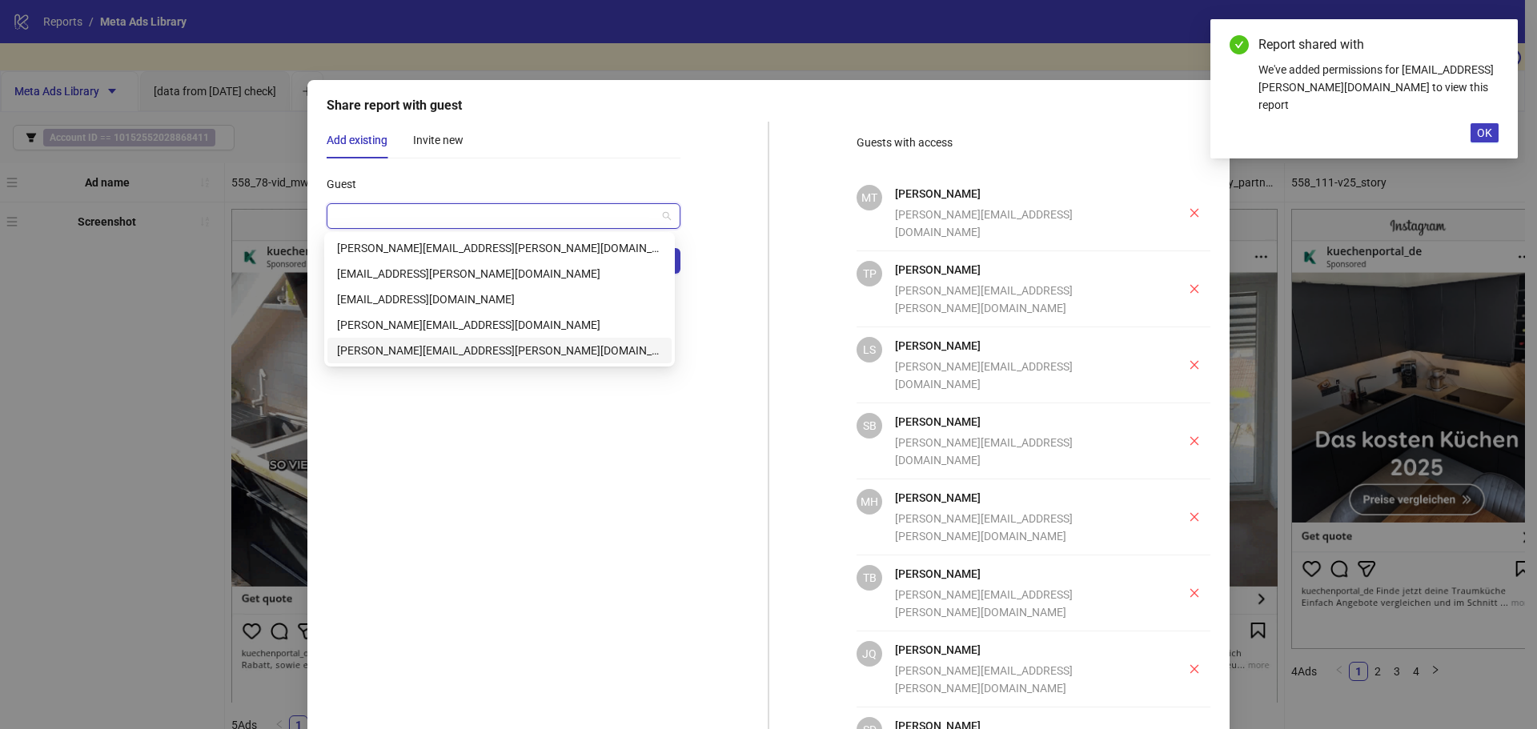
click at [536, 341] on div "johannes.hirsch@aroundhome.de" at bounding box center [499, 351] width 344 height 26
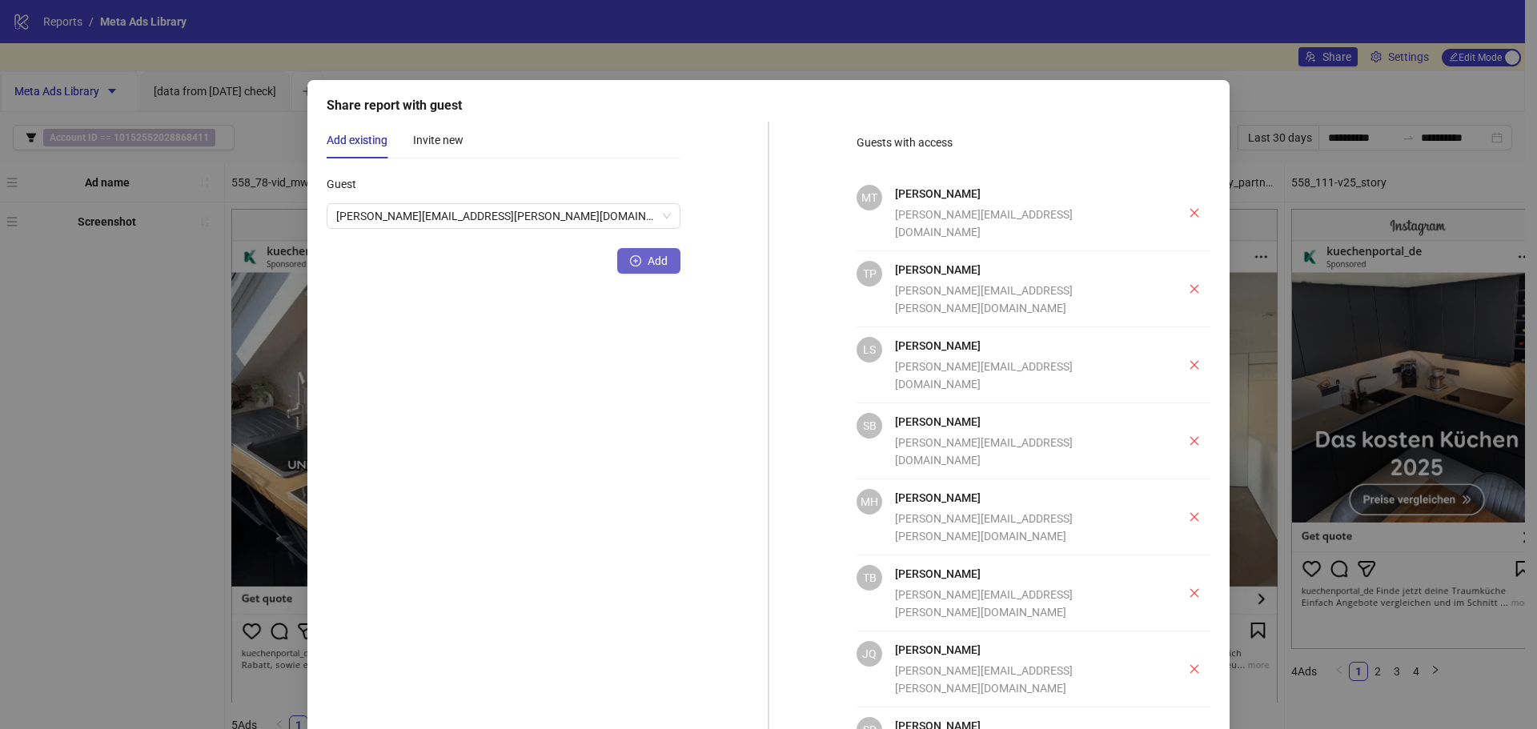
click at [656, 272] on button "Add" at bounding box center [648, 261] width 63 height 26
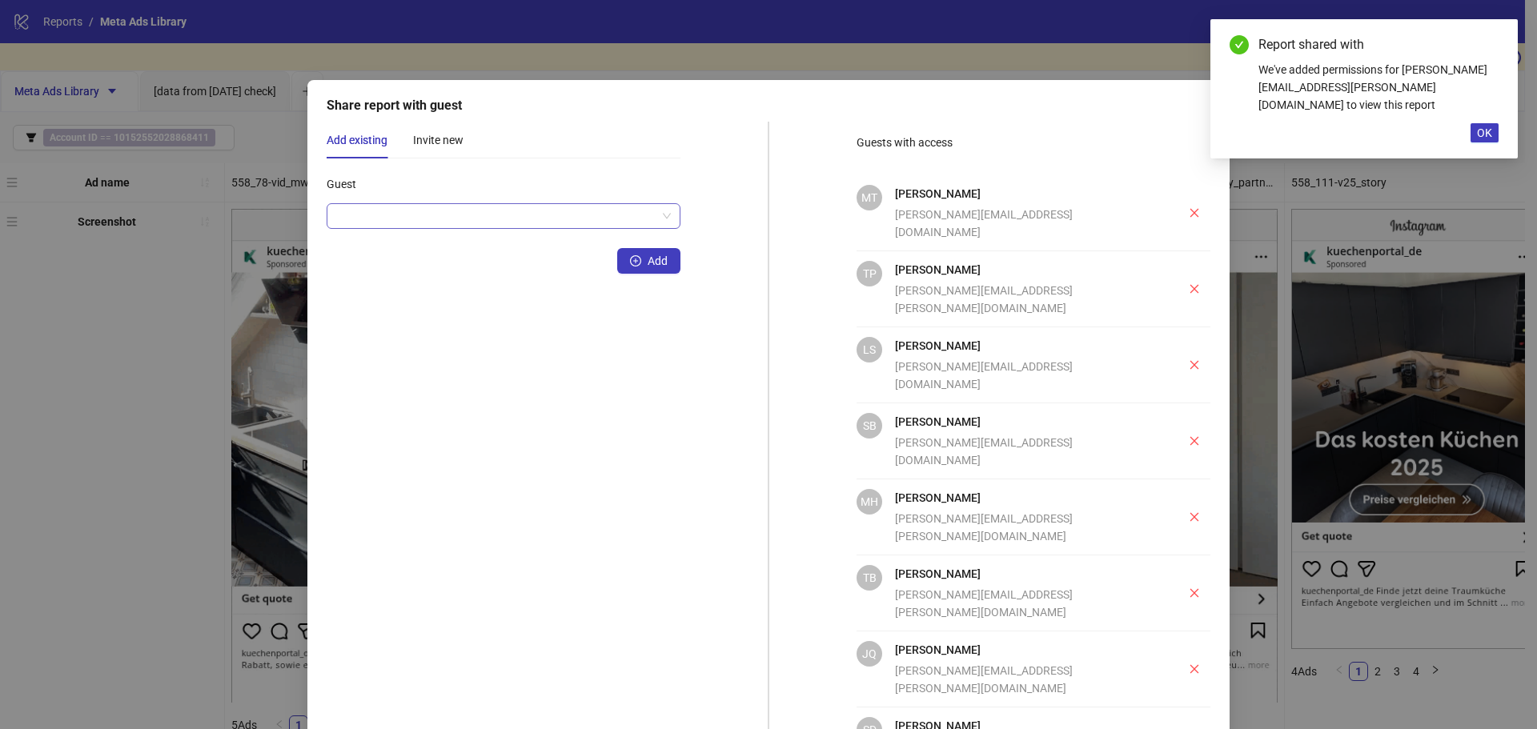
click at [535, 208] on input "Guest" at bounding box center [496, 216] width 320 height 24
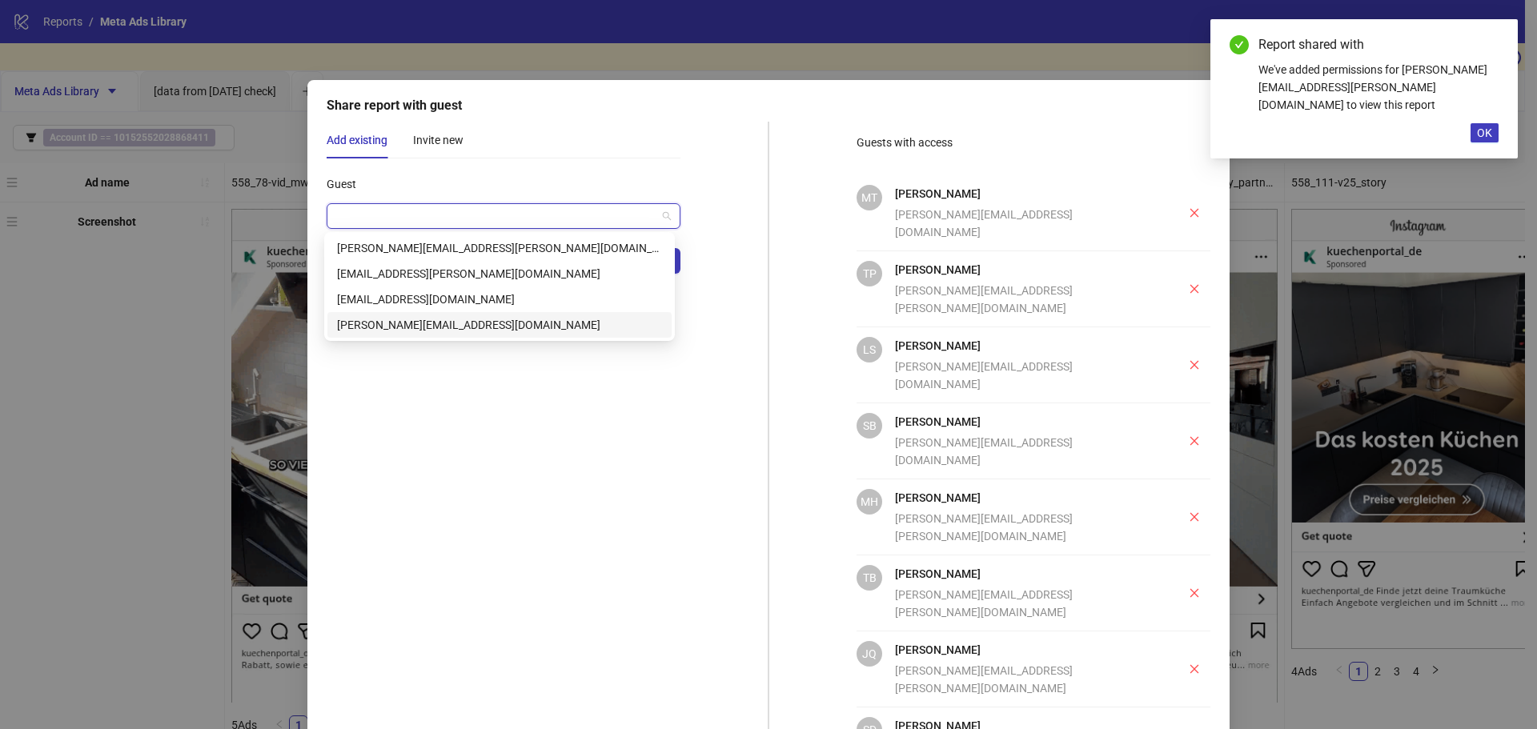
click at [486, 325] on div "josefine.budszus@aroundhome.de" at bounding box center [499, 325] width 325 height 18
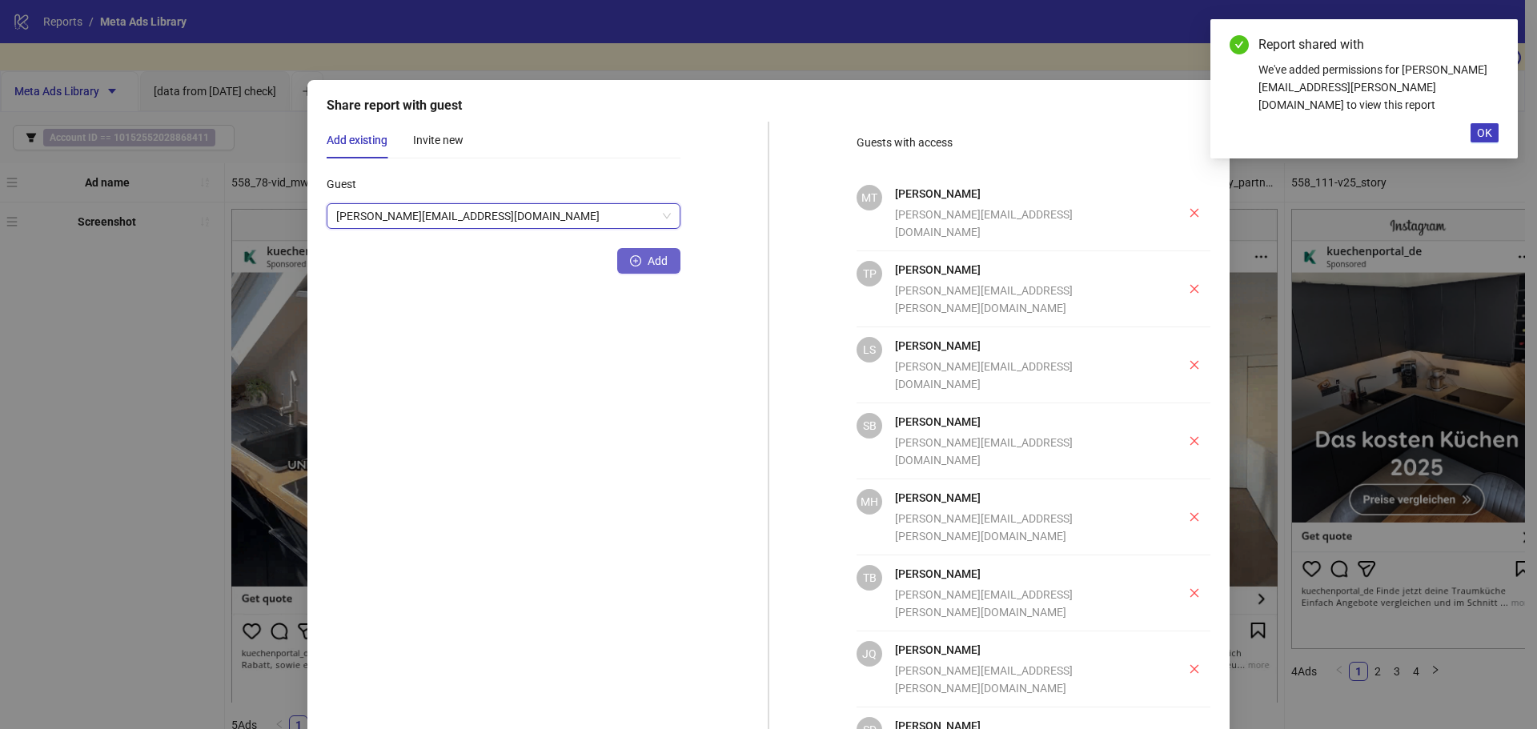
click at [630, 262] on icon "plus-circle" at bounding box center [635, 260] width 11 height 11
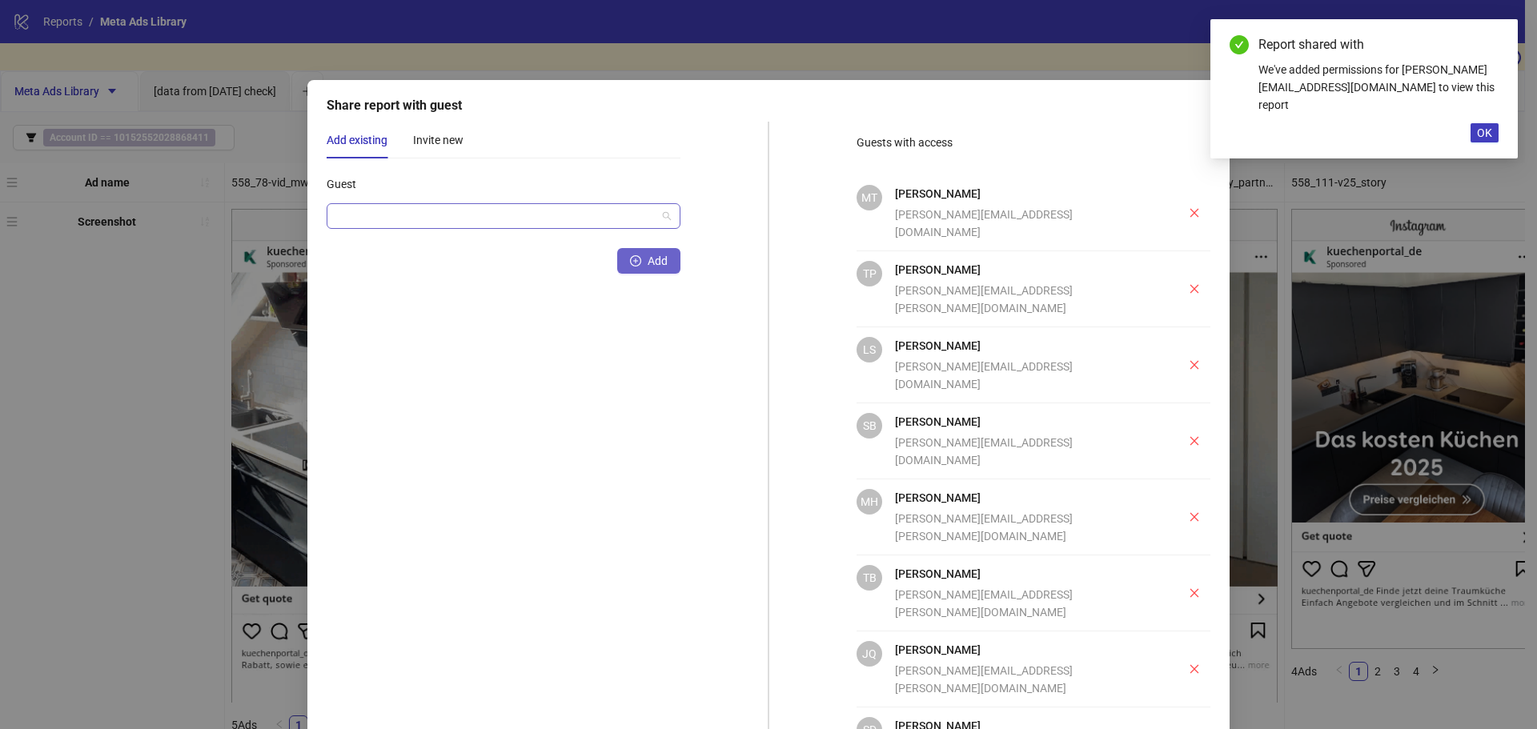
click at [515, 218] on input "Guest" at bounding box center [496, 216] width 320 height 24
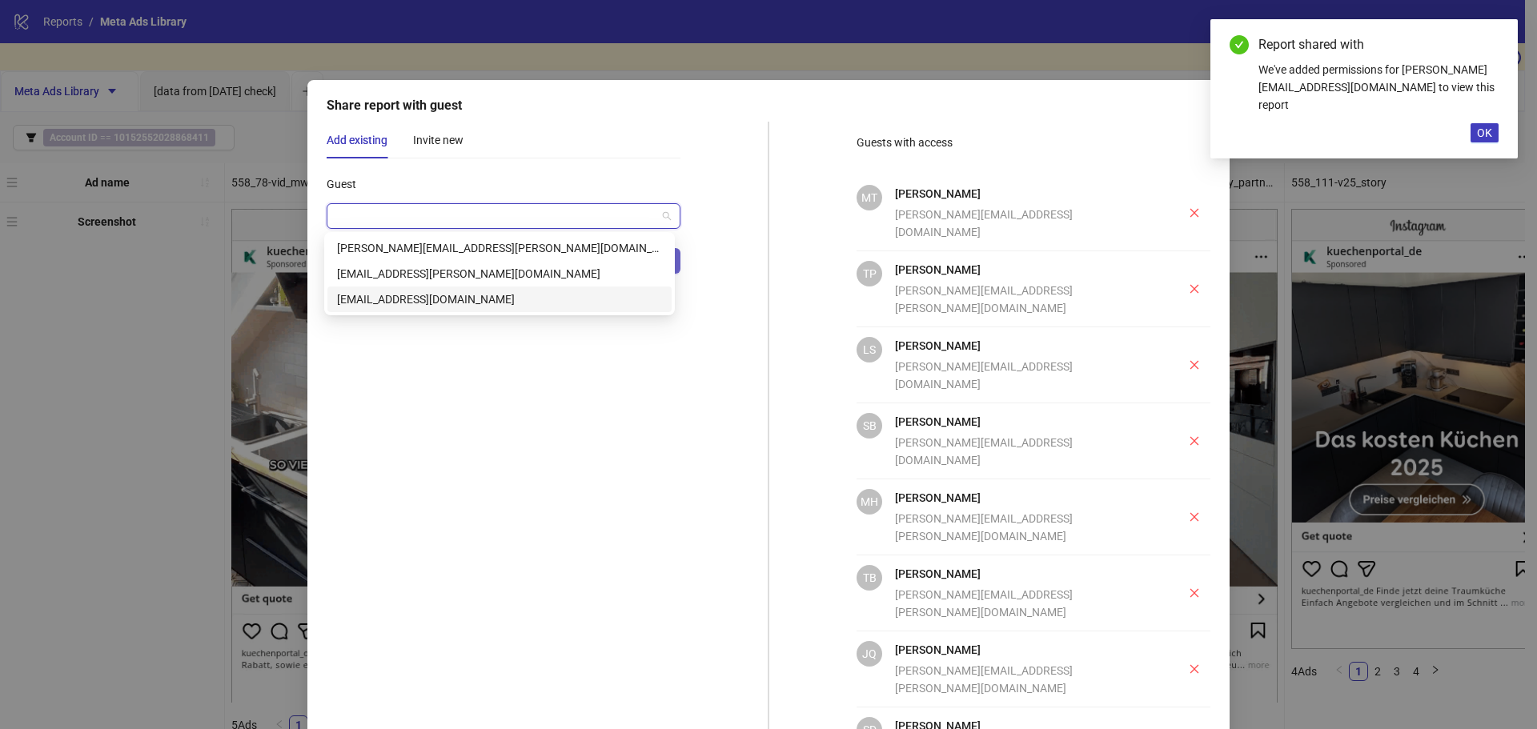
click at [462, 302] on div "franziska.waldau@aroundhome.de" at bounding box center [499, 300] width 325 height 18
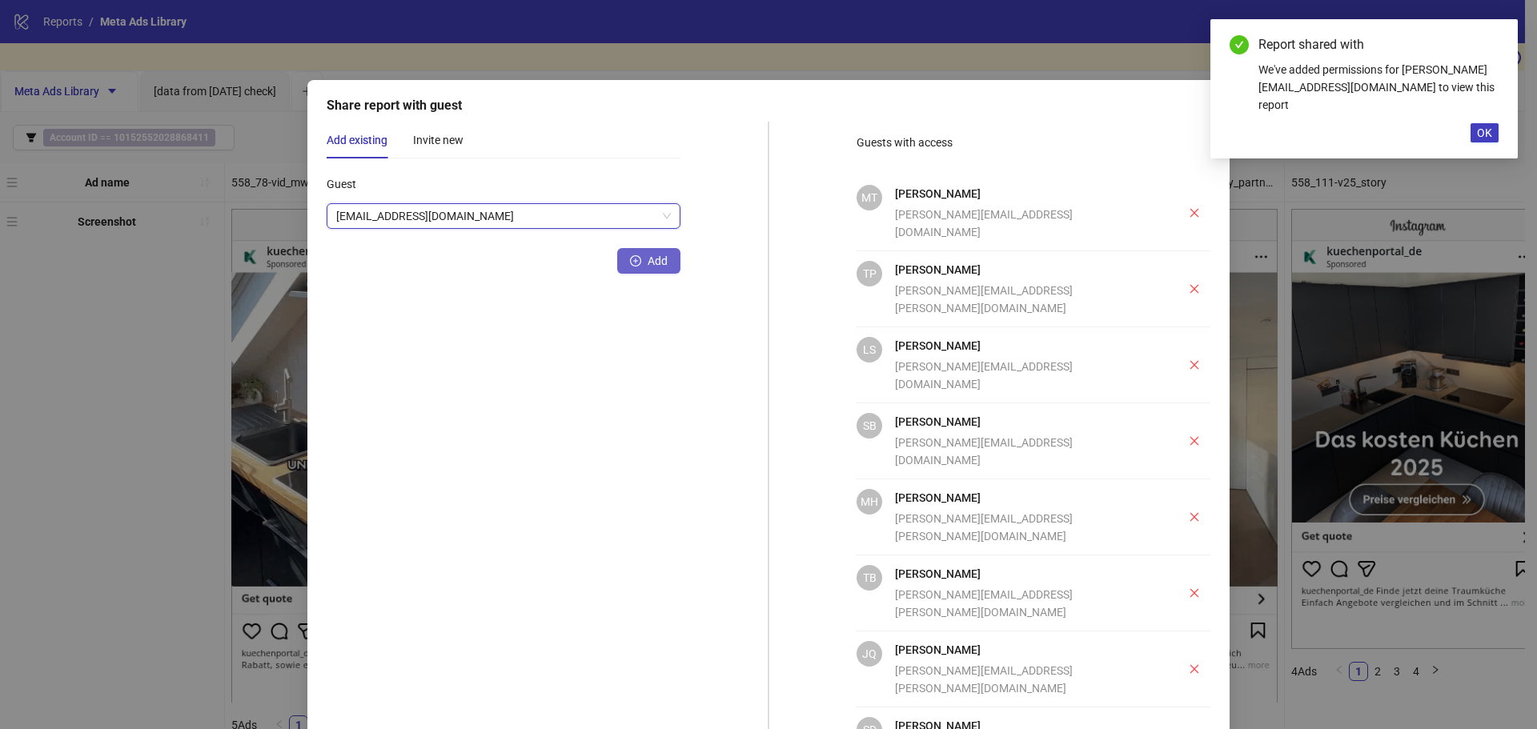
click at [656, 265] on span "Add" at bounding box center [658, 261] width 20 height 13
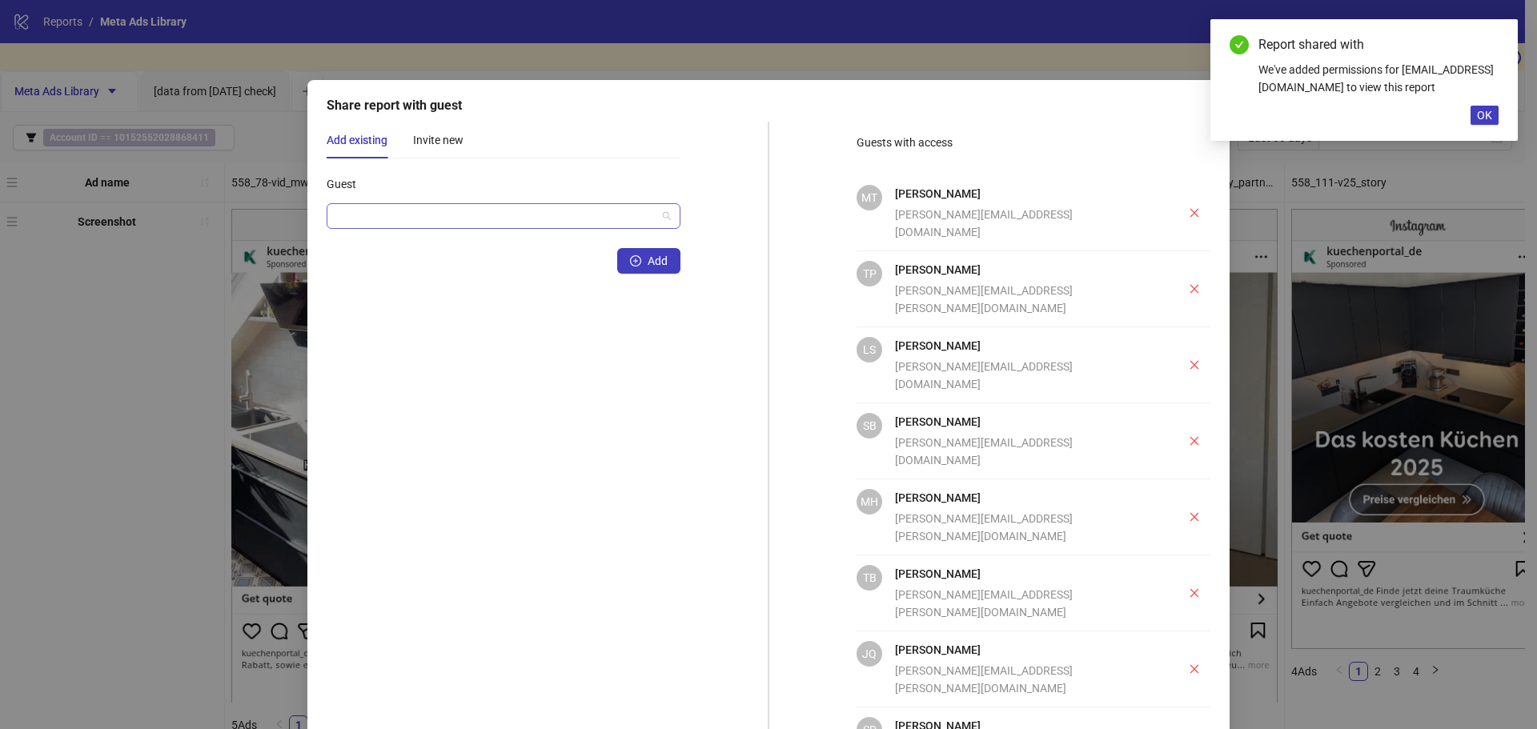
click at [572, 223] on input "Guest" at bounding box center [496, 216] width 320 height 24
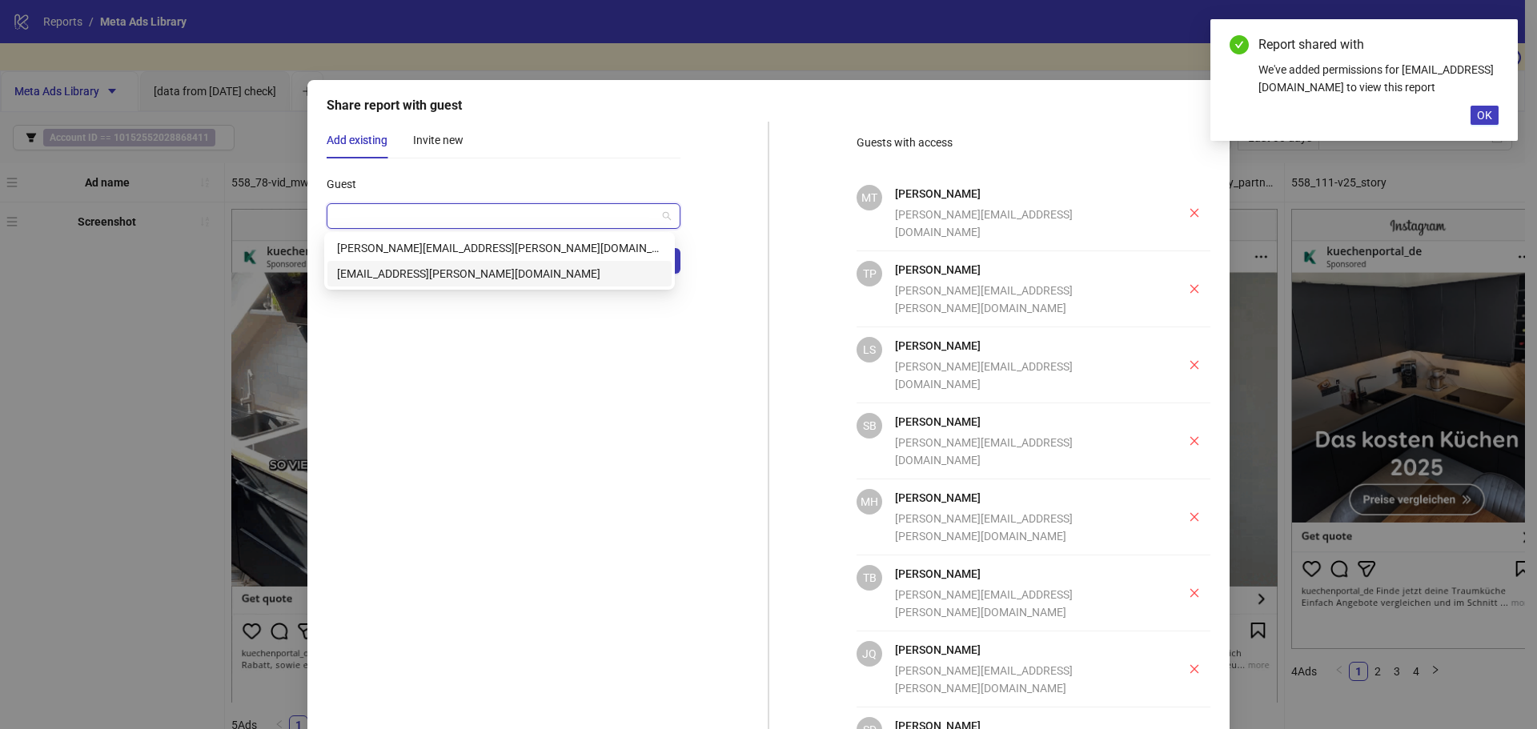
click at [537, 276] on div "jannis.mischke@aroundhome.de" at bounding box center [499, 274] width 325 height 18
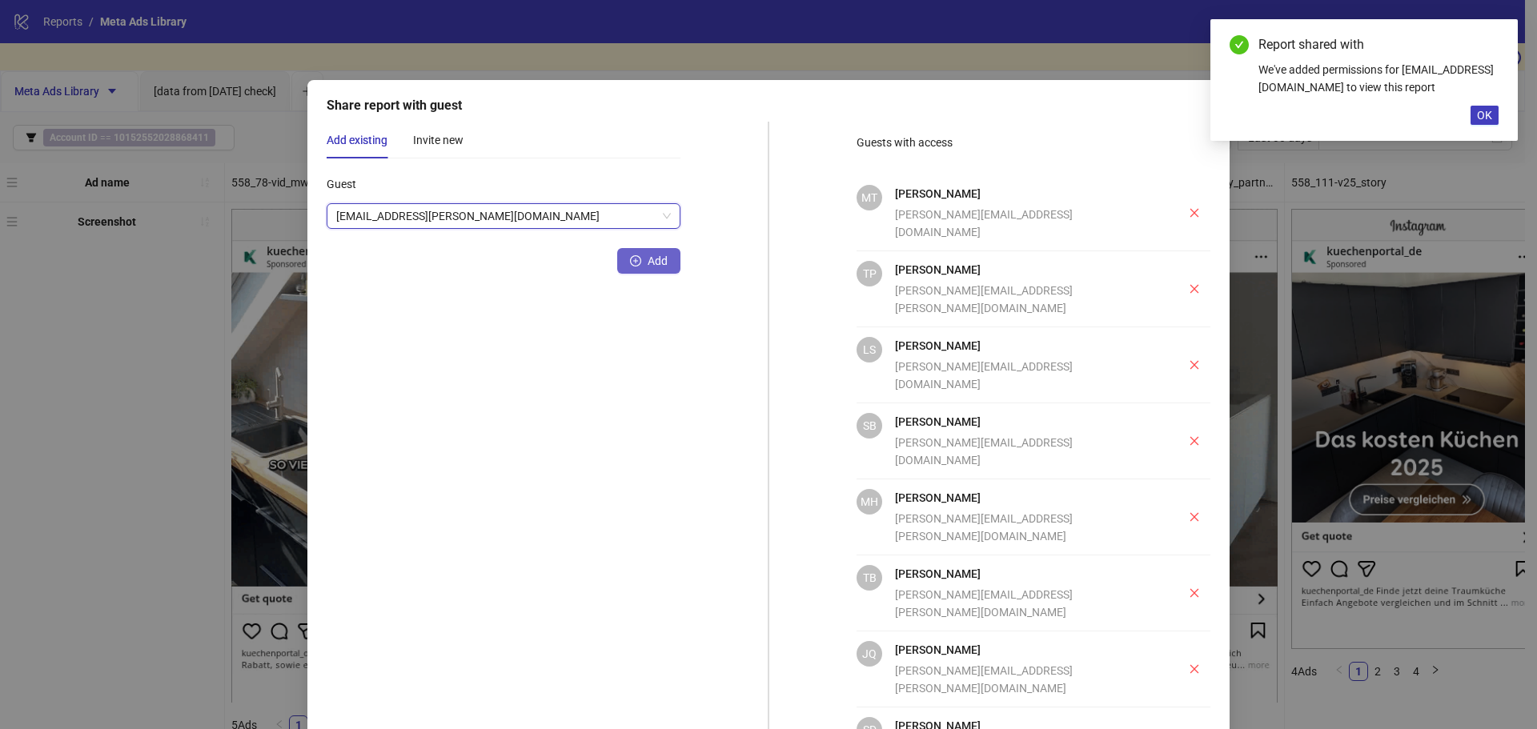
click at [657, 263] on span "Add" at bounding box center [658, 261] width 20 height 13
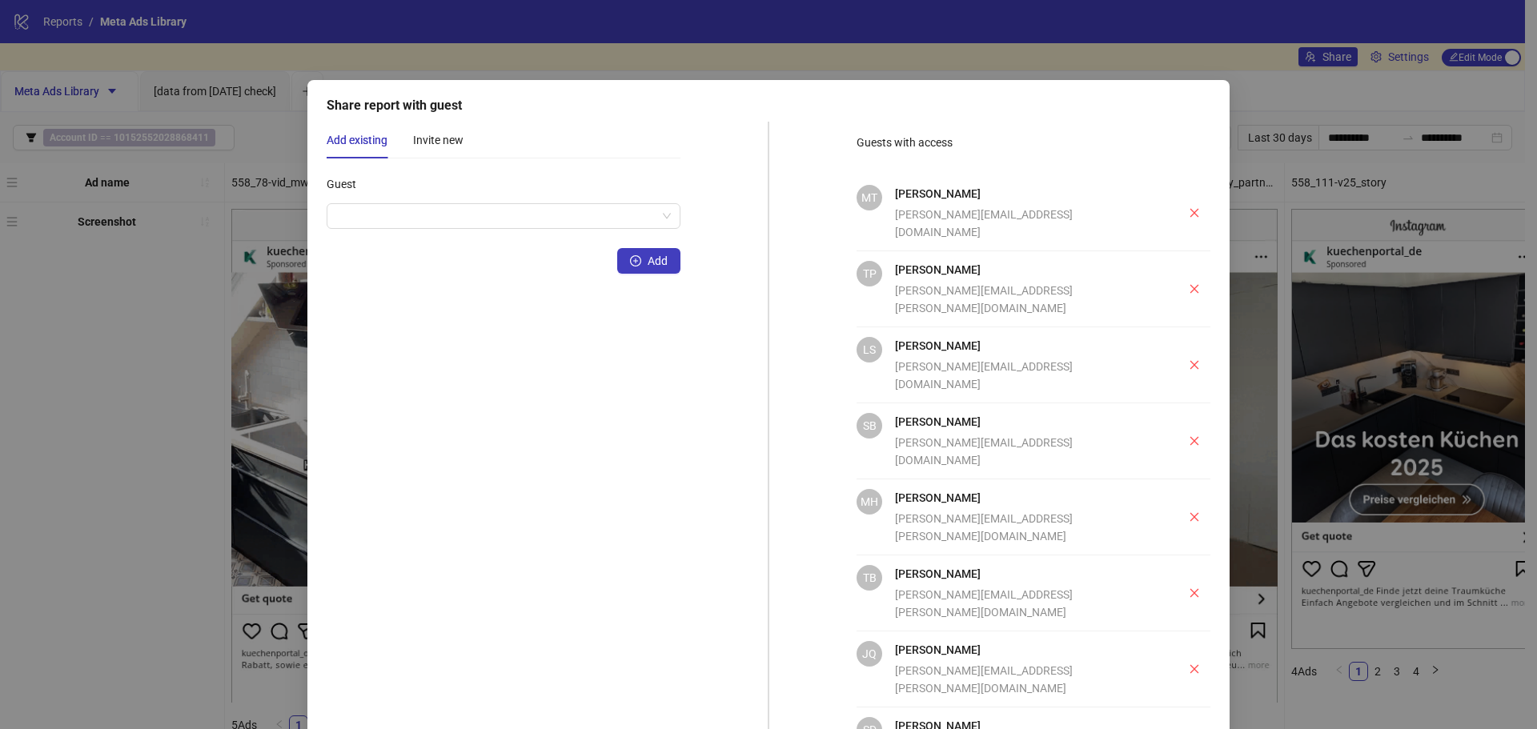
scroll to position [146, 0]
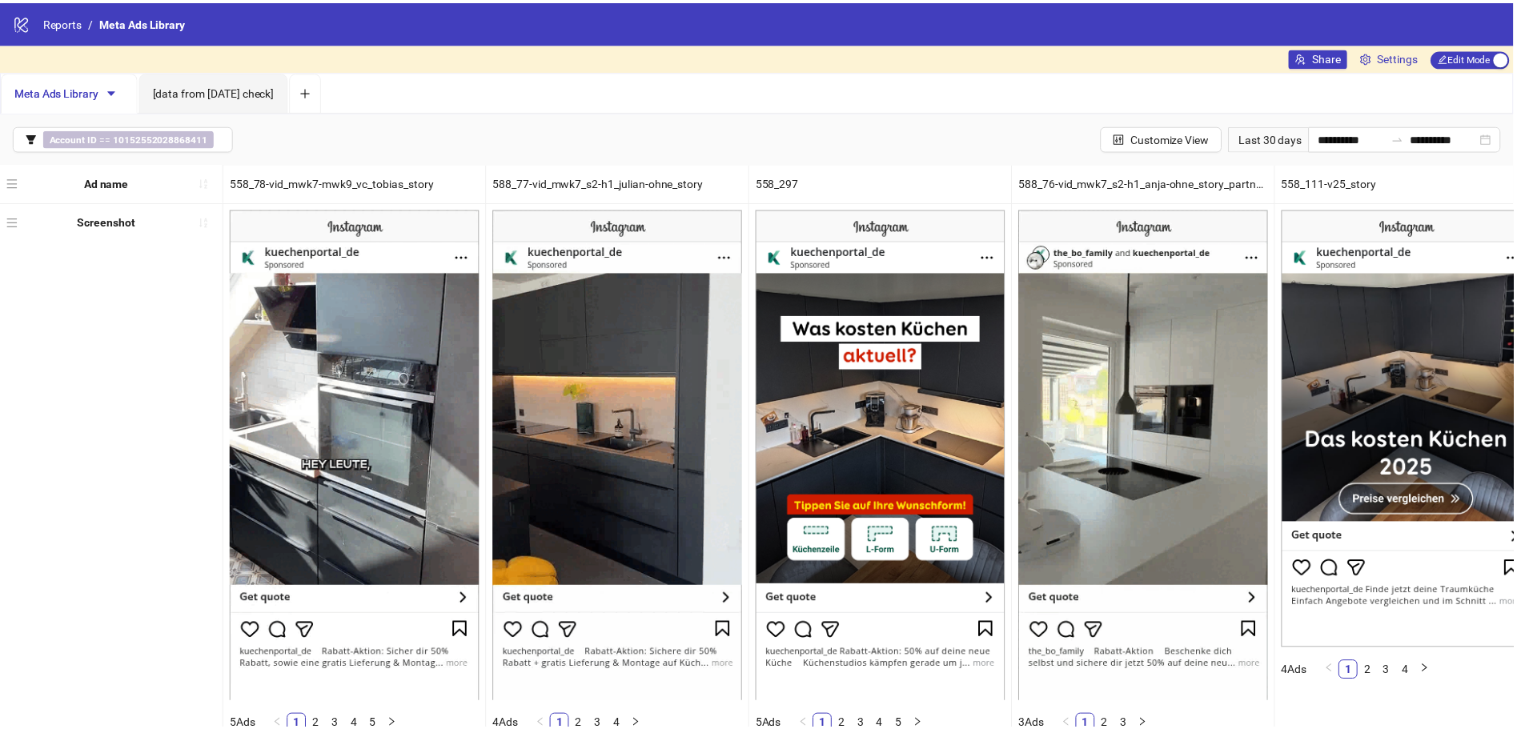
scroll to position [66, 0]
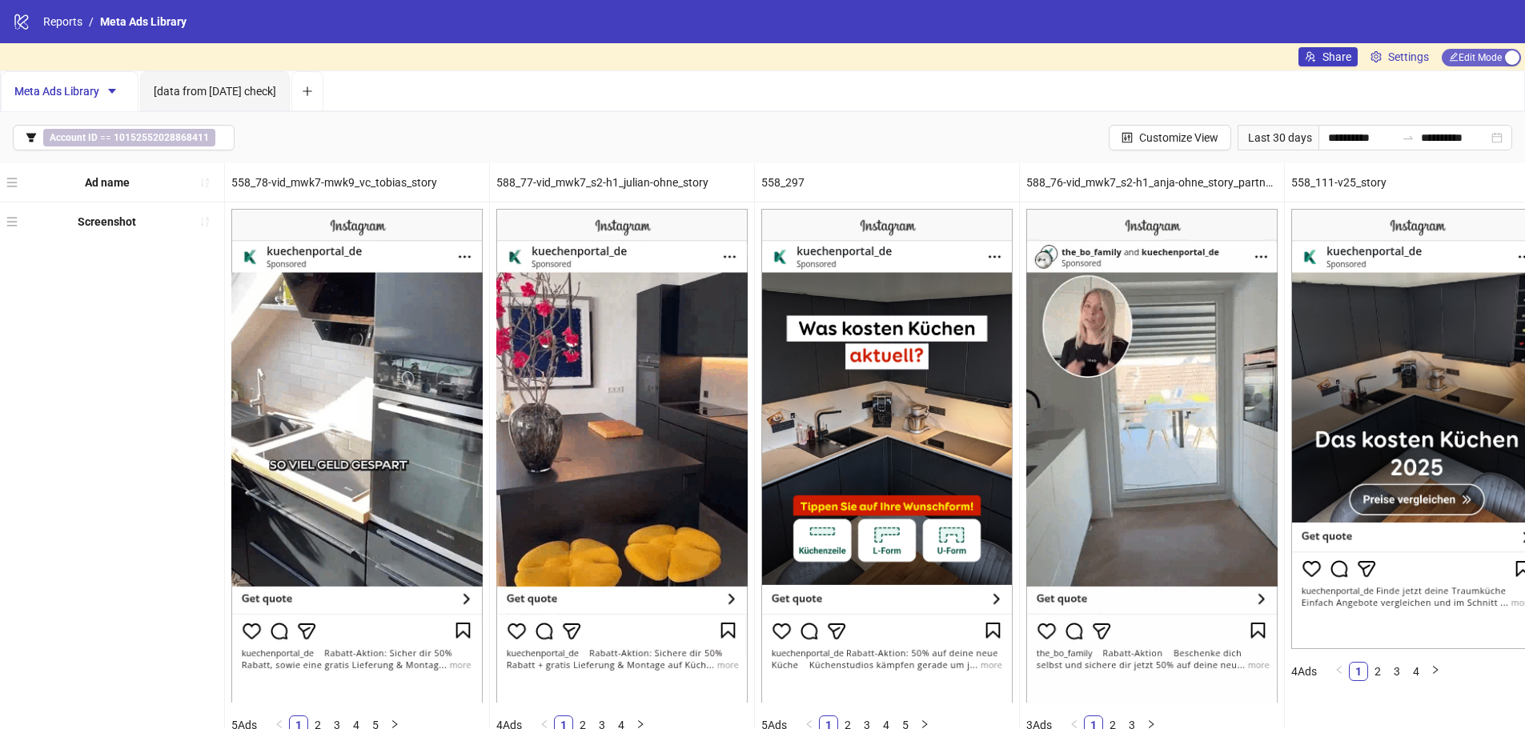
click at [1458, 57] on span "Edit Mode Edit Mode" at bounding box center [1481, 58] width 79 height 18
